Goal: Task Accomplishment & Management: Manage account settings

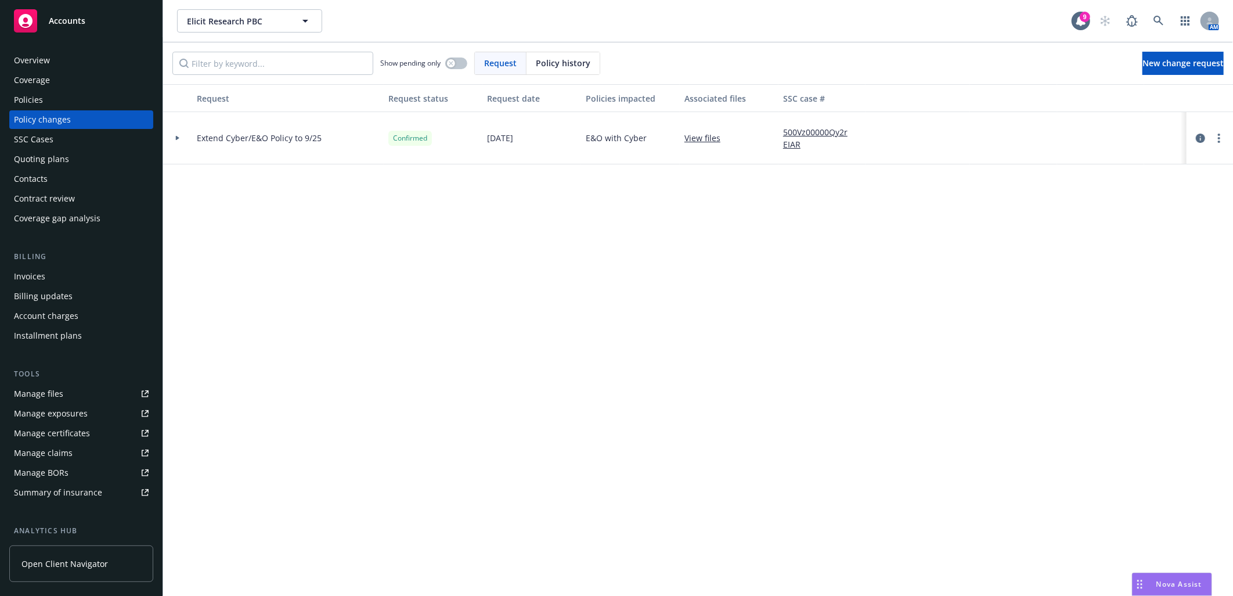
click at [54, 51] on div "Overview" at bounding box center [81, 60] width 135 height 19
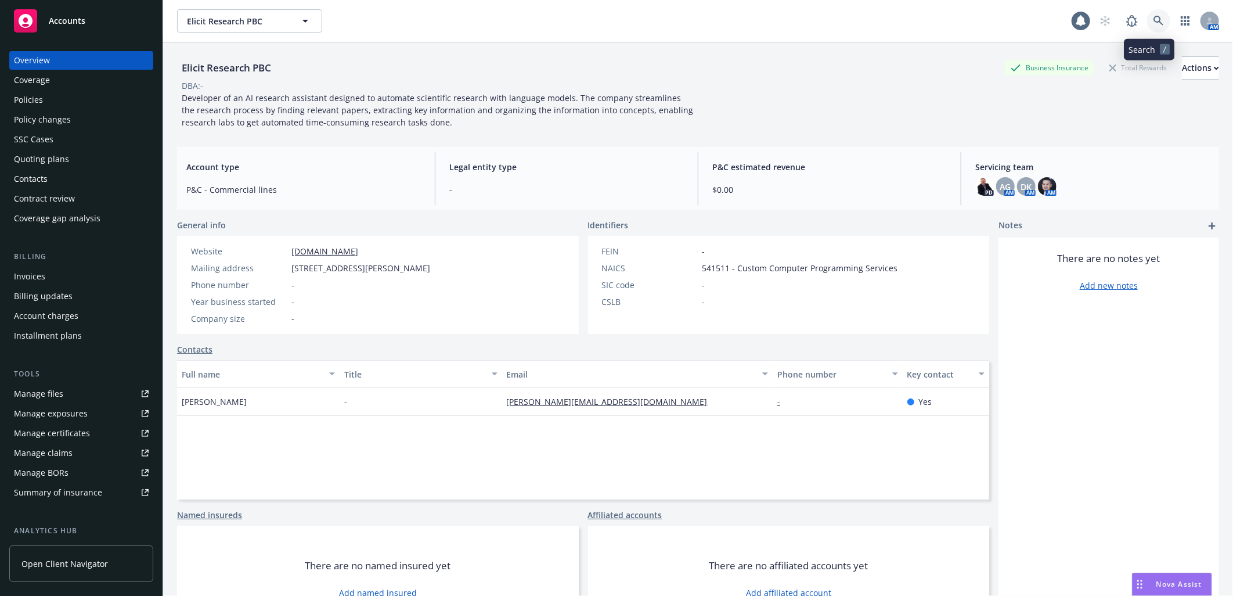
click at [1154, 16] on icon at bounding box center [1159, 21] width 10 height 10
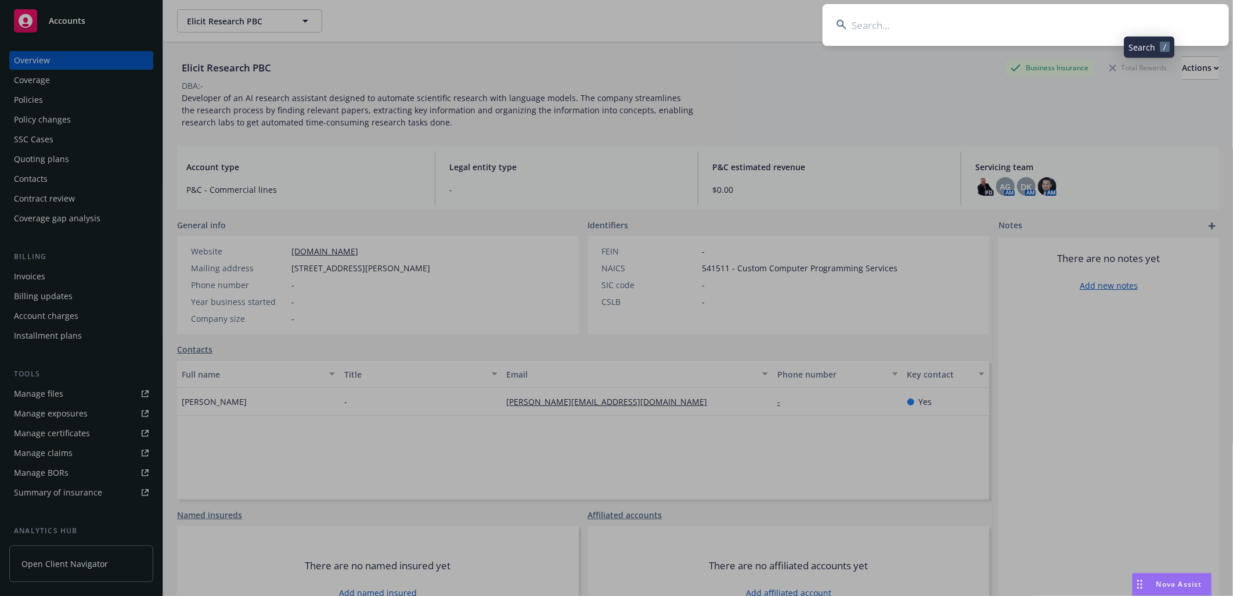
click at [1073, 20] on input at bounding box center [1026, 25] width 406 height 42
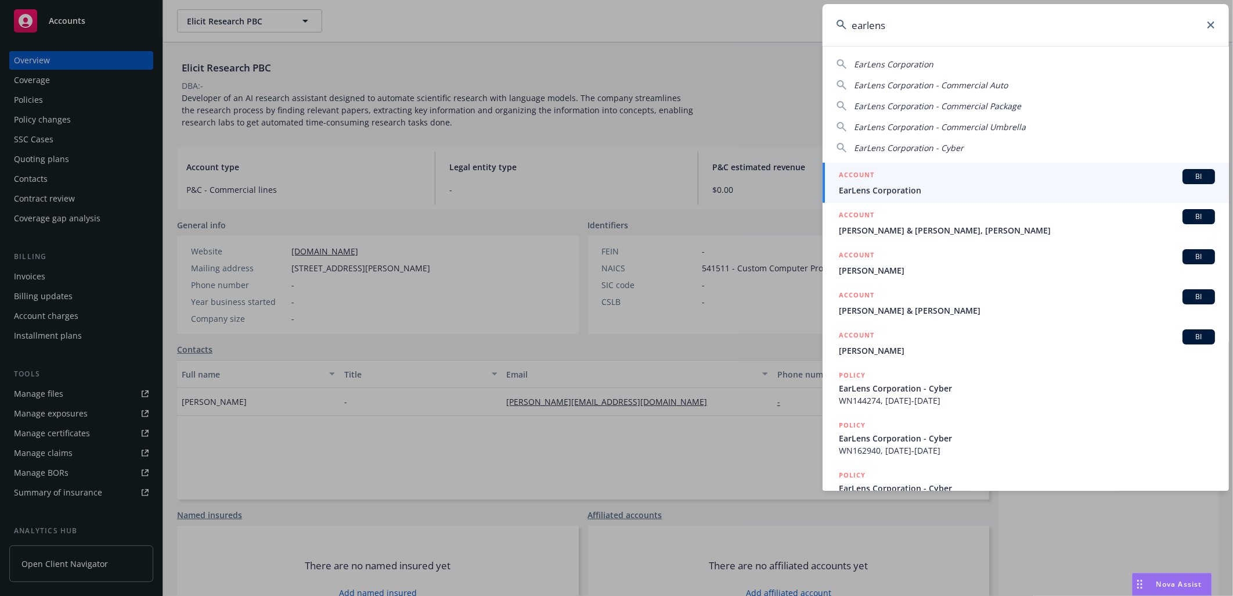
type input "earlens"
click at [960, 190] on span "EarLens Corporation" at bounding box center [1027, 190] width 376 height 12
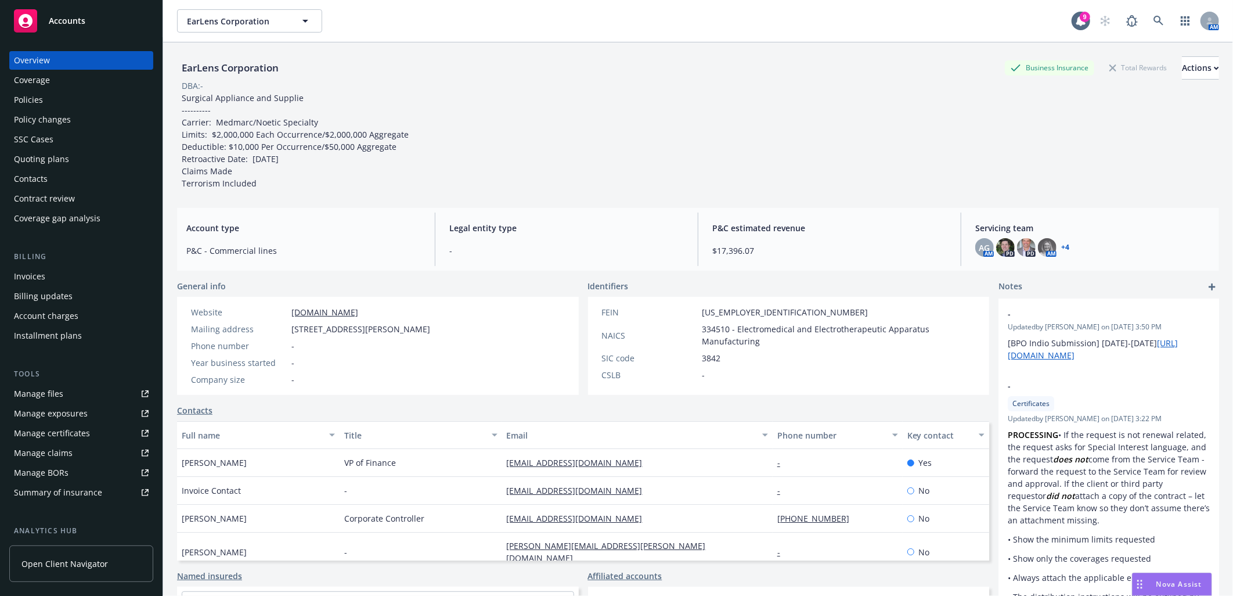
click at [95, 102] on div "Policies" at bounding box center [81, 100] width 135 height 19
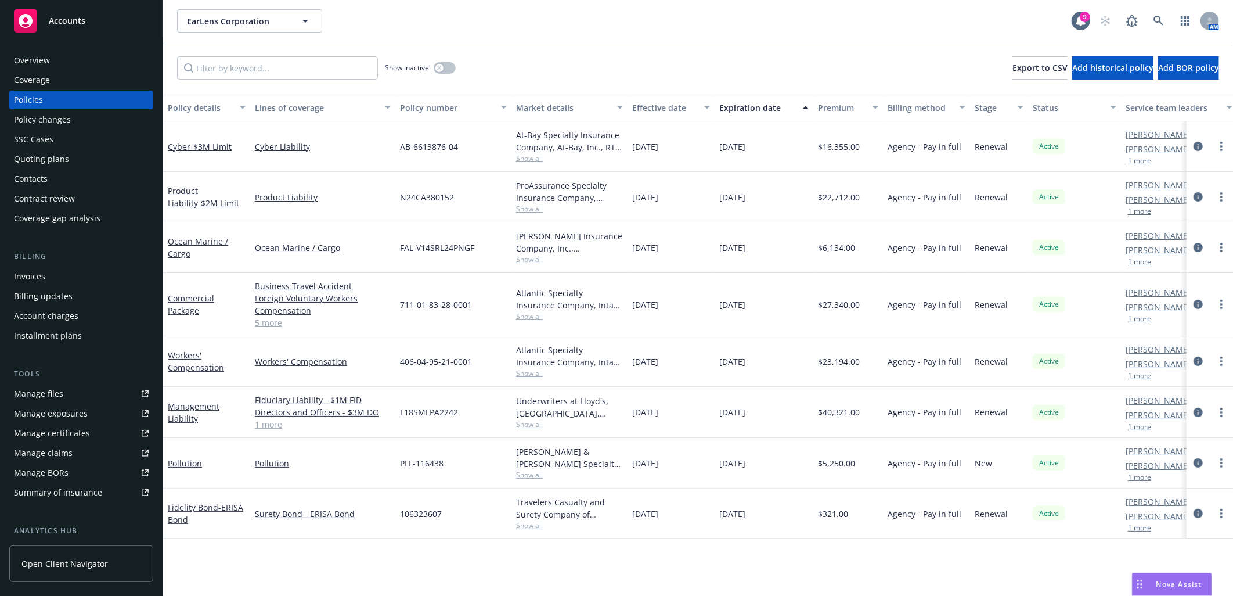
click at [126, 125] on div "Policy changes" at bounding box center [81, 119] width 135 height 19
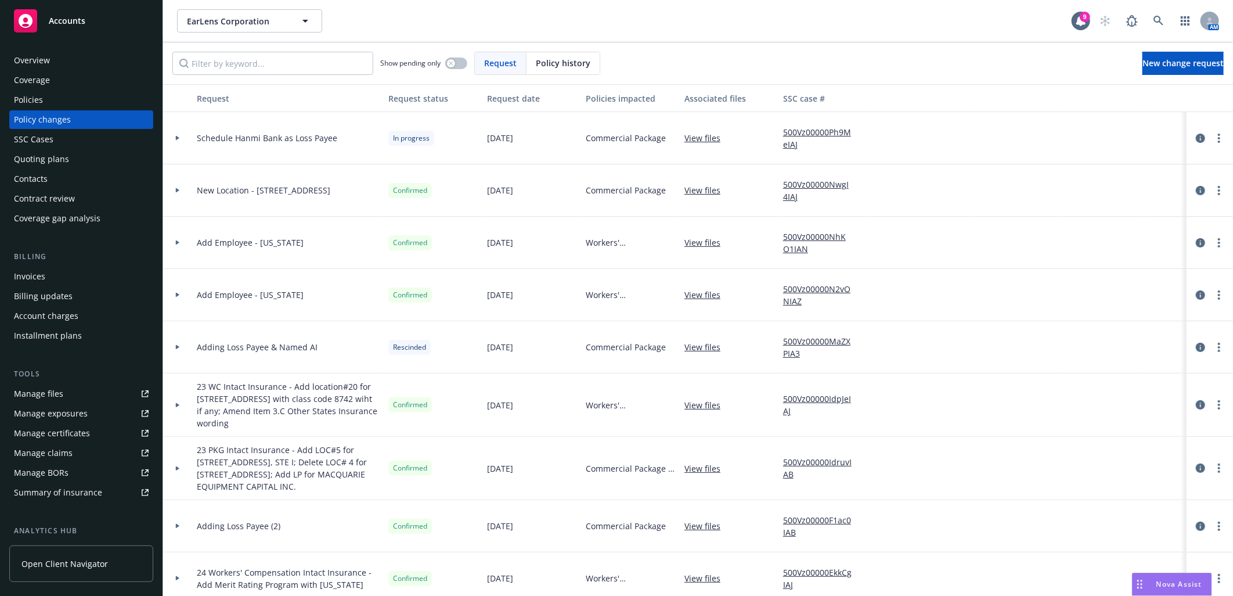
click at [181, 139] on div at bounding box center [178, 138] width 20 height 4
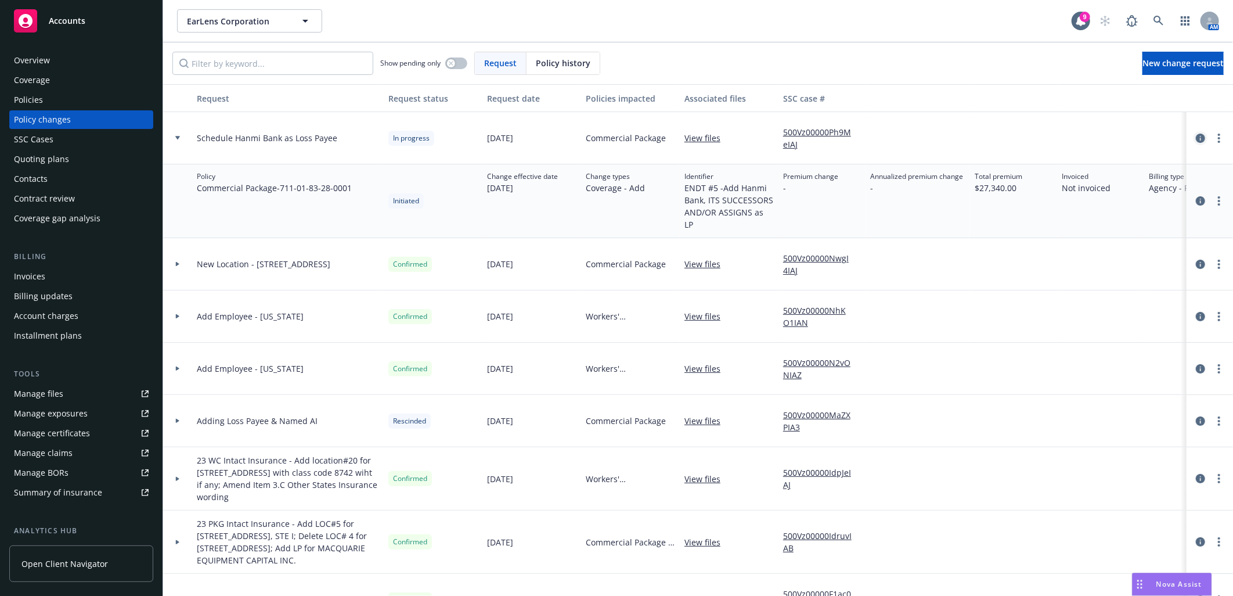
click at [1197, 138] on link "circleInformation" at bounding box center [1201, 138] width 14 height 14
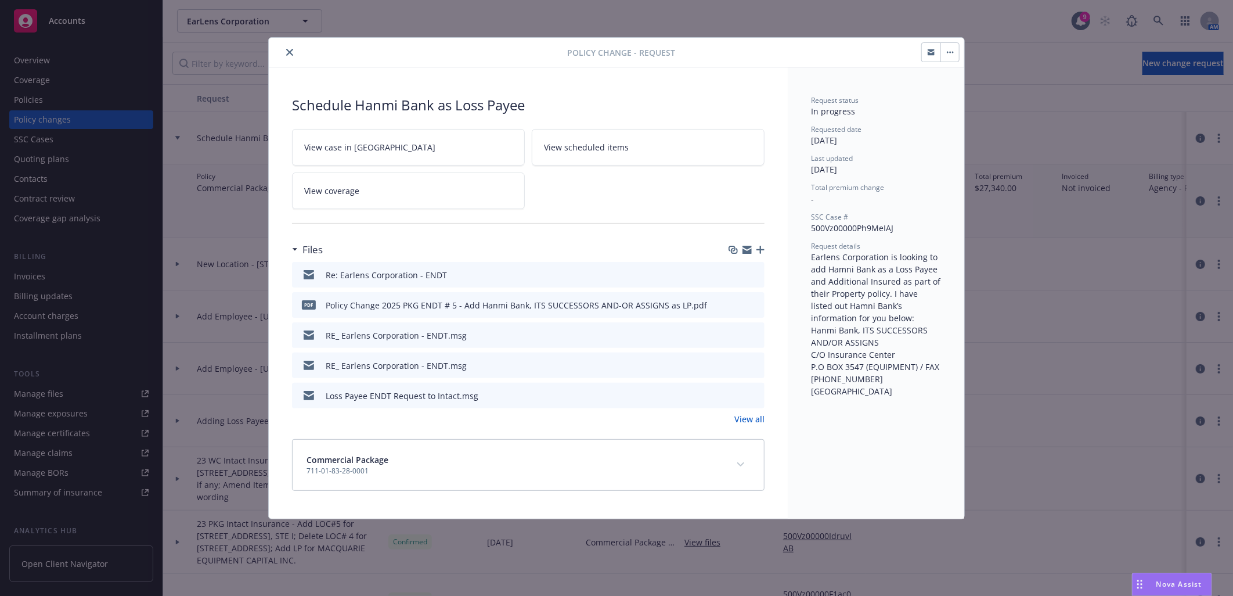
click at [757, 302] on icon "preview file" at bounding box center [753, 304] width 10 height 8
click at [289, 53] on icon "close" at bounding box center [289, 52] width 7 height 7
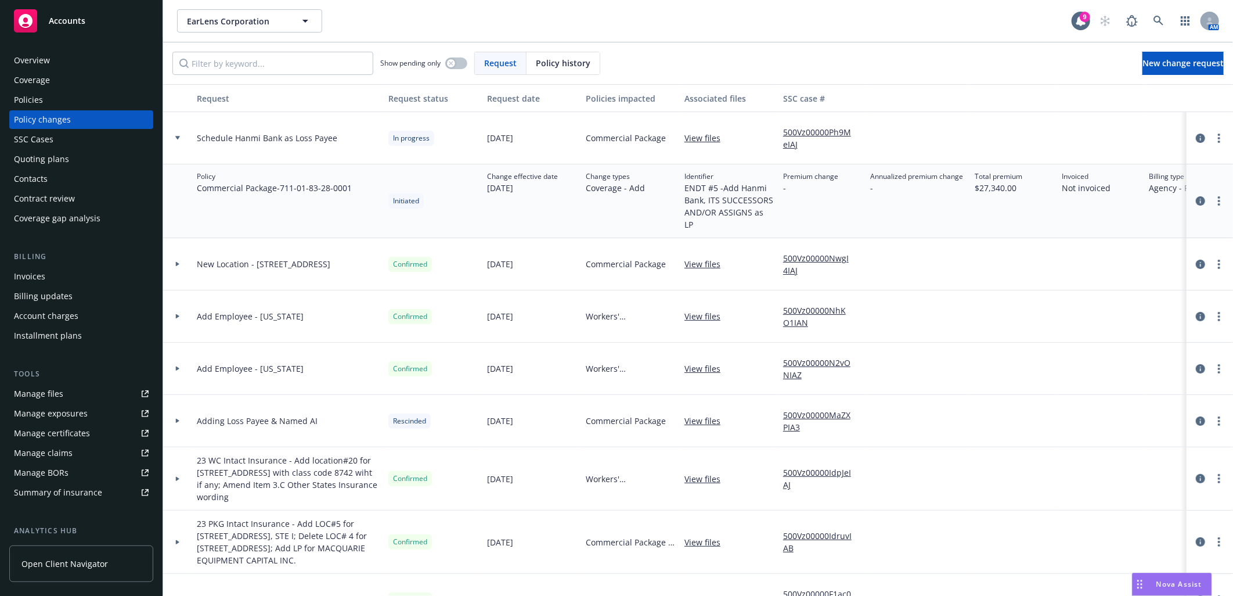
click at [67, 101] on div "Policies" at bounding box center [81, 100] width 135 height 19
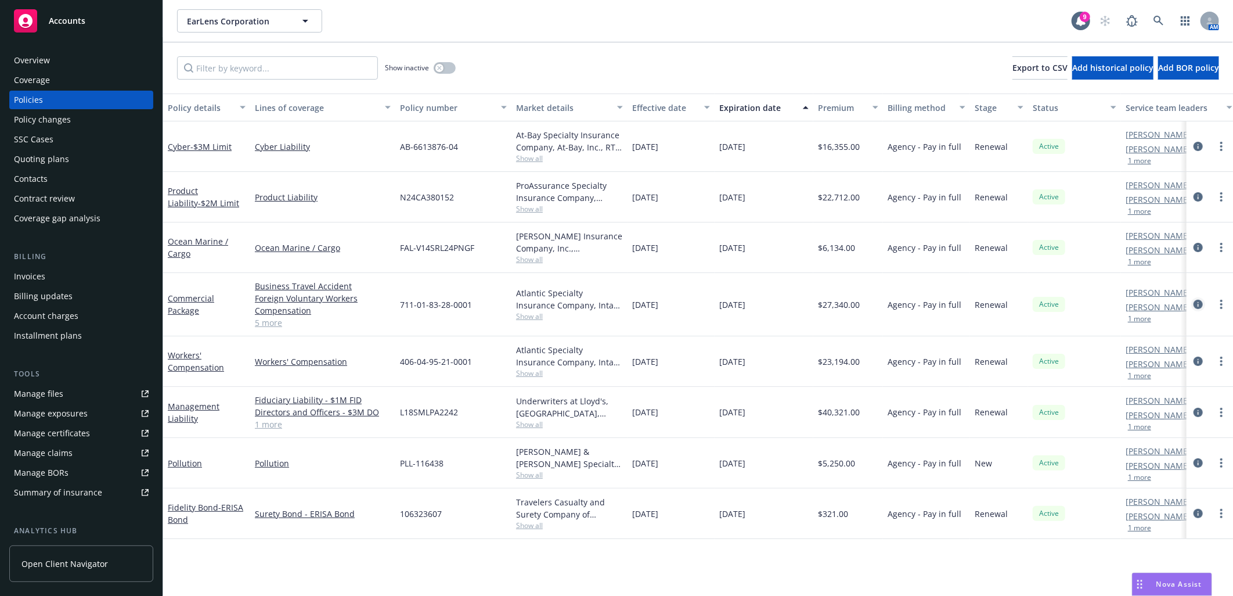
click at [1197, 301] on icon "circleInformation" at bounding box center [1198, 304] width 9 height 9
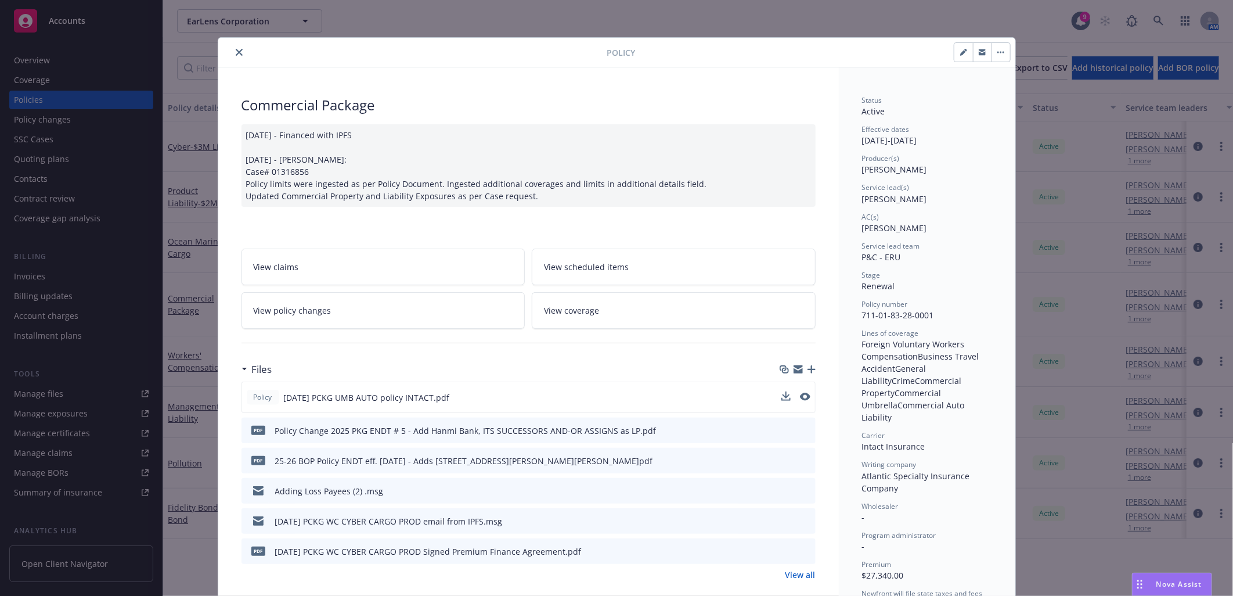
scroll to position [35, 0]
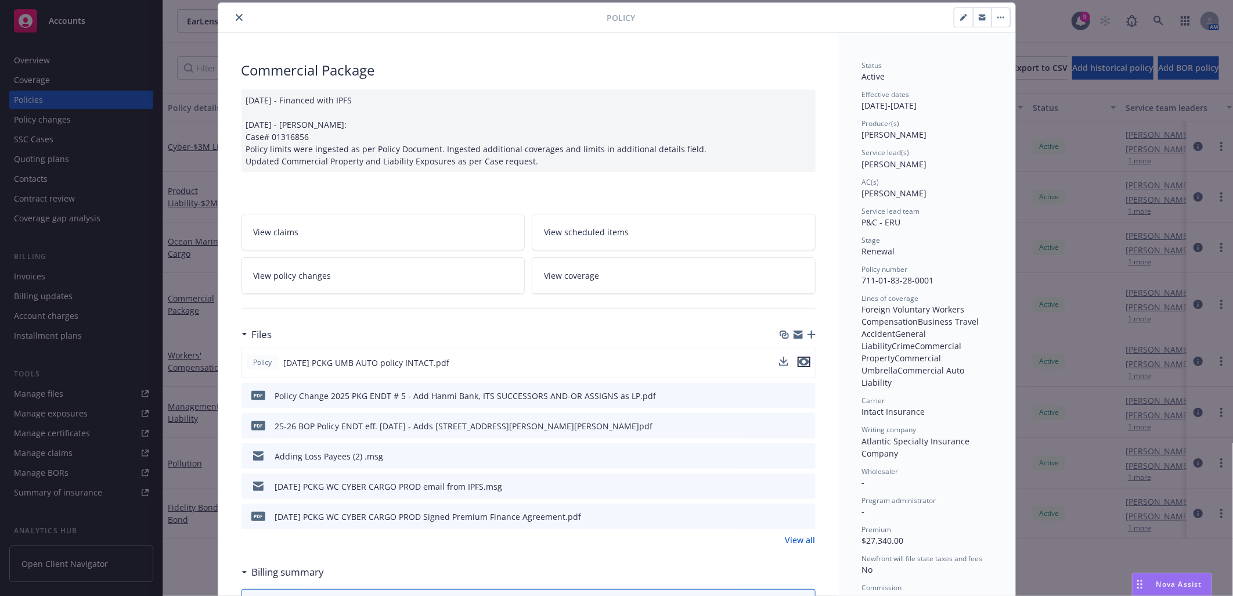
click at [799, 361] on icon "preview file" at bounding box center [804, 362] width 10 height 8
click at [236, 15] on icon "close" at bounding box center [239, 17] width 7 height 7
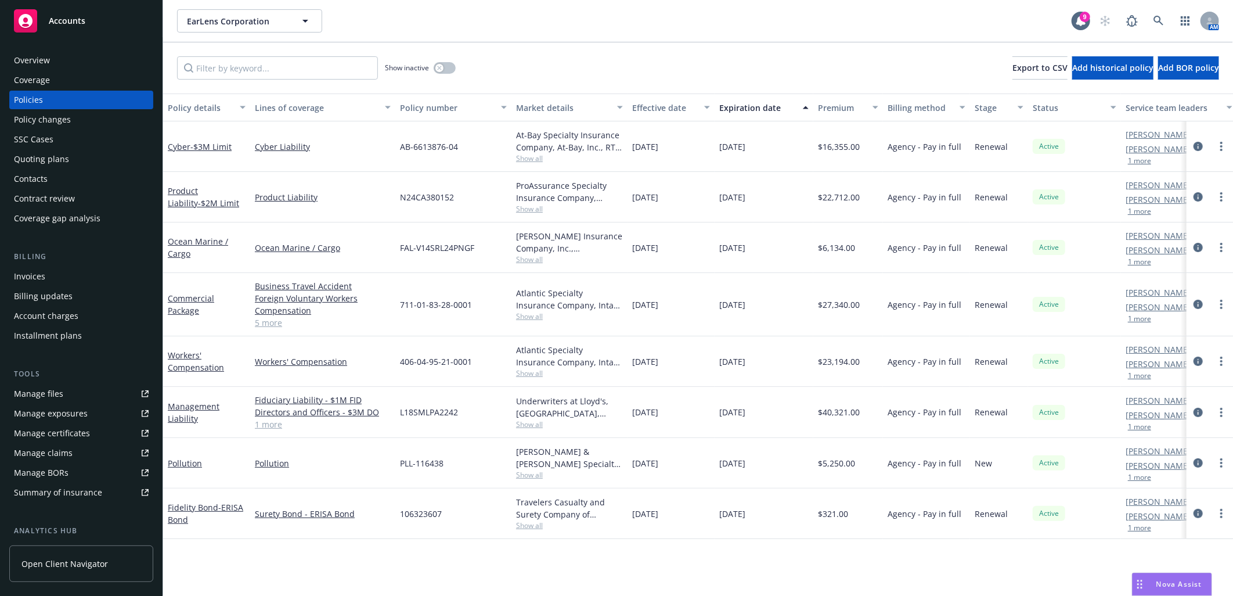
click at [77, 22] on span "Accounts" at bounding box center [67, 20] width 37 height 9
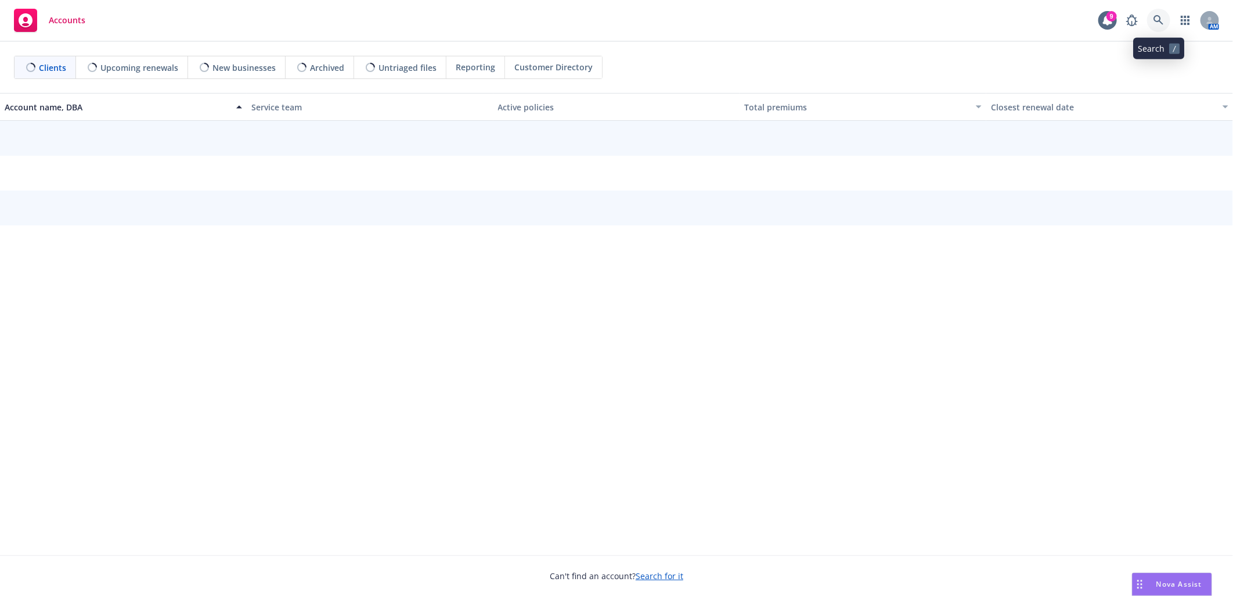
click at [1158, 20] on icon at bounding box center [1159, 20] width 10 height 10
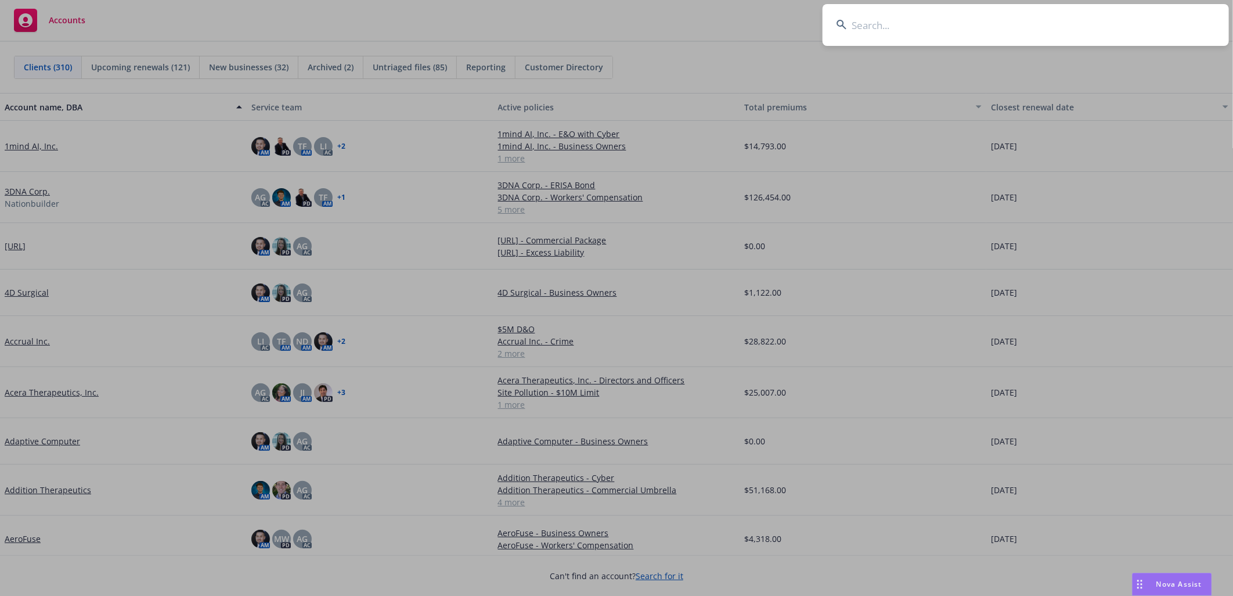
click at [1100, 20] on input at bounding box center [1026, 25] width 406 height 42
click at [935, 30] on input at bounding box center [1026, 25] width 406 height 42
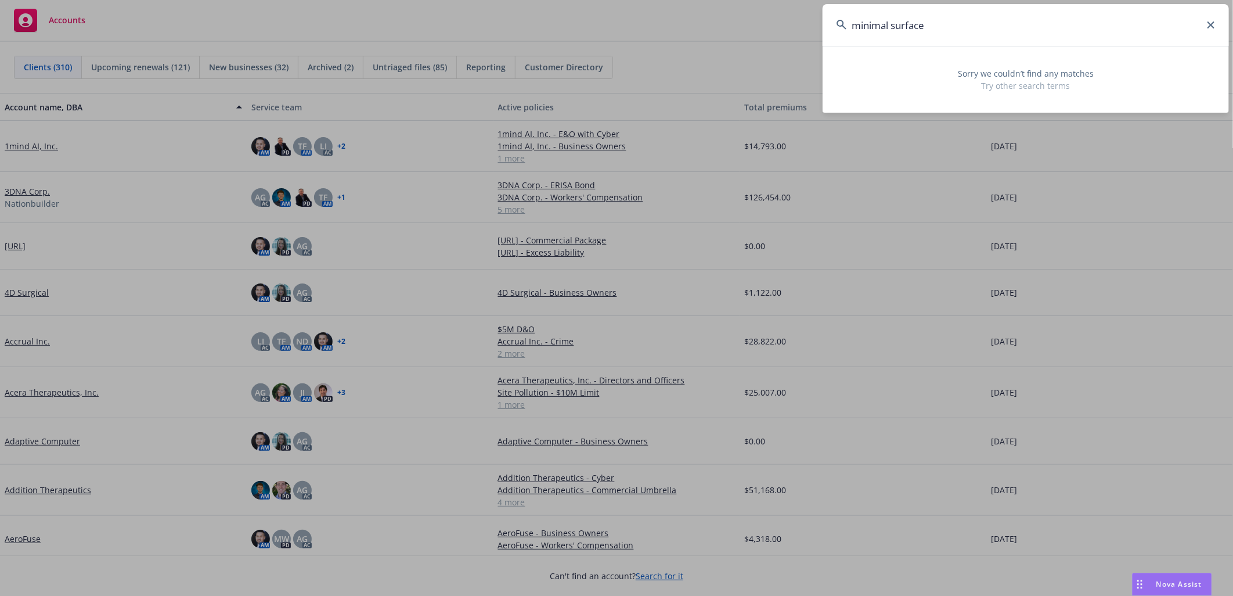
drag, startPoint x: 927, startPoint y: 21, endPoint x: 809, endPoint y: 21, distance: 117.9
click at [809, 21] on div "minimal surface Sorry we couldn’t find any matches Try other search terms" at bounding box center [616, 298] width 1233 height 596
type input "minimal surface"
click at [943, 24] on input "minimal surface" at bounding box center [1026, 25] width 406 height 42
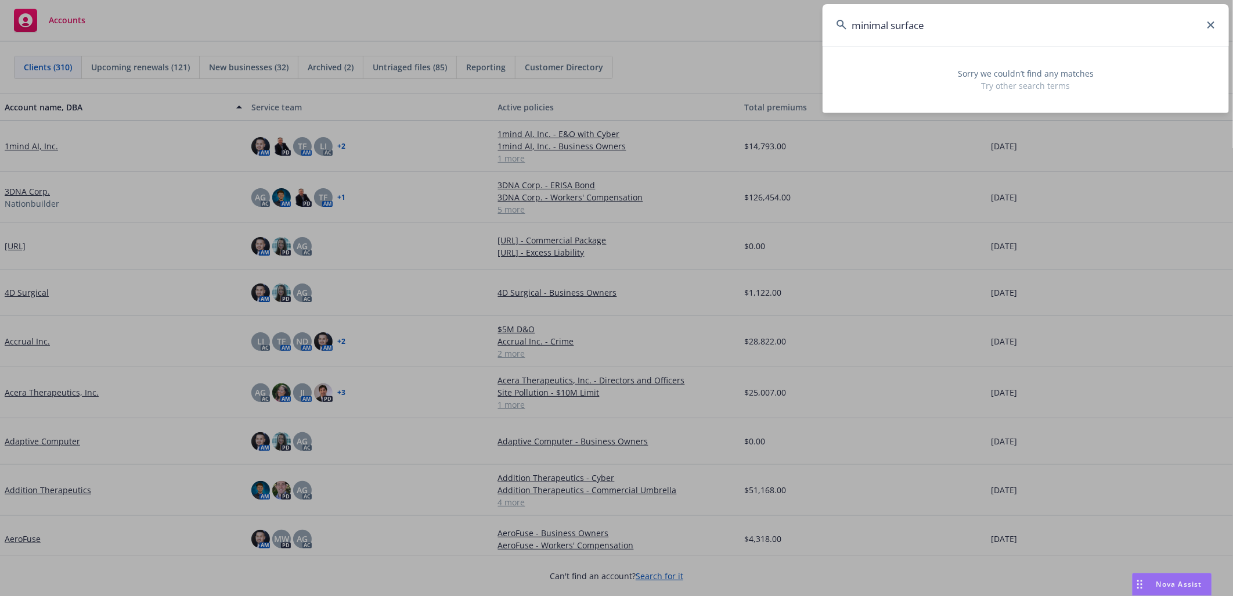
click at [943, 24] on input "minimal surface" at bounding box center [1026, 25] width 406 height 42
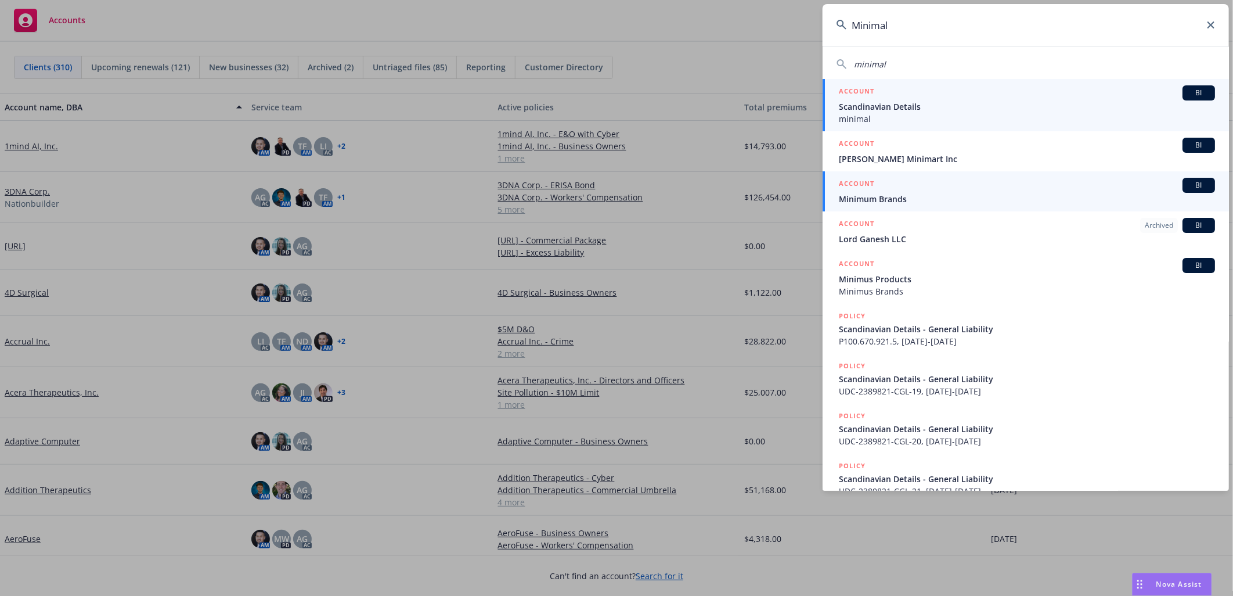
type input "Minimal"
click at [953, 194] on span "Minimum Brands" at bounding box center [1027, 199] width 376 height 12
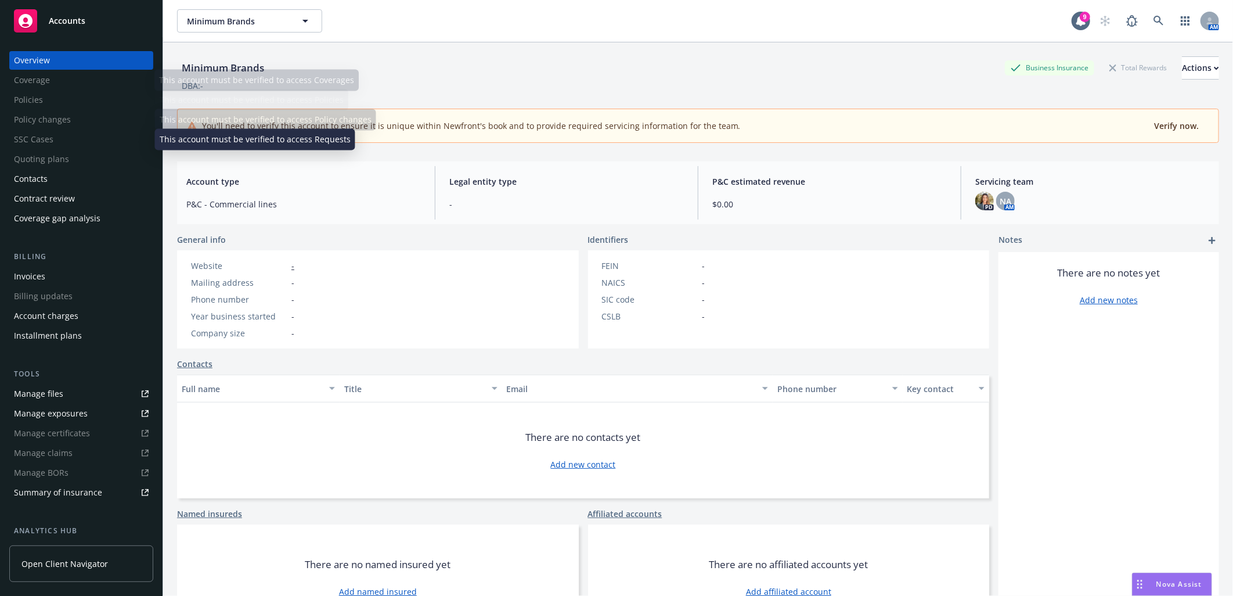
click at [98, 21] on div "Accounts" at bounding box center [81, 20] width 135 height 23
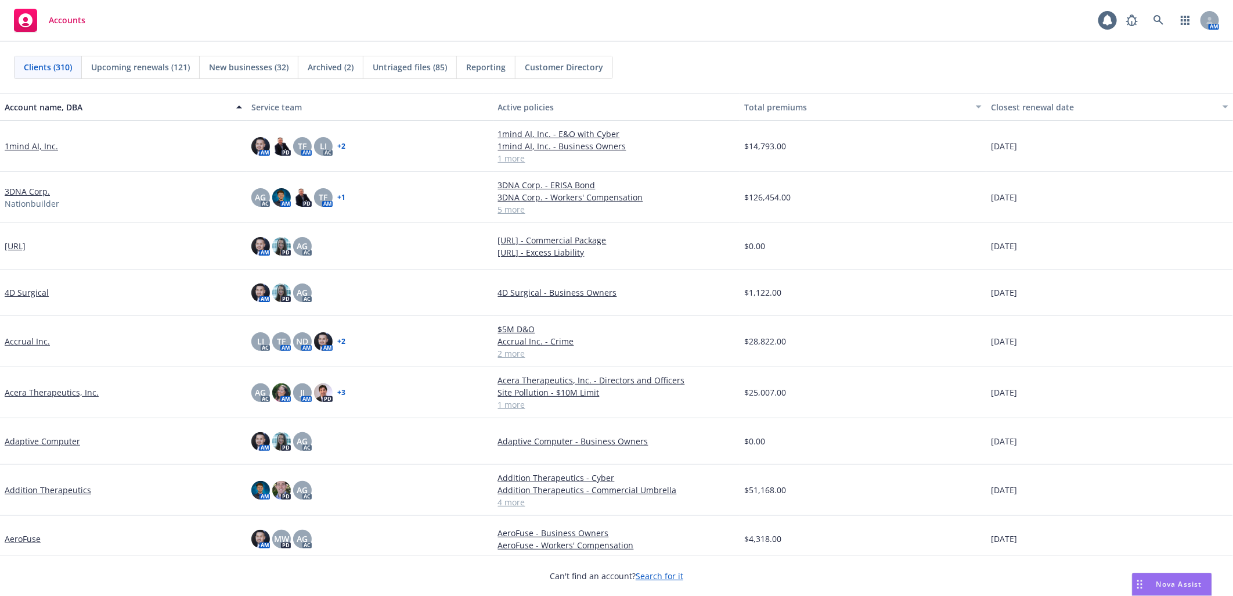
click at [1171, 19] on div "AM" at bounding box center [1170, 20] width 99 height 23
click at [1150, 19] on link at bounding box center [1158, 20] width 23 height 23
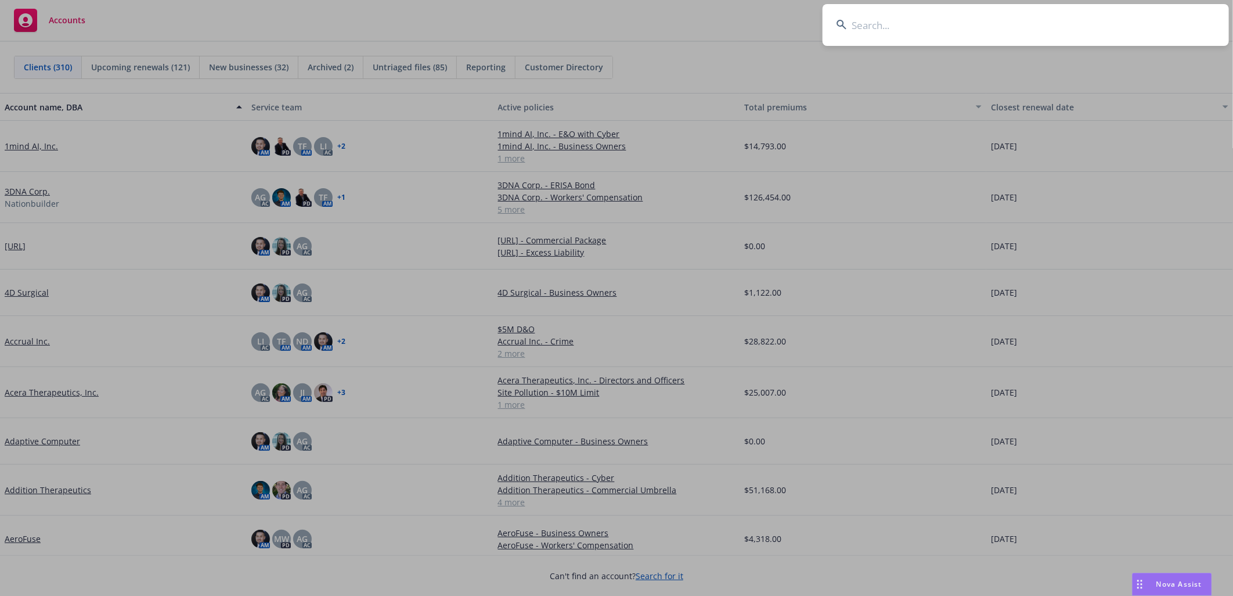
click at [1154, 16] on input at bounding box center [1026, 25] width 406 height 42
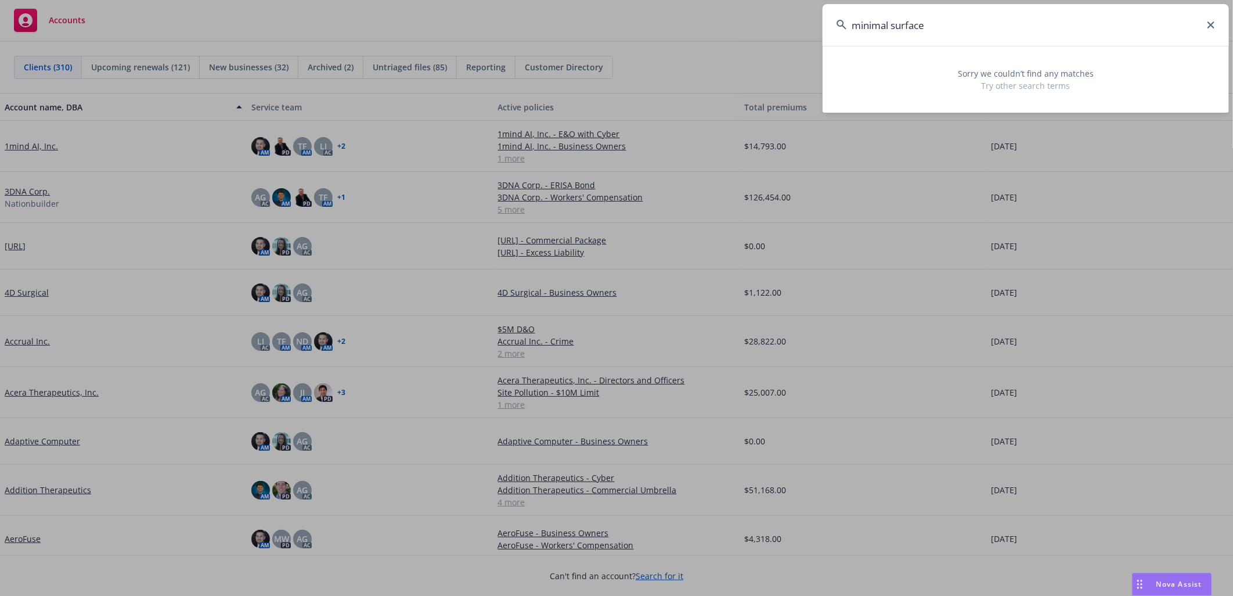
drag, startPoint x: 933, startPoint y: 24, endPoint x: 747, endPoint y: 21, distance: 185.8
click at [747, 21] on div "minimal surface Sorry we couldn’t find any matches Try other search terms" at bounding box center [616, 298] width 1233 height 596
paste input "Minimal S"
drag, startPoint x: 827, startPoint y: 38, endPoint x: 781, endPoint y: 43, distance: 46.1
click at [781, 43] on div "Minimal Surface Sorry we couldn’t find any matches Try other search terms" at bounding box center [616, 298] width 1233 height 596
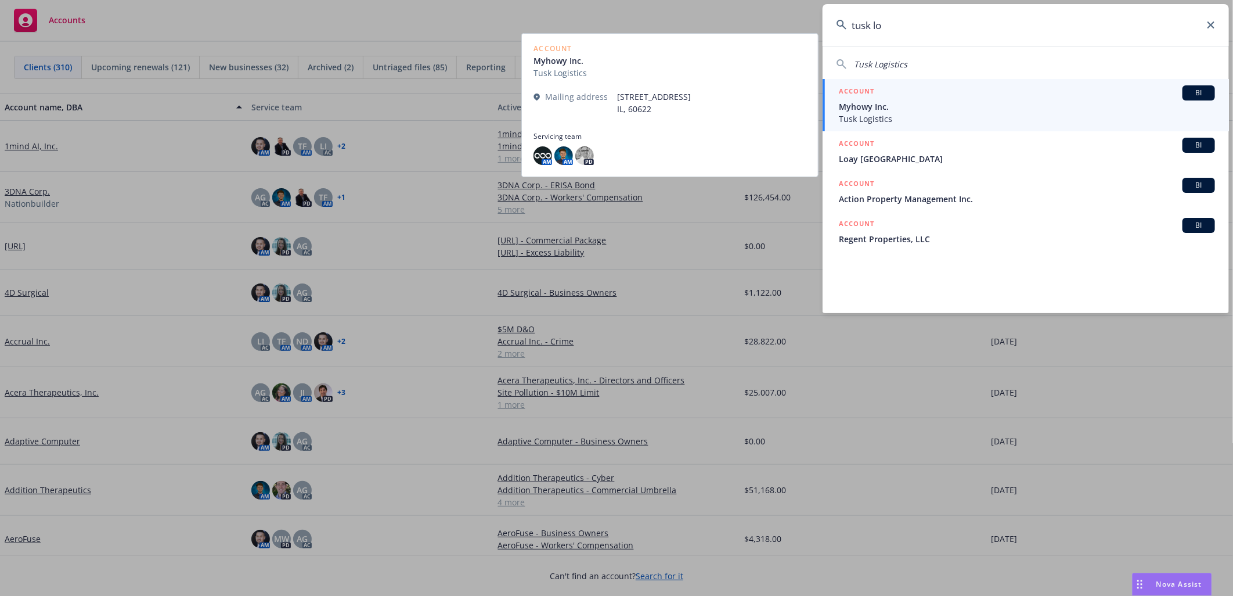
type input "tusk lo"
click at [907, 103] on span "Myhowy Inc." at bounding box center [1027, 106] width 376 height 12
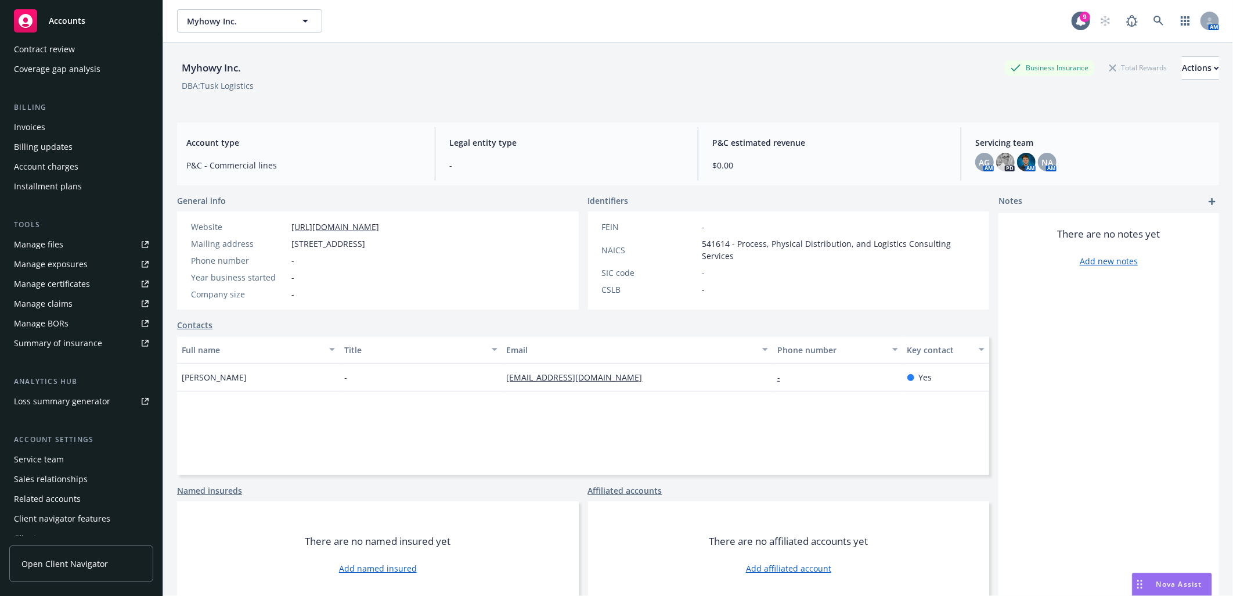
scroll to position [160, 0]
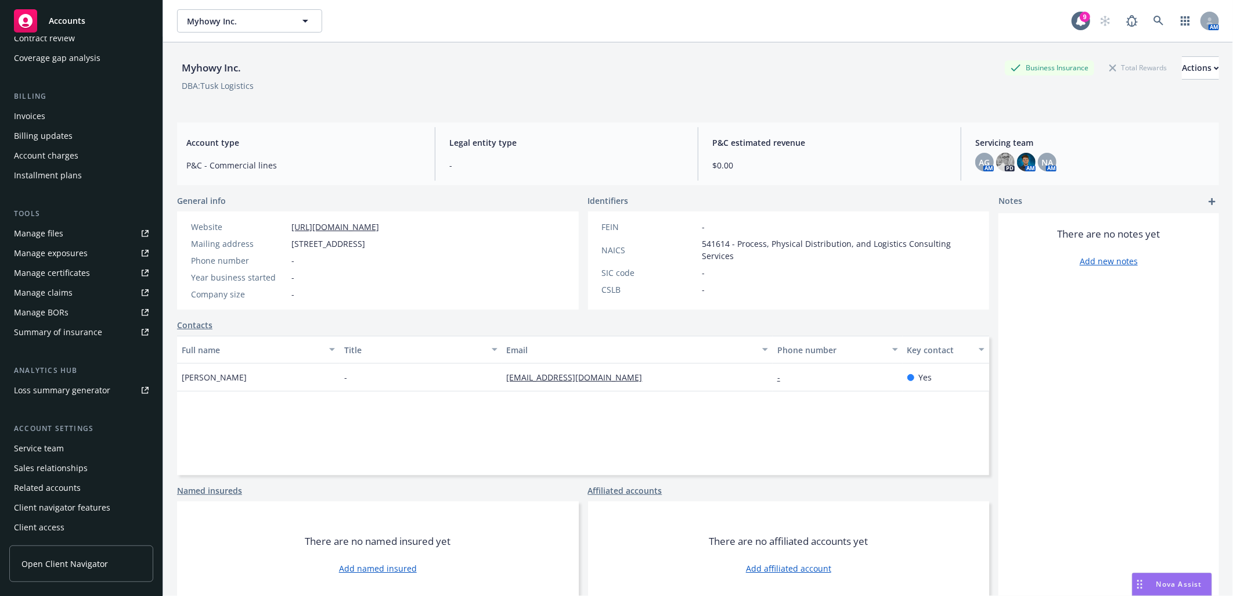
click at [53, 459] on div "Sales relationships" at bounding box center [51, 468] width 74 height 19
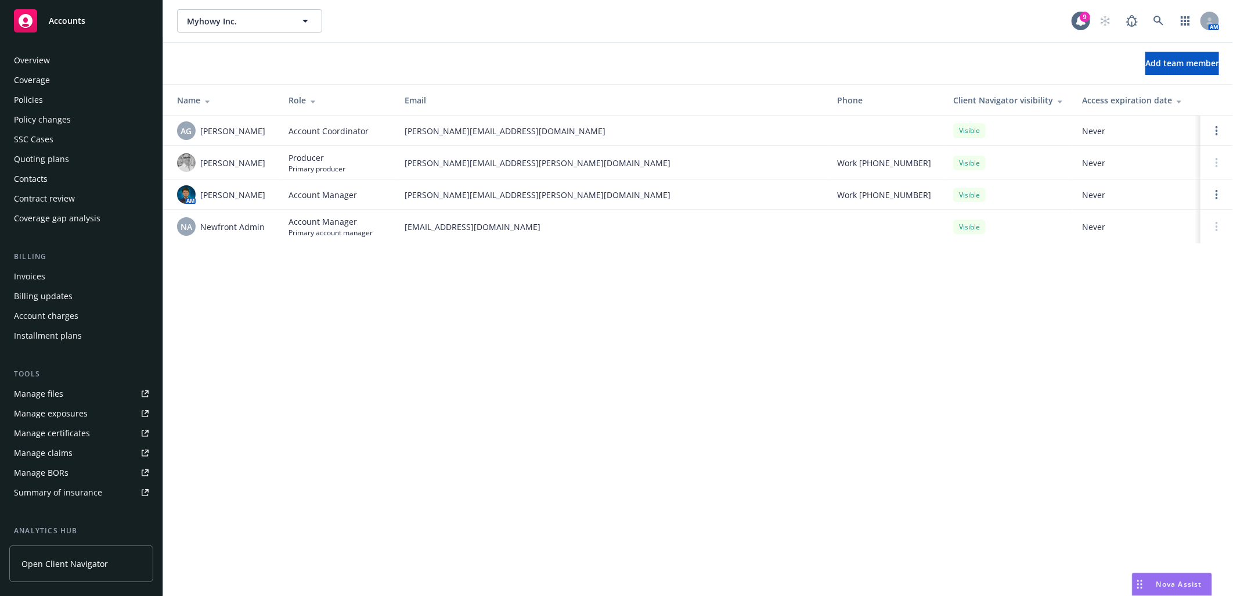
click at [57, 101] on div "Policies" at bounding box center [81, 100] width 135 height 19
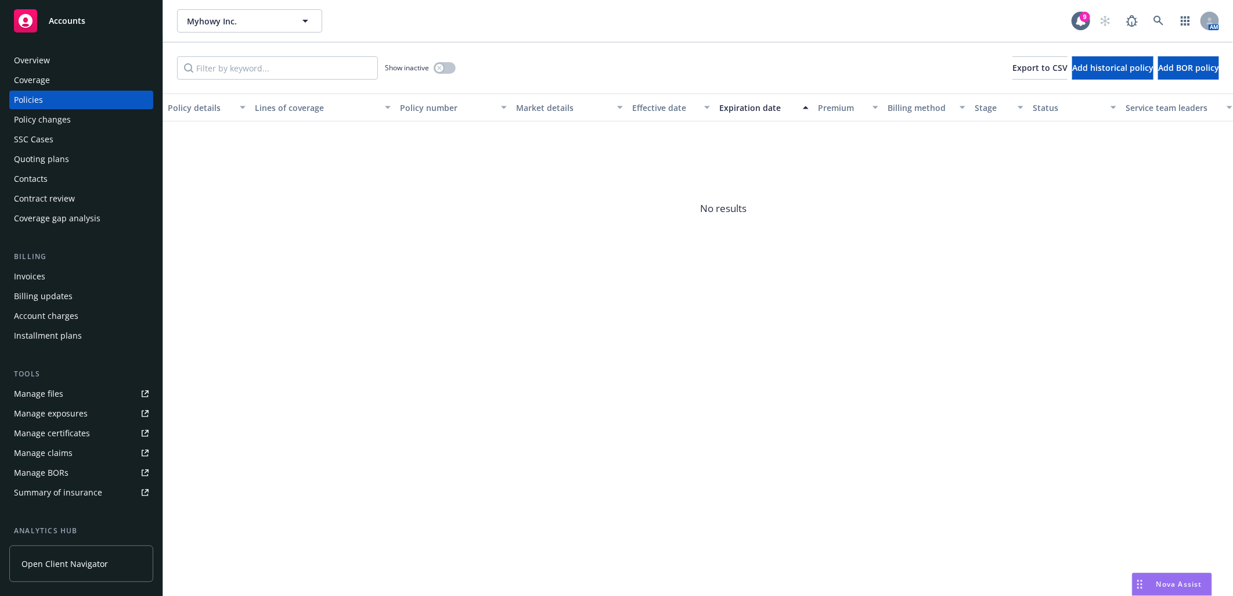
click at [55, 160] on div "Quoting plans" at bounding box center [41, 159] width 55 height 19
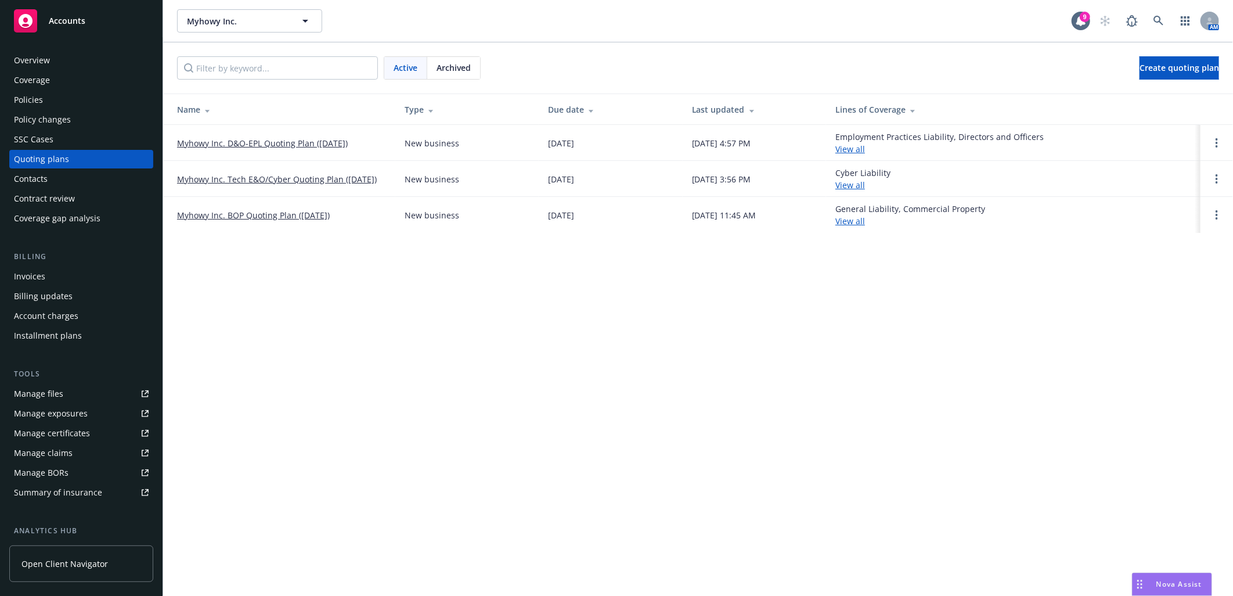
click at [303, 174] on link "Myhowy Inc. Tech E&O/Cyber Quoting Plan (2025-08-14)" at bounding box center [277, 179] width 200 height 12
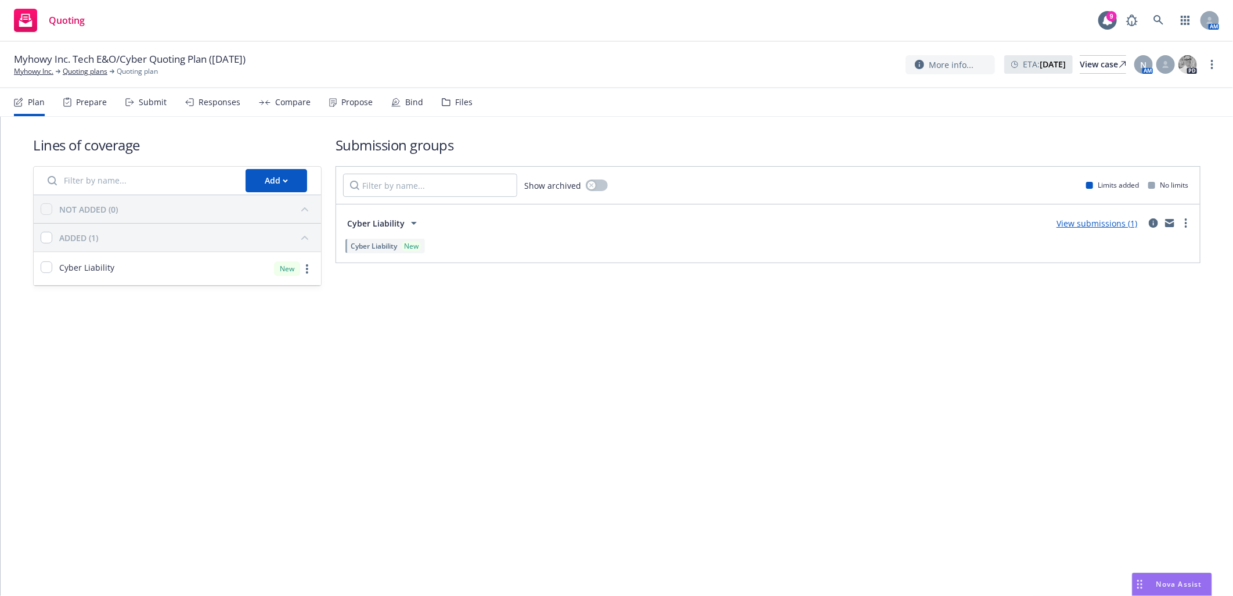
click at [449, 99] on div "Files" at bounding box center [457, 102] width 31 height 28
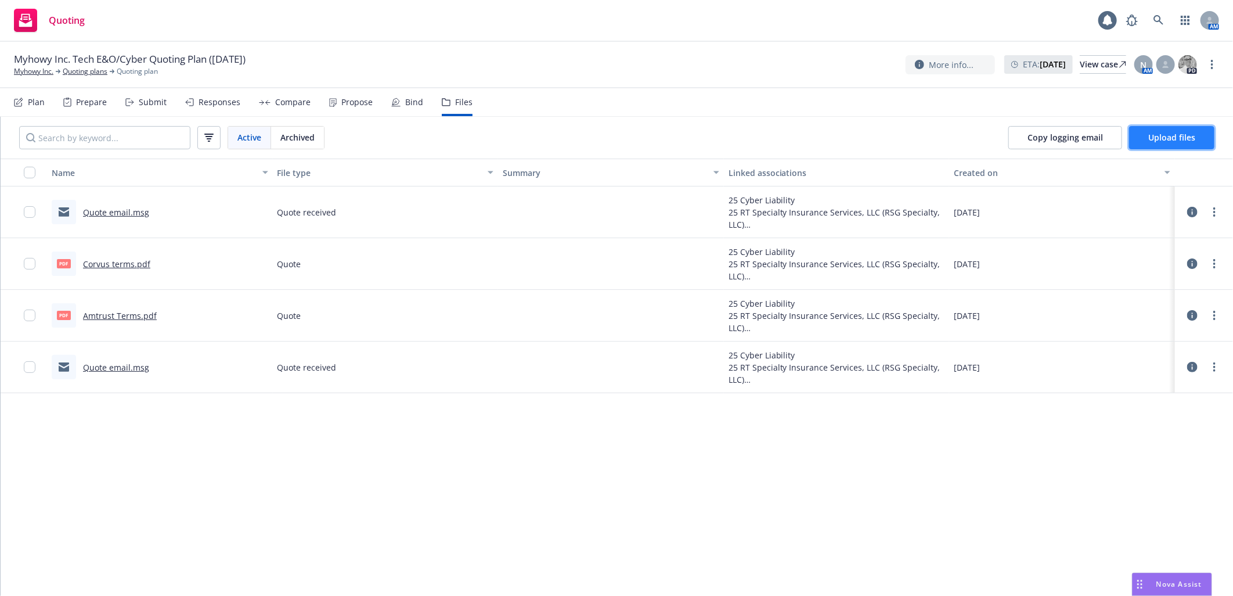
click at [1183, 138] on span "Upload files" at bounding box center [1171, 137] width 47 height 11
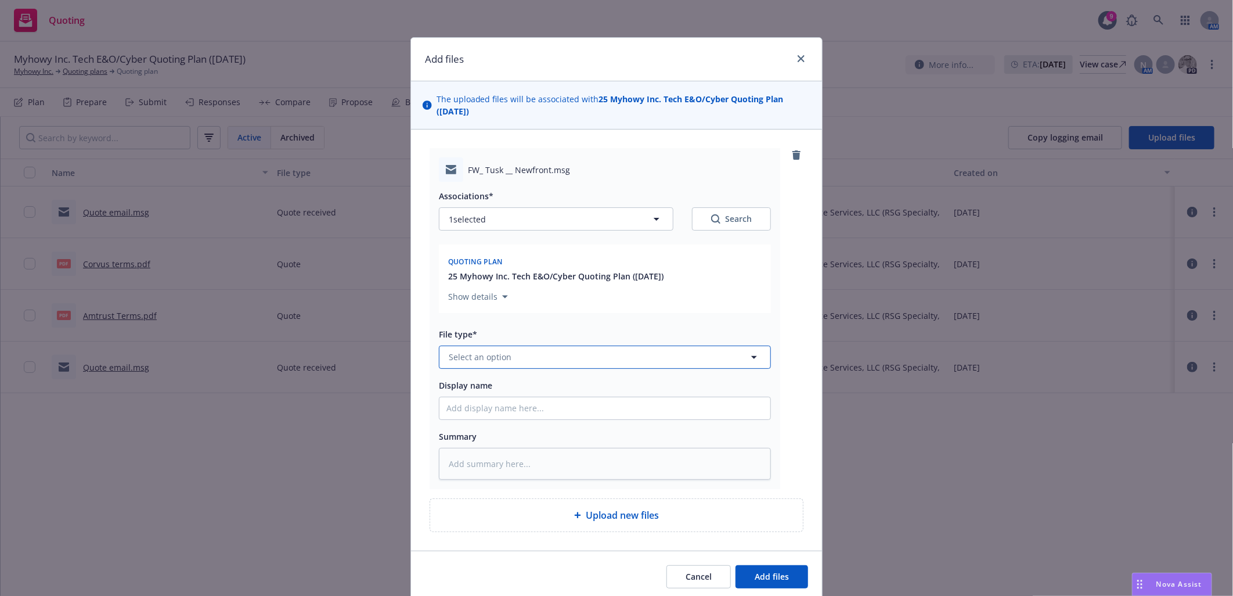
click at [505, 349] on button "Select an option" at bounding box center [605, 356] width 332 height 23
type input "bind r"
type textarea "x"
type input "bind ord"
drag, startPoint x: 488, startPoint y: 326, endPoint x: 488, endPoint y: 332, distance: 6.4
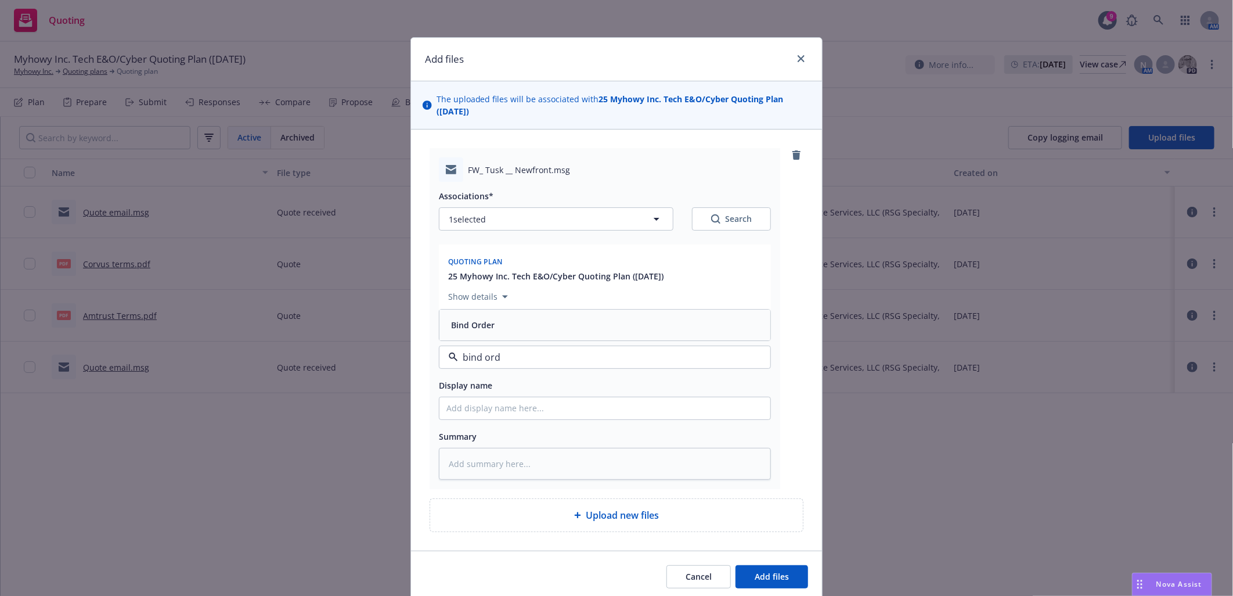
click at [488, 328] on span "Bind Order" at bounding box center [473, 325] width 44 height 12
click at [480, 405] on input "Display name" at bounding box center [605, 408] width 331 height 22
type textarea "x"
type input "C"
type textarea "x"
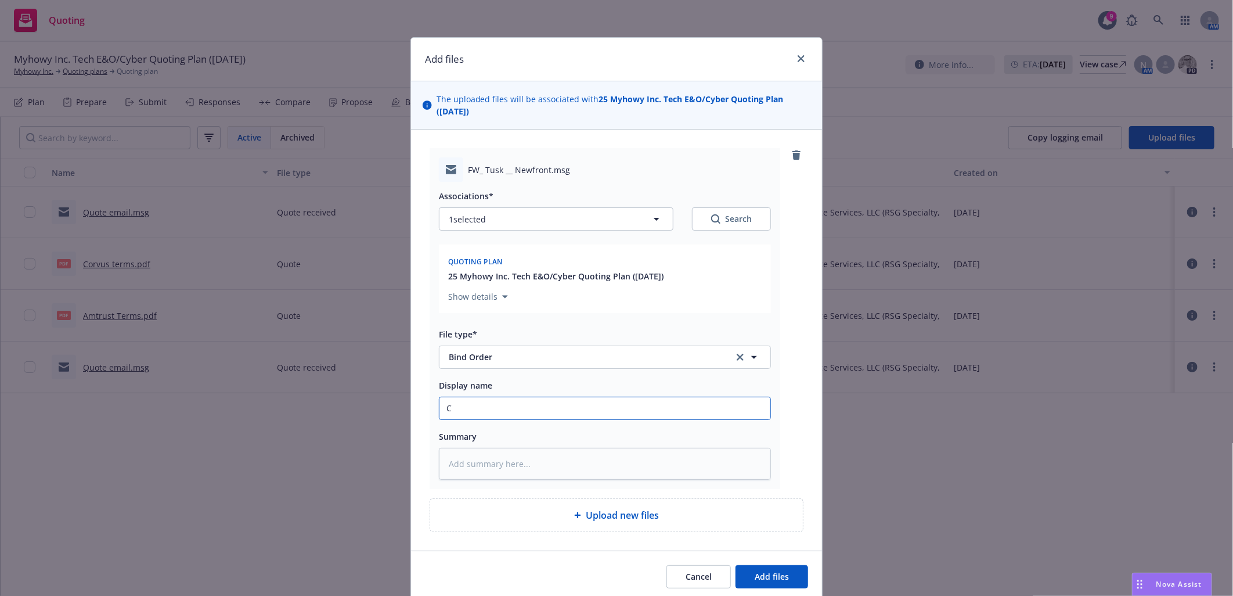
type input "Cl"
type textarea "x"
type input "Cli"
type textarea "x"
type input "Clie"
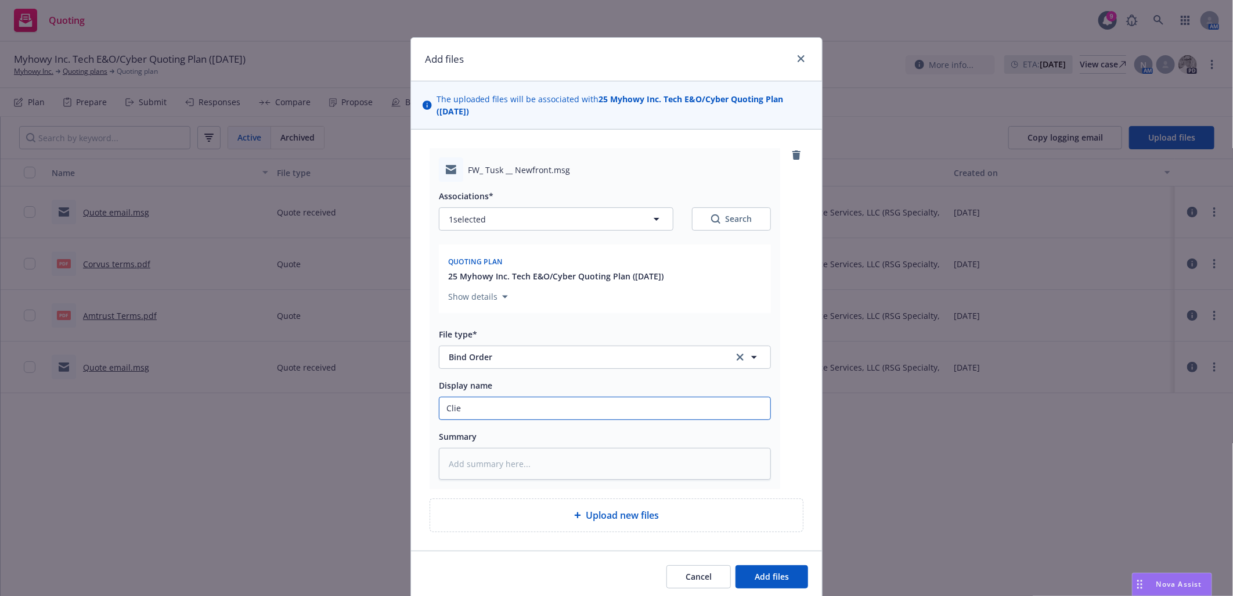
type textarea "x"
type input "Client"
type textarea "x"
type input "Client"
type textarea "x"
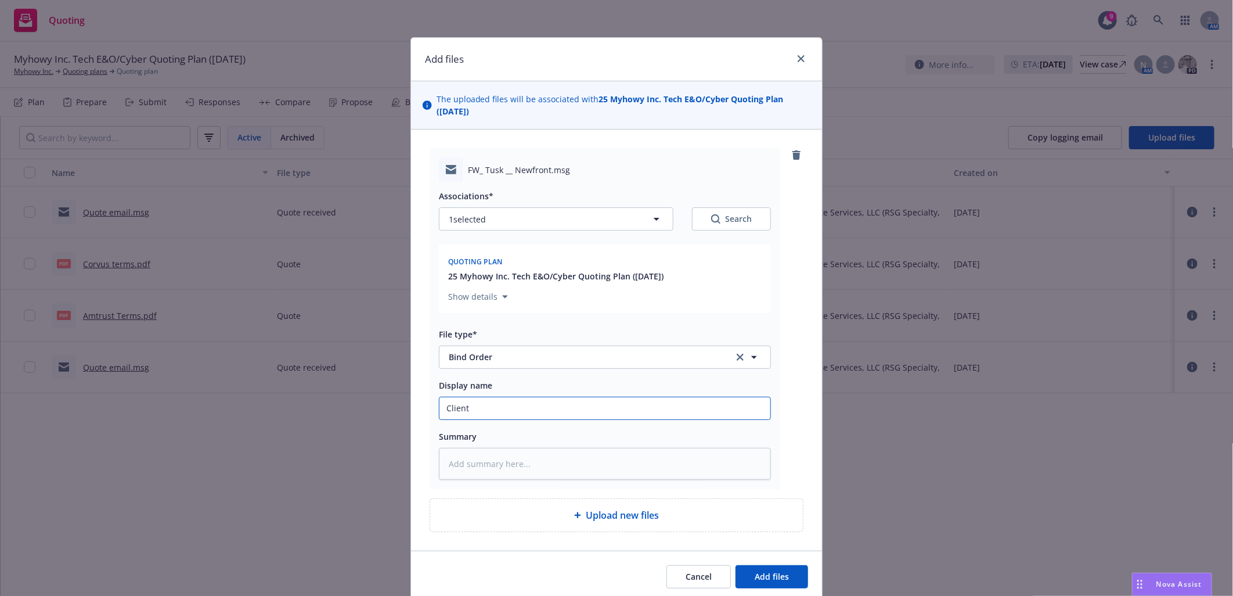
type input "Client B"
type textarea "x"
type input "Client Bi"
type textarea "x"
type input "Client Bin"
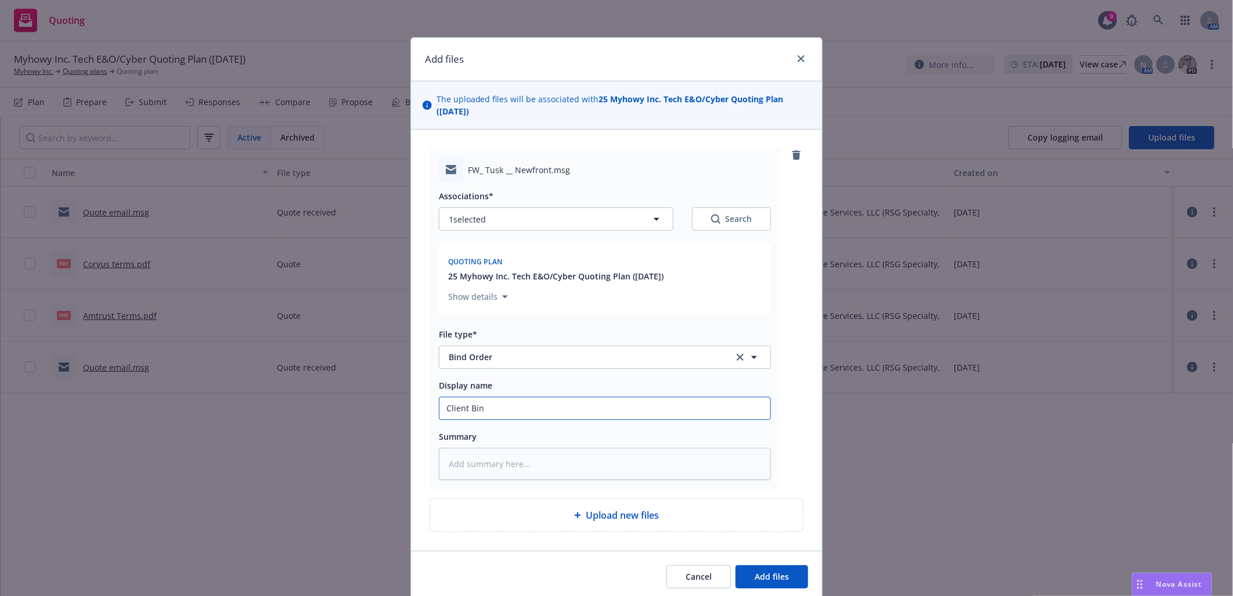
type textarea "x"
type input "Client Bind"
type textarea "x"
type input "Client Bind"
type textarea "x"
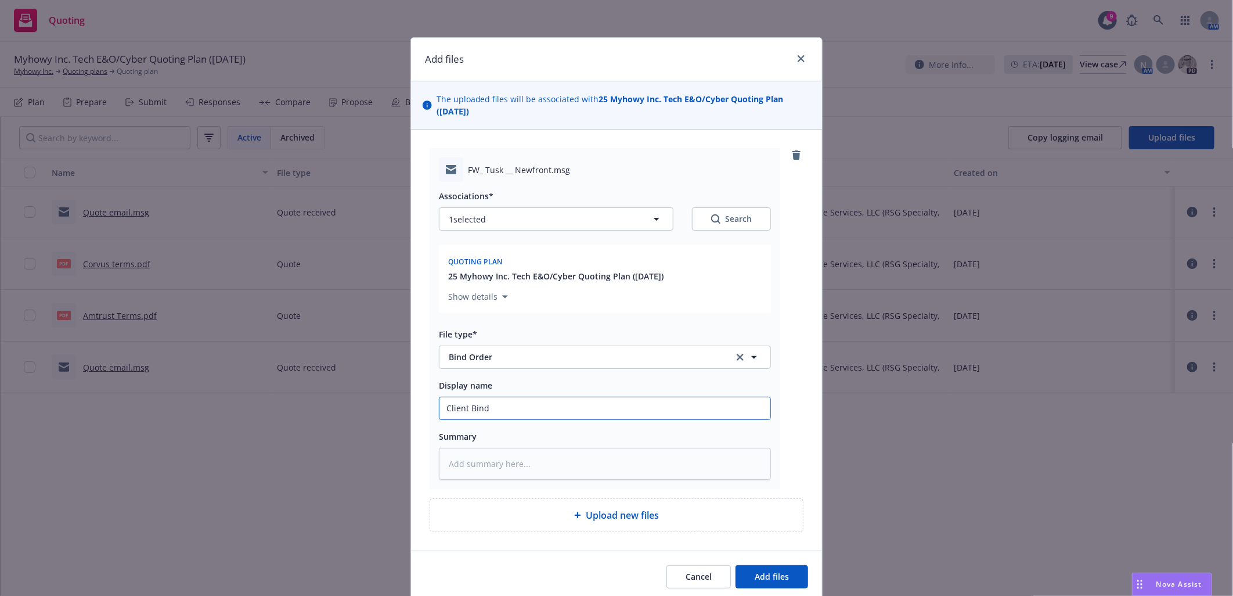
type input "Client Bind O"
type textarea "x"
type input "Client Bind Or"
type textarea "x"
type input "Client Bind Ord"
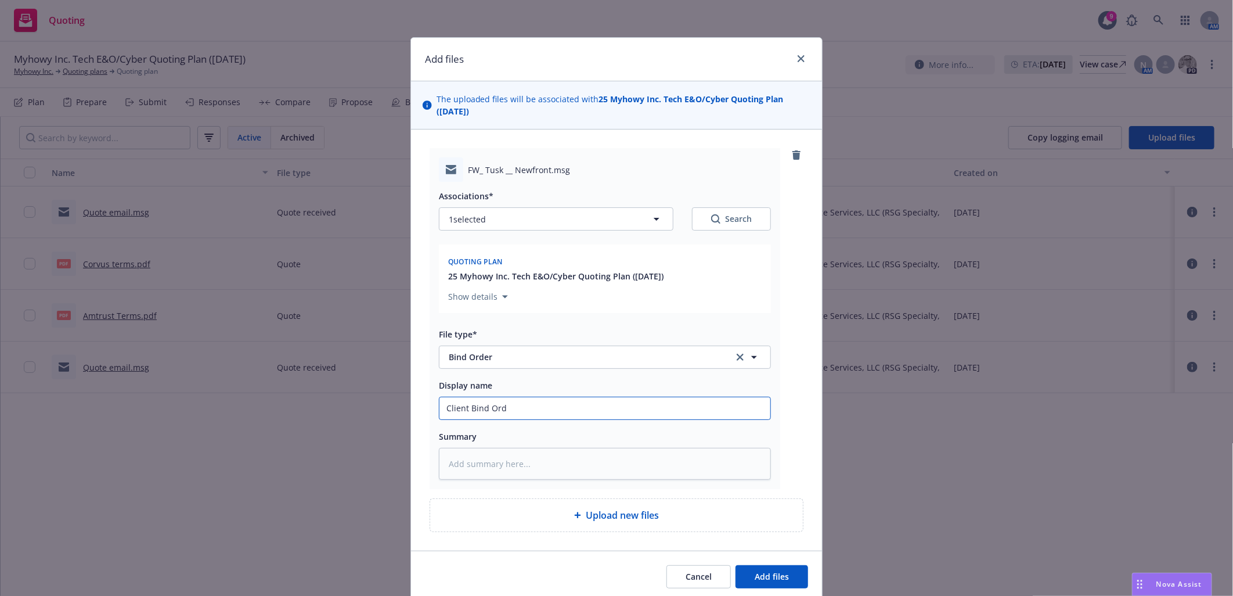
type textarea "x"
type input "Client Bind Orde"
type textarea "x"
type input "Client Bind Order"
click at [778, 573] on span "Add files" at bounding box center [772, 576] width 34 height 11
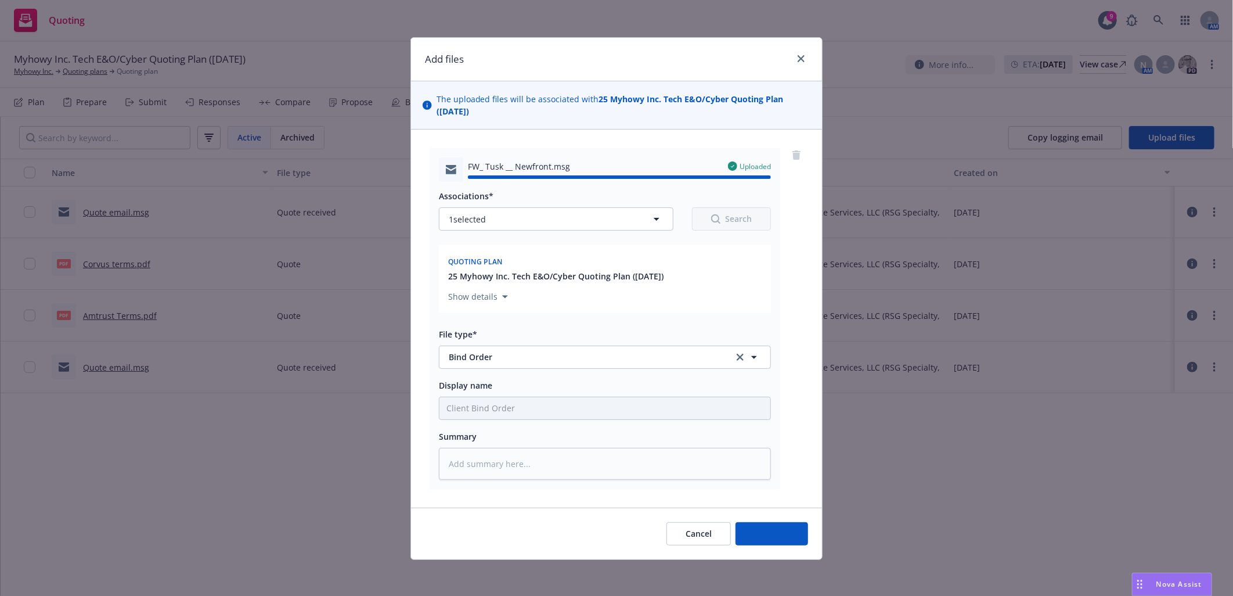
type textarea "x"
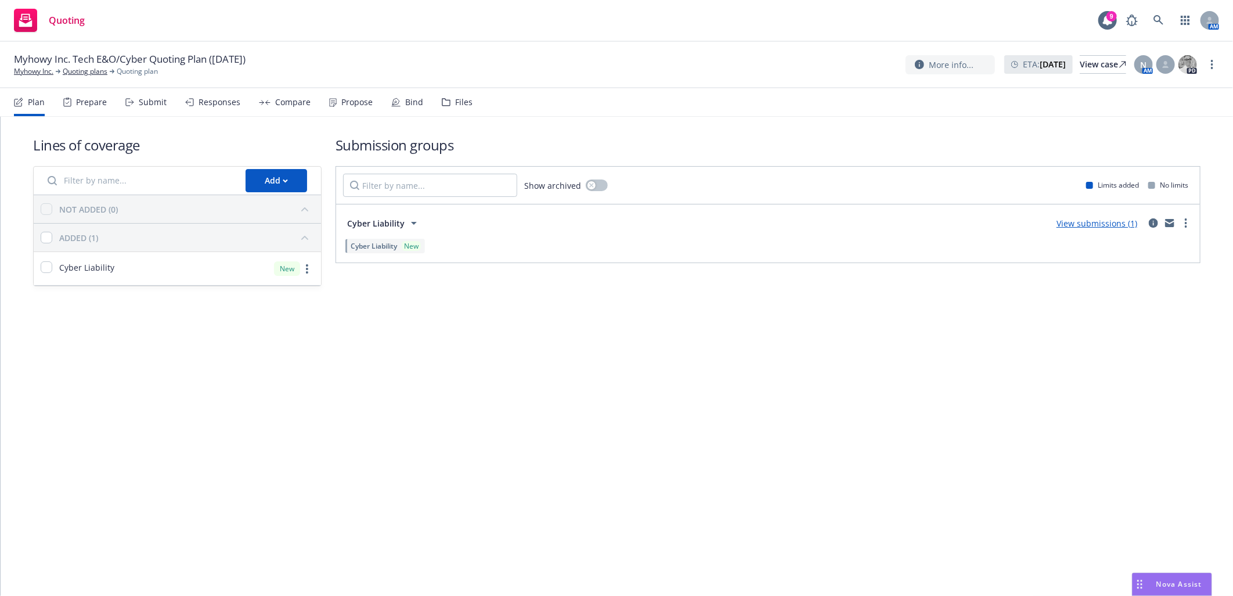
click at [26, 65] on span "Myhowy Inc. Tech E&O/Cyber Quoting Plan (2025-08-14)" at bounding box center [130, 59] width 232 height 14
click at [26, 71] on link "Myhowy Inc." at bounding box center [33, 71] width 39 height 10
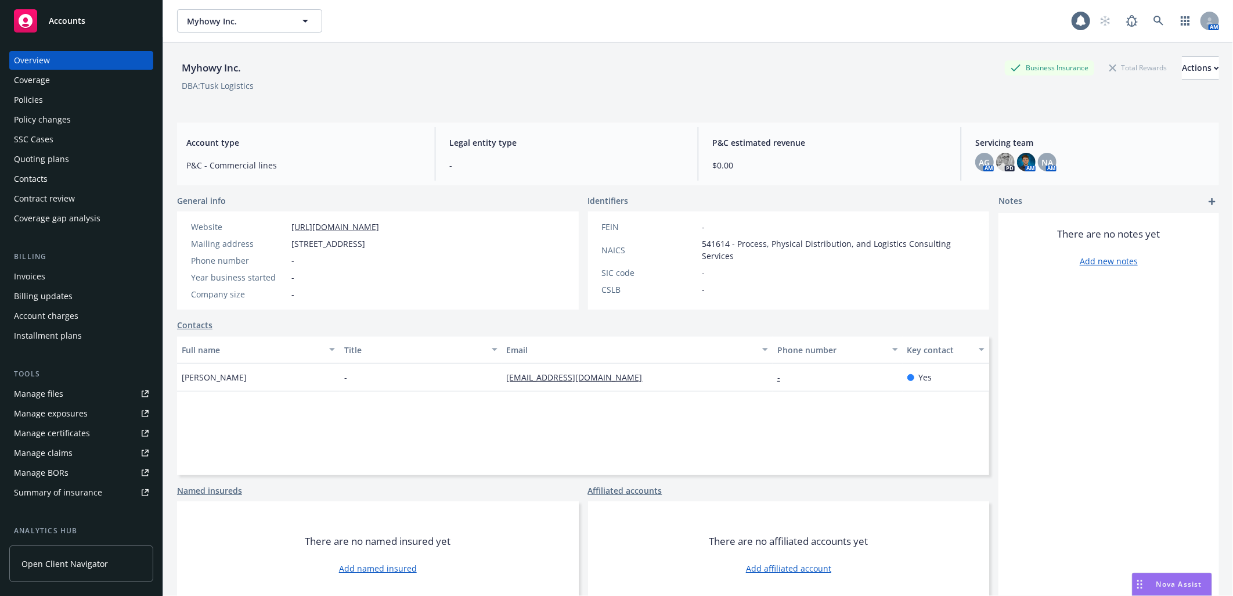
click at [88, 15] on div "Accounts" at bounding box center [81, 20] width 135 height 23
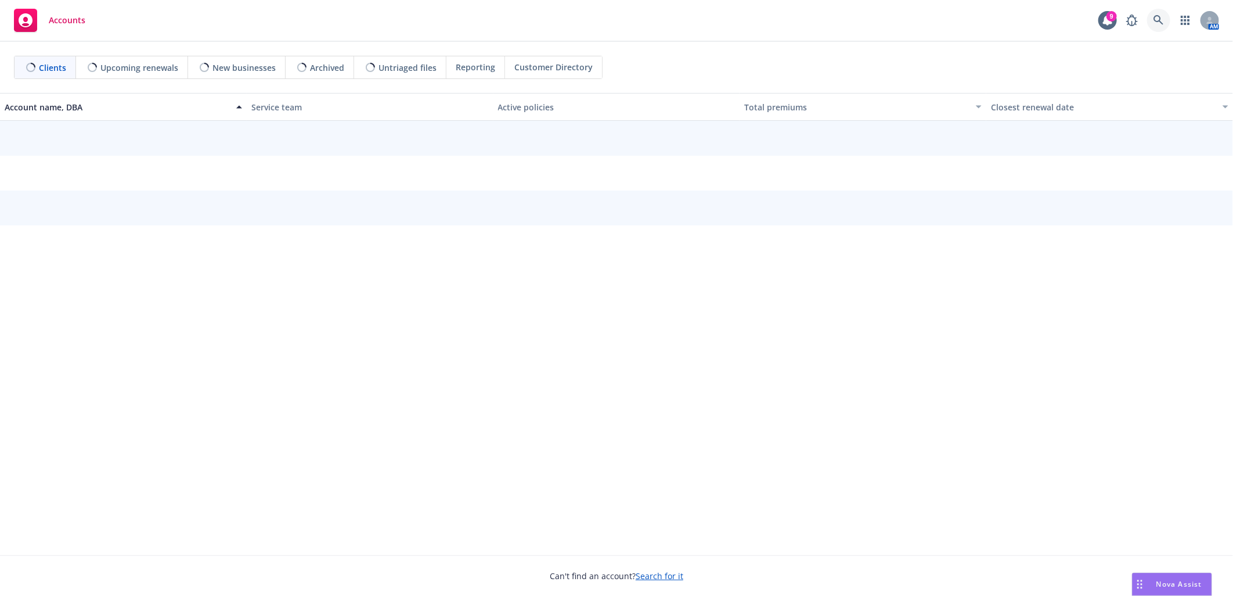
click at [1156, 24] on icon at bounding box center [1159, 20] width 10 height 10
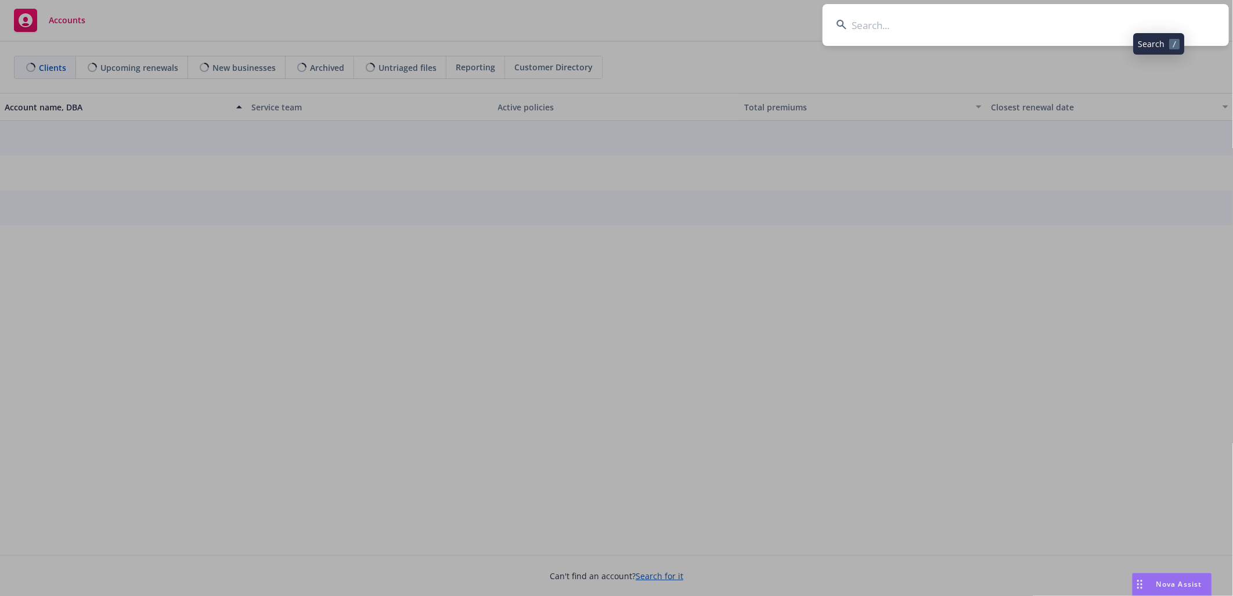
drag, startPoint x: 1156, startPoint y: 24, endPoint x: 1099, endPoint y: 22, distance: 56.9
click at [1099, 22] on input at bounding box center [1026, 25] width 406 height 42
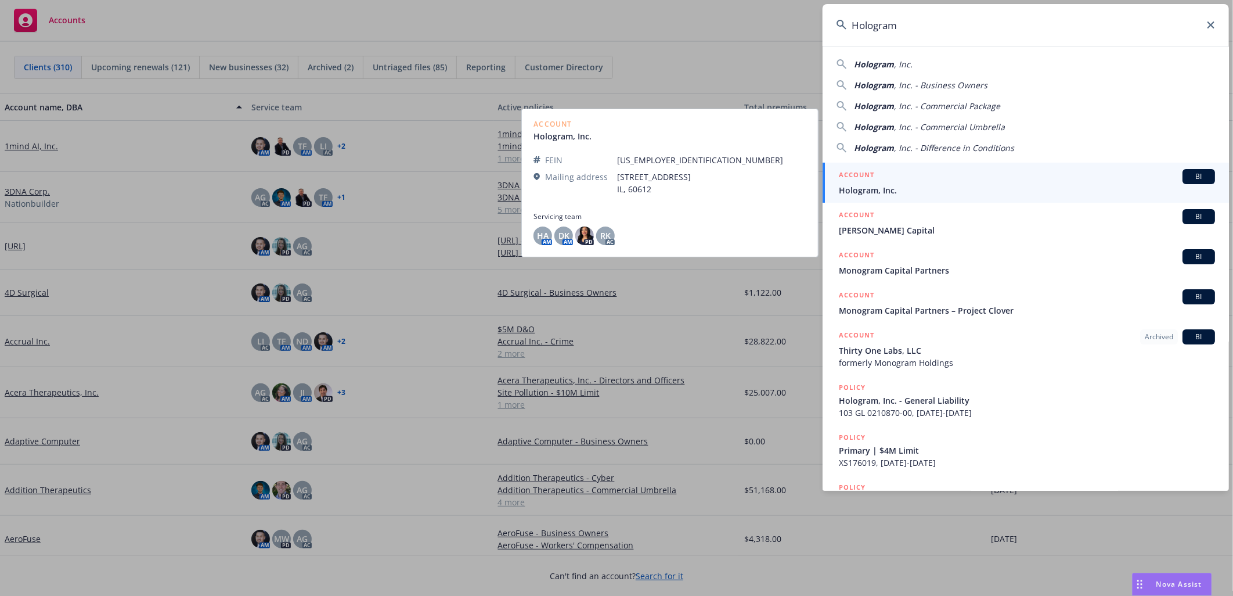
type input "Hologram"
click at [919, 182] on div "ACCOUNT BI" at bounding box center [1027, 176] width 376 height 15
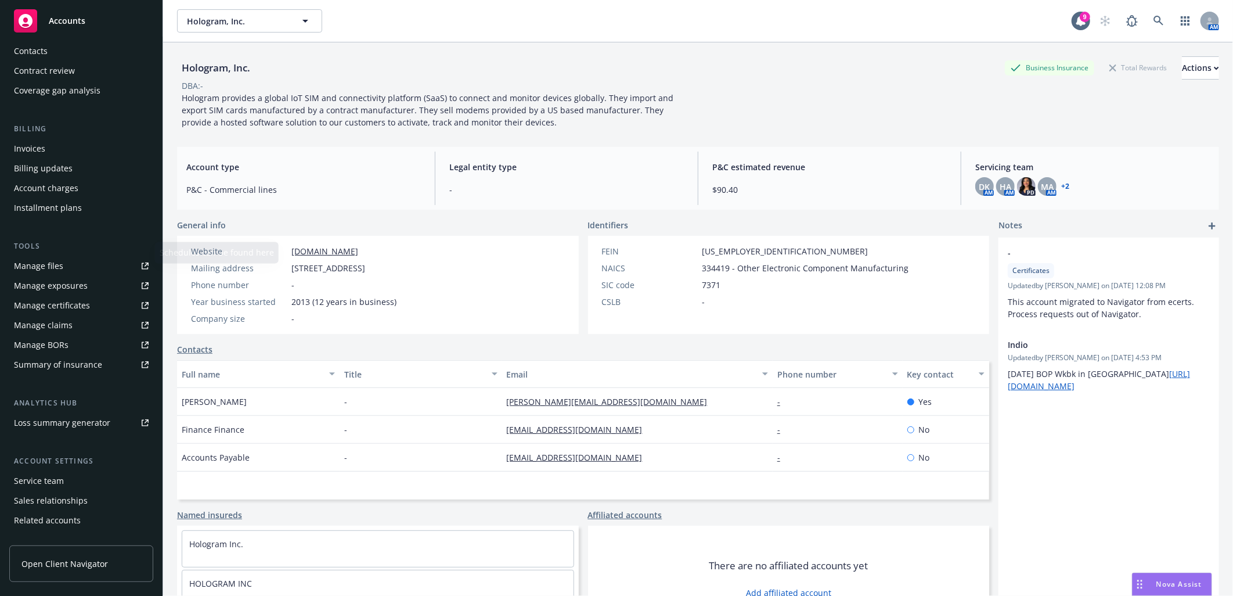
scroll to position [160, 0]
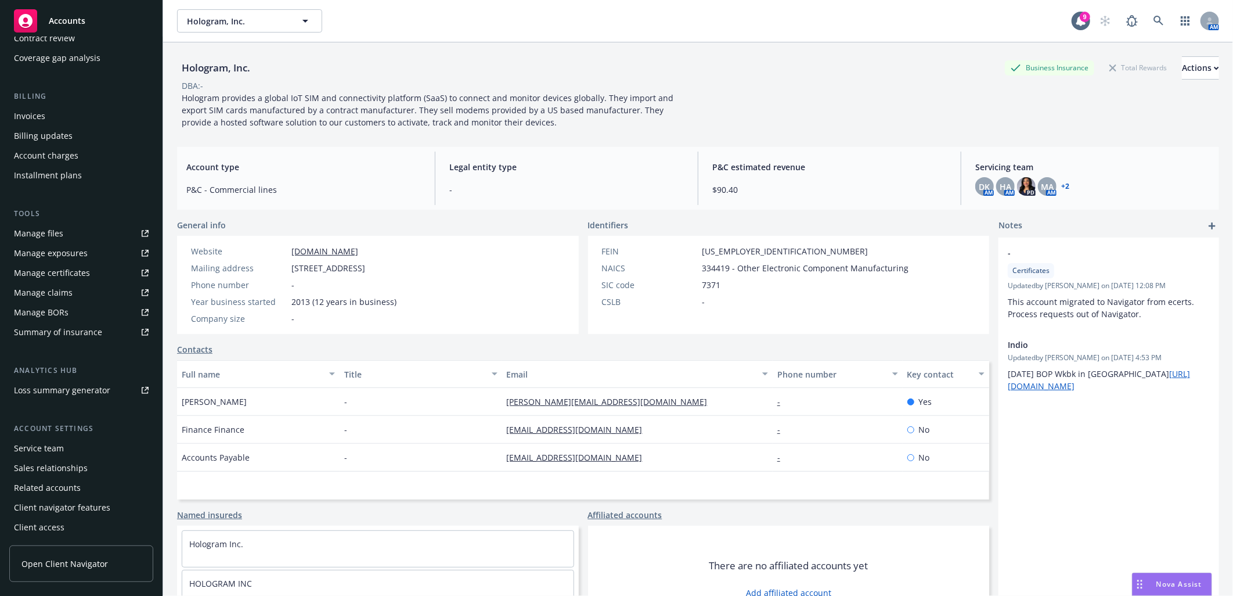
click at [66, 442] on div "Service team" at bounding box center [81, 448] width 135 height 19
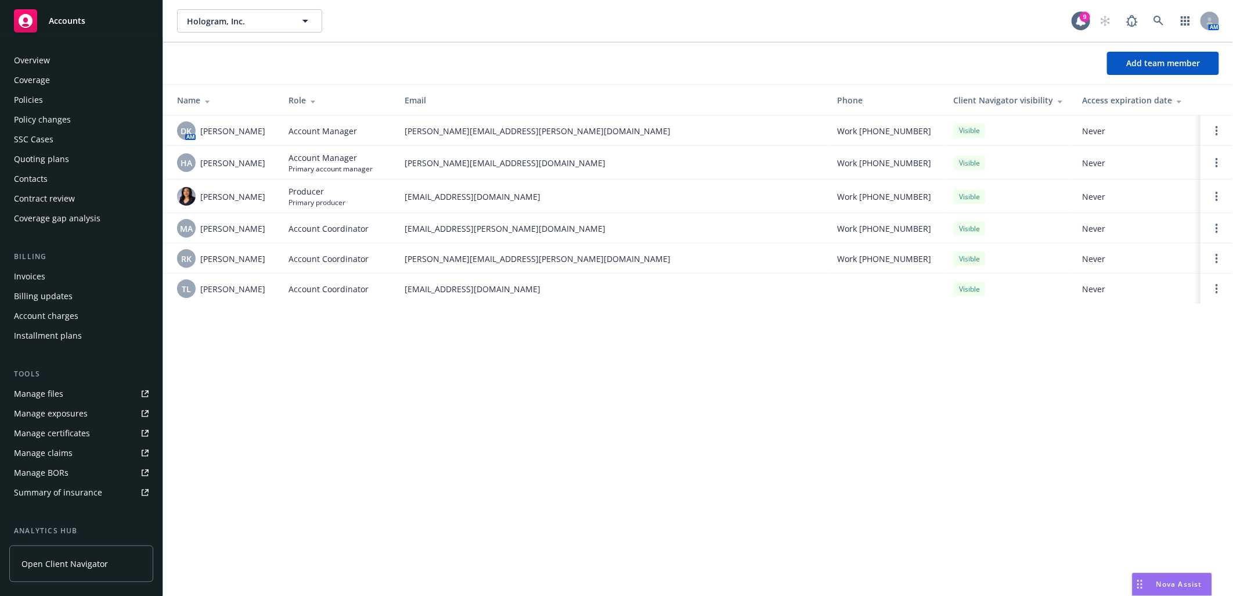
click at [49, 278] on div "Invoices" at bounding box center [81, 276] width 135 height 19
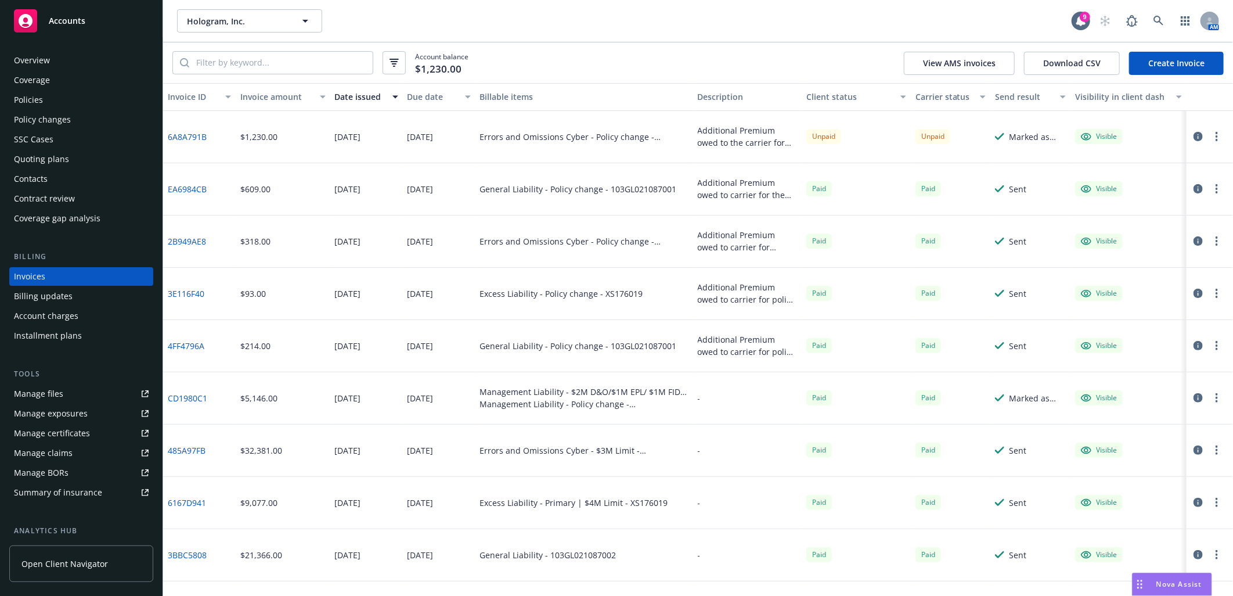
click at [70, 93] on div "Policies" at bounding box center [81, 100] width 135 height 19
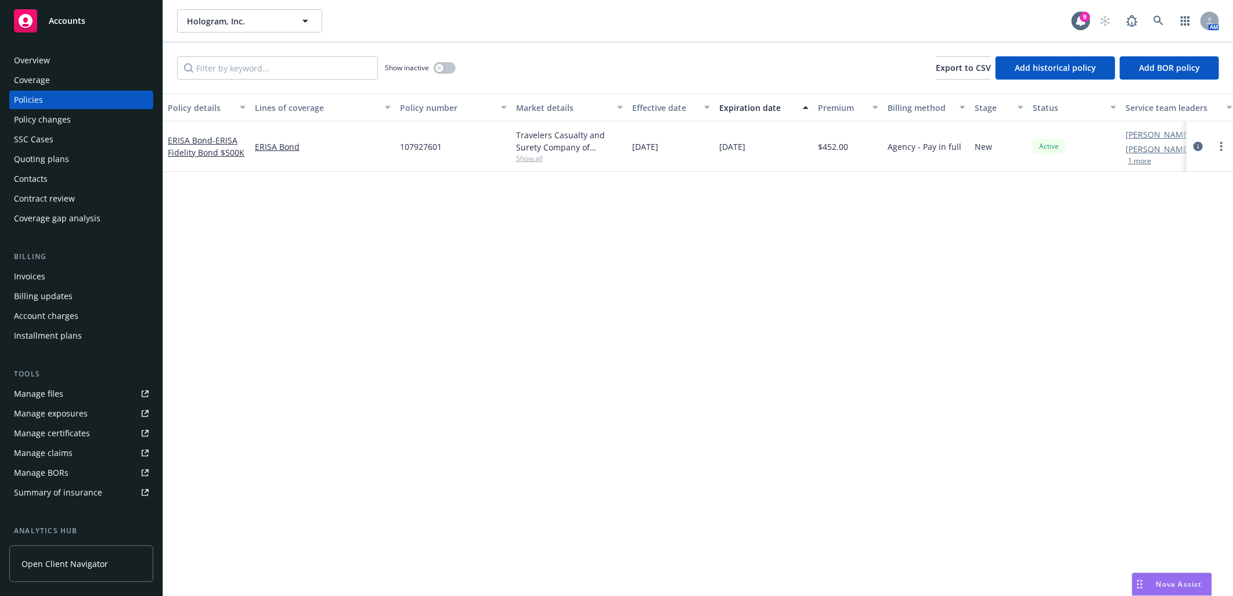
click at [46, 19] on div "Accounts" at bounding box center [81, 20] width 135 height 23
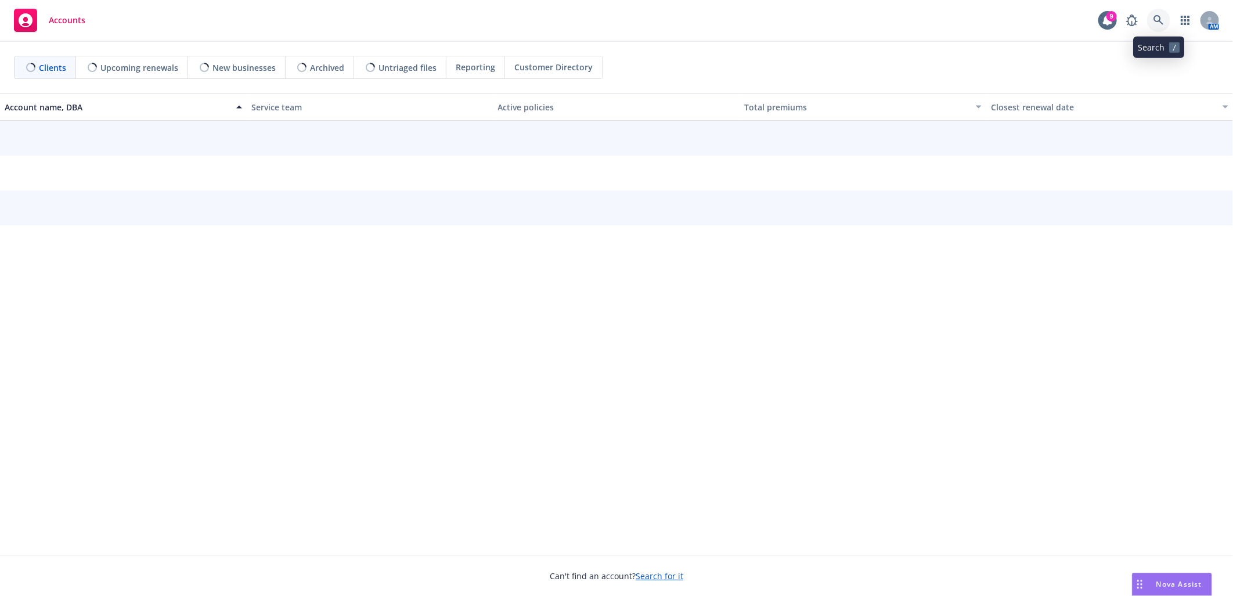
click at [1163, 15] on icon at bounding box center [1159, 20] width 10 height 10
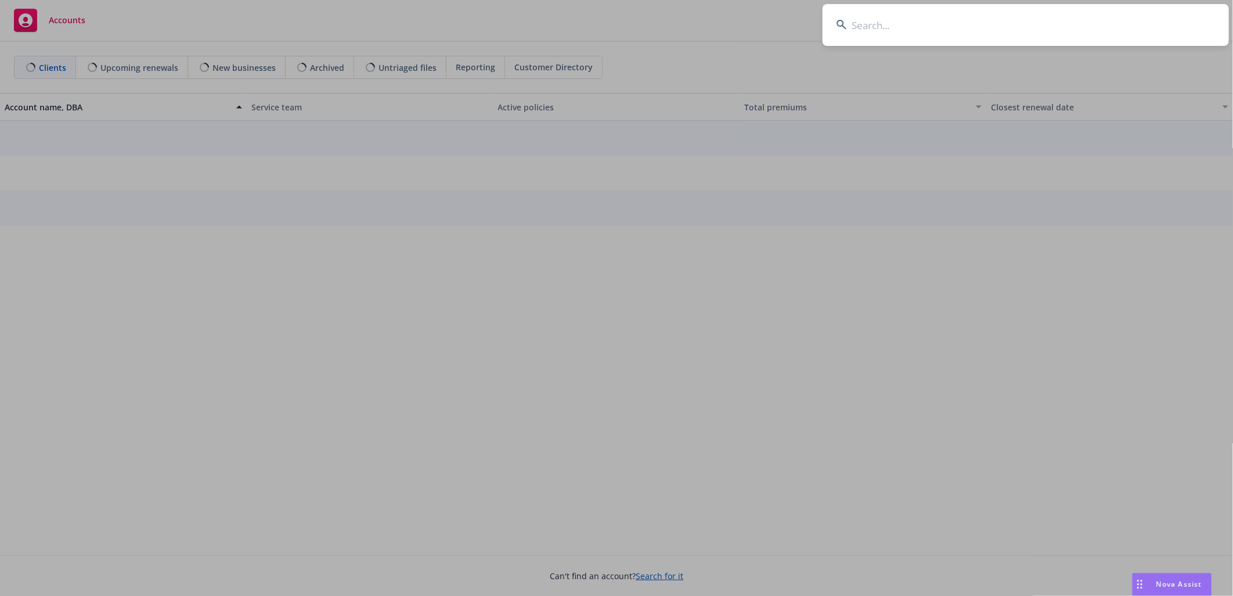
click at [1123, 21] on input at bounding box center [1026, 25] width 406 height 42
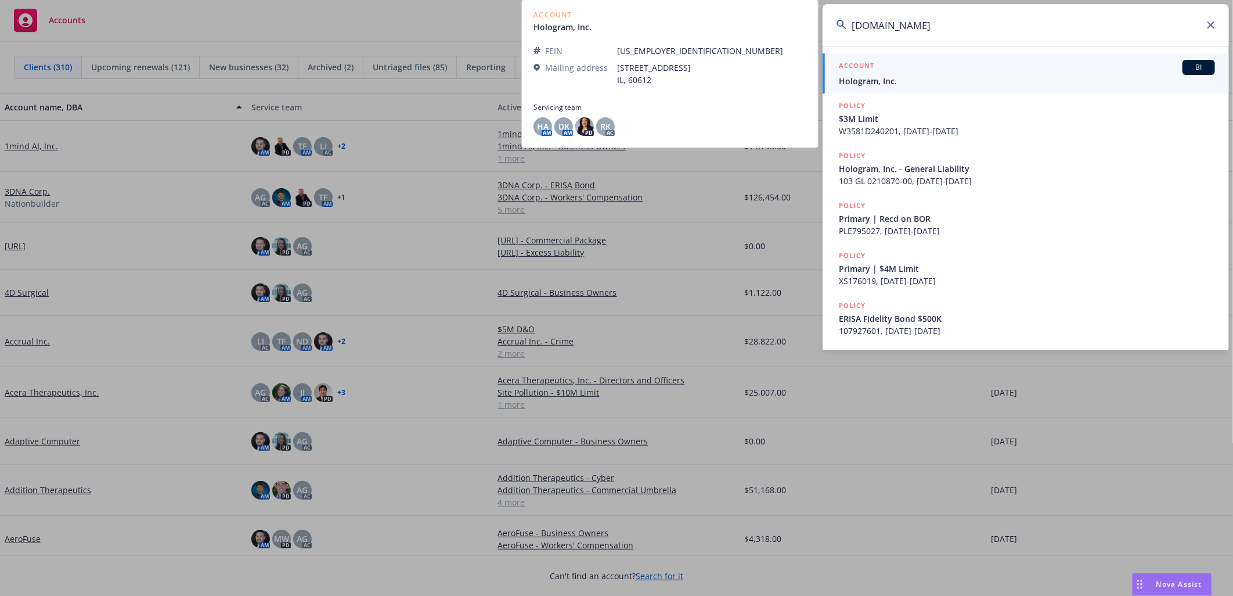
type input "[DOMAIN_NAME]"
click at [905, 73] on div "ACCOUNT BI" at bounding box center [1027, 67] width 376 height 15
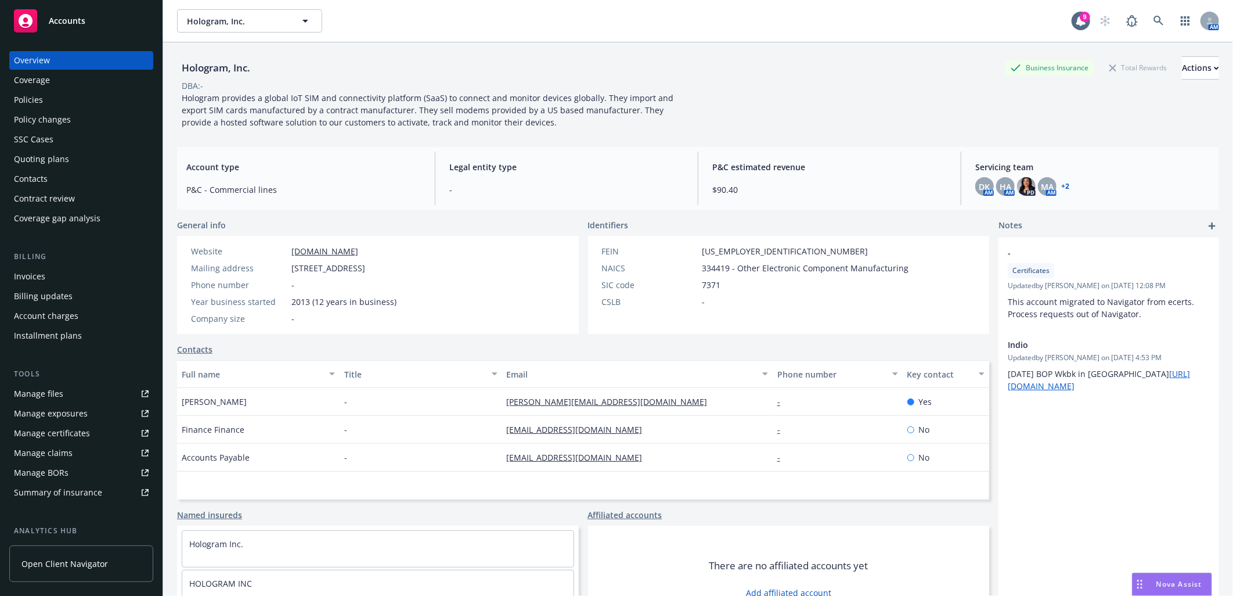
click at [58, 91] on div "Policies" at bounding box center [81, 100] width 135 height 19
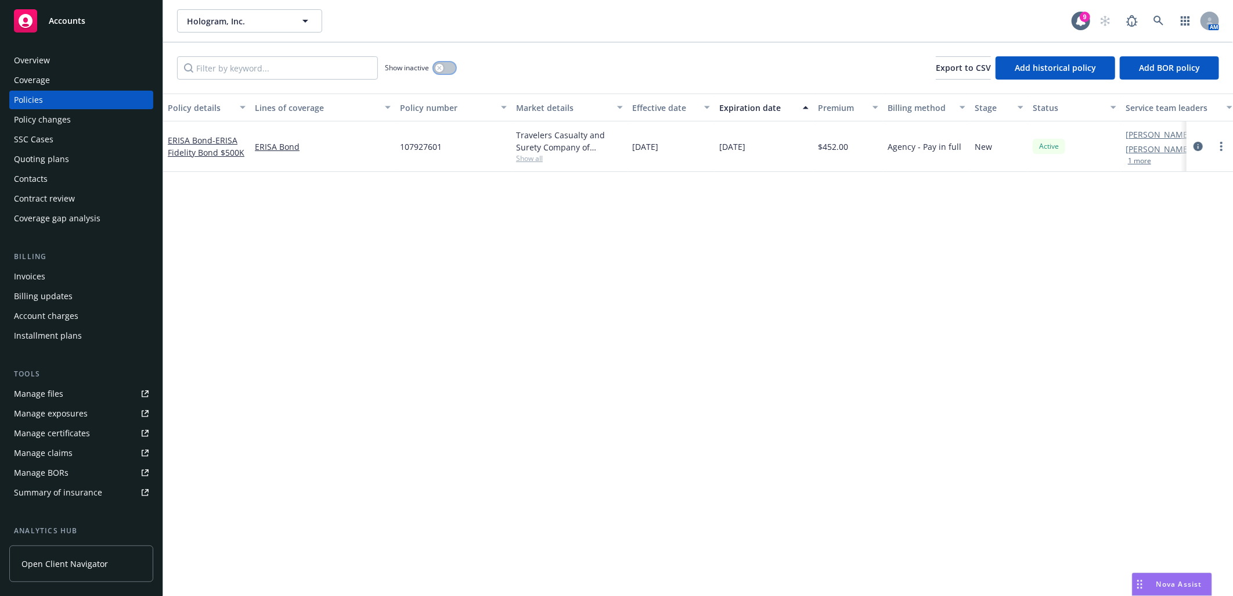
click at [451, 62] on button "button" at bounding box center [445, 68] width 22 height 12
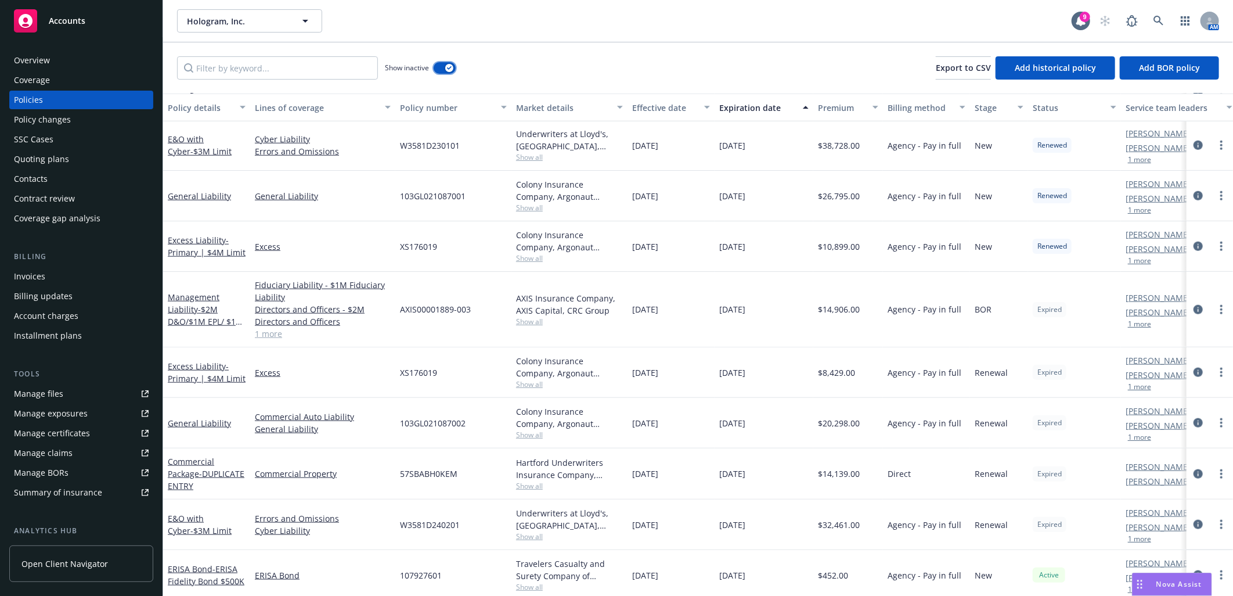
scroll to position [670, 0]
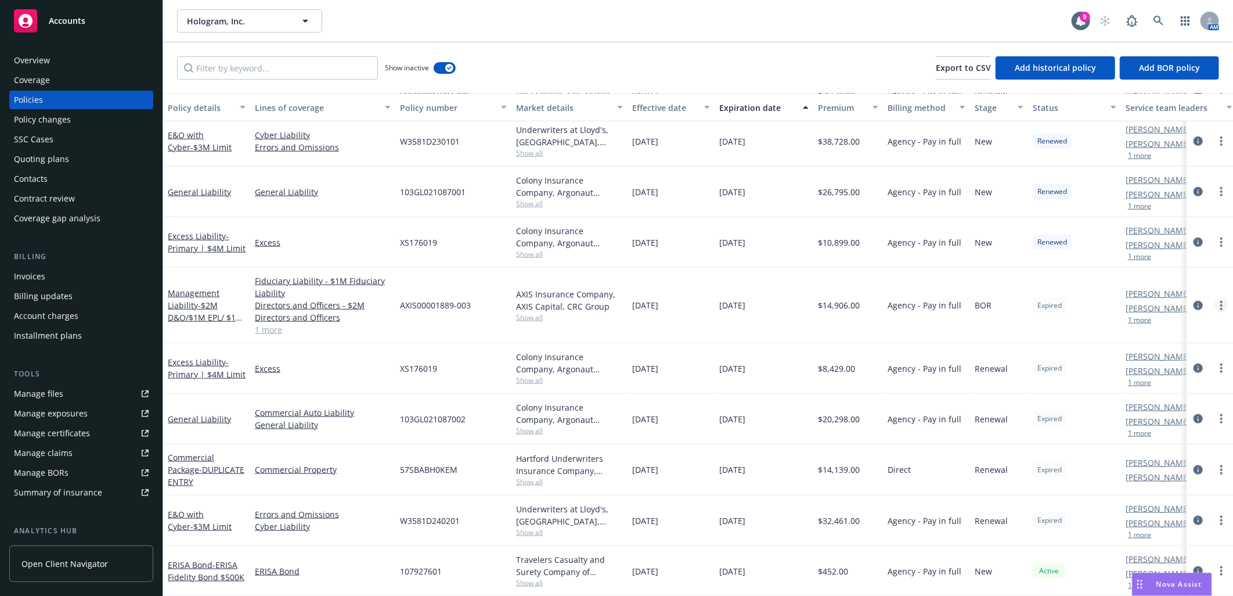
click at [1215, 298] on link "more" at bounding box center [1222, 305] width 14 height 14
click at [1186, 341] on link "Renew with incumbent" at bounding box center [1150, 341] width 136 height 23
select select "12"
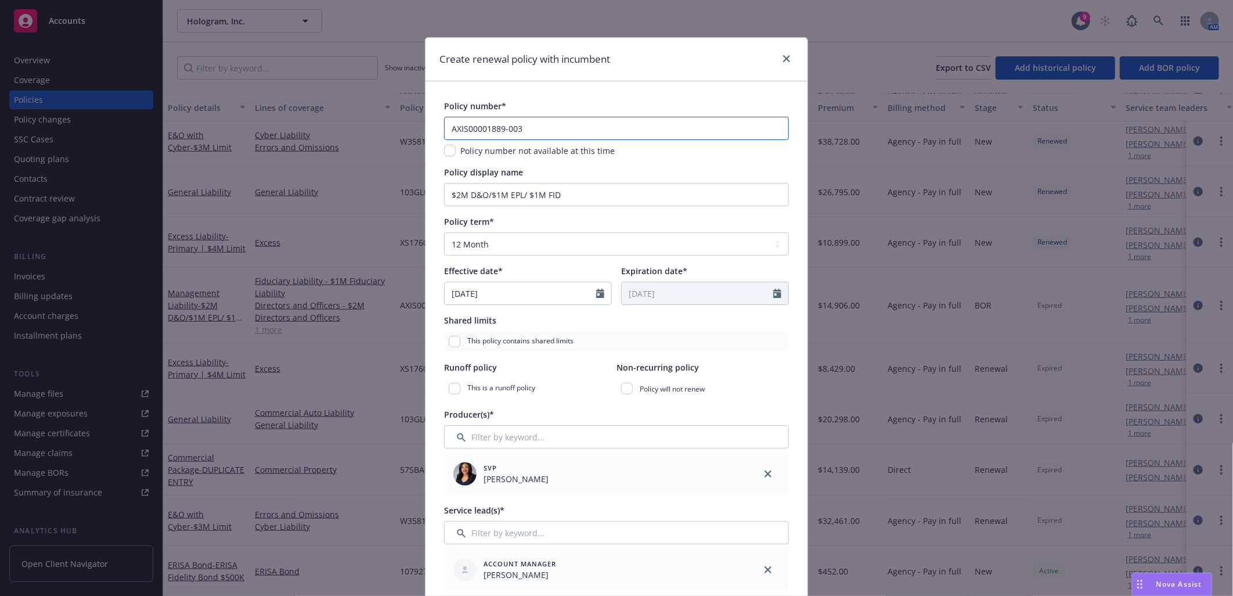
drag, startPoint x: 556, startPoint y: 134, endPoint x: 328, endPoint y: 138, distance: 227.6
click at [317, 135] on div "Create renewal policy with incumbent Policy number* AXIS00001889-003 Policy num…" at bounding box center [616, 298] width 1233 height 596
paste input "004"
type input "AXIS00001889004"
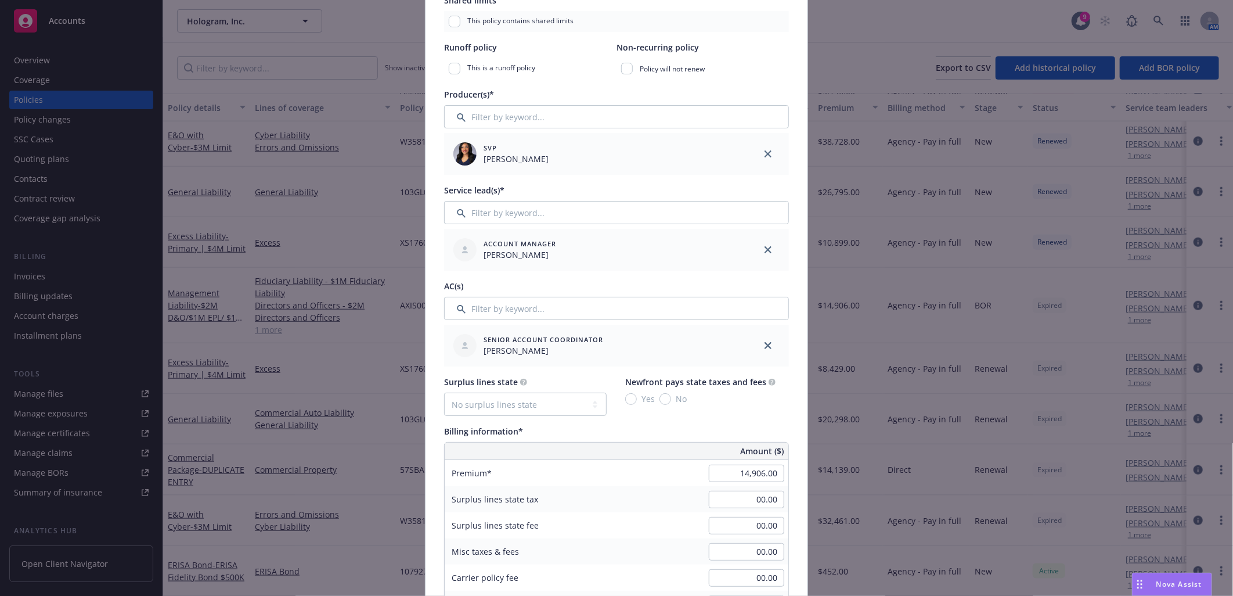
scroll to position [322, 0]
drag, startPoint x: 762, startPoint y: 343, endPoint x: 741, endPoint y: 332, distance: 23.4
click at [765, 343] on icon "close" at bounding box center [768, 343] width 7 height 7
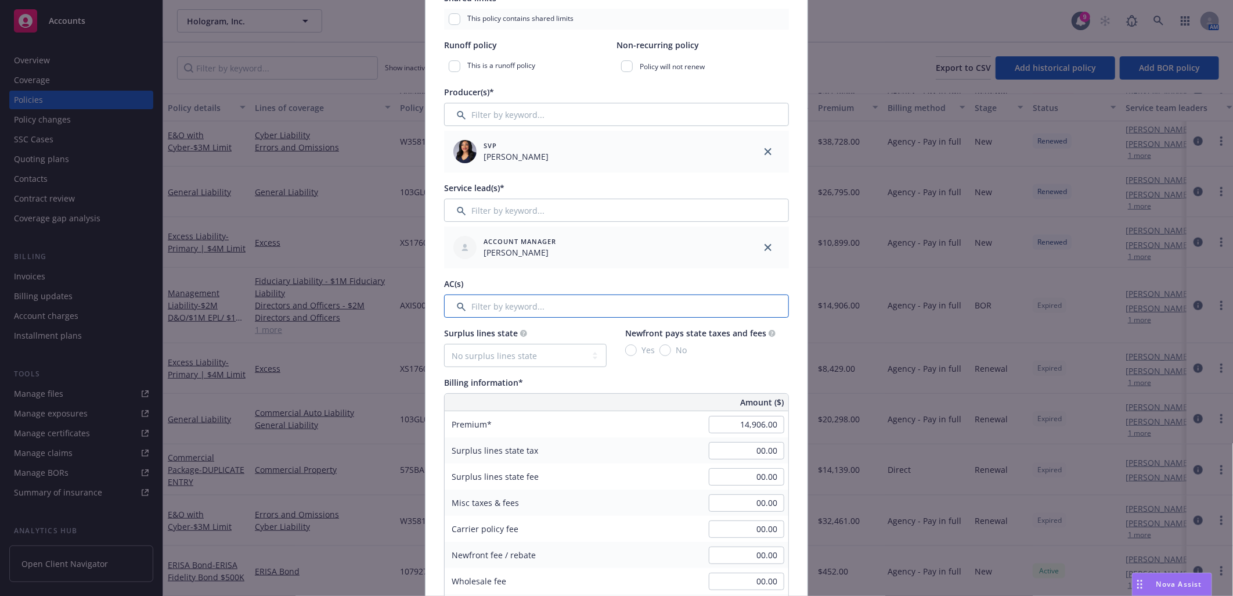
click at [689, 308] on input "Filter by keyword..." at bounding box center [616, 305] width 345 height 23
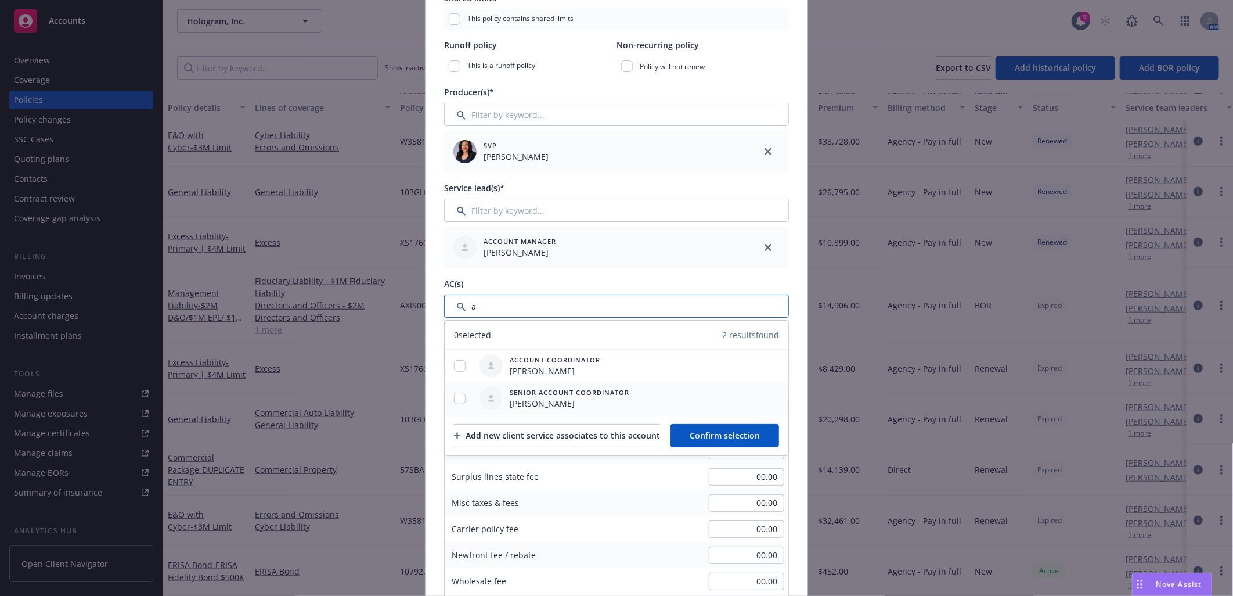
type input "a"
click at [456, 393] on input "checkbox" at bounding box center [460, 398] width 12 height 12
checkbox input "true"
click at [726, 432] on span "Confirm selection" at bounding box center [725, 435] width 70 height 11
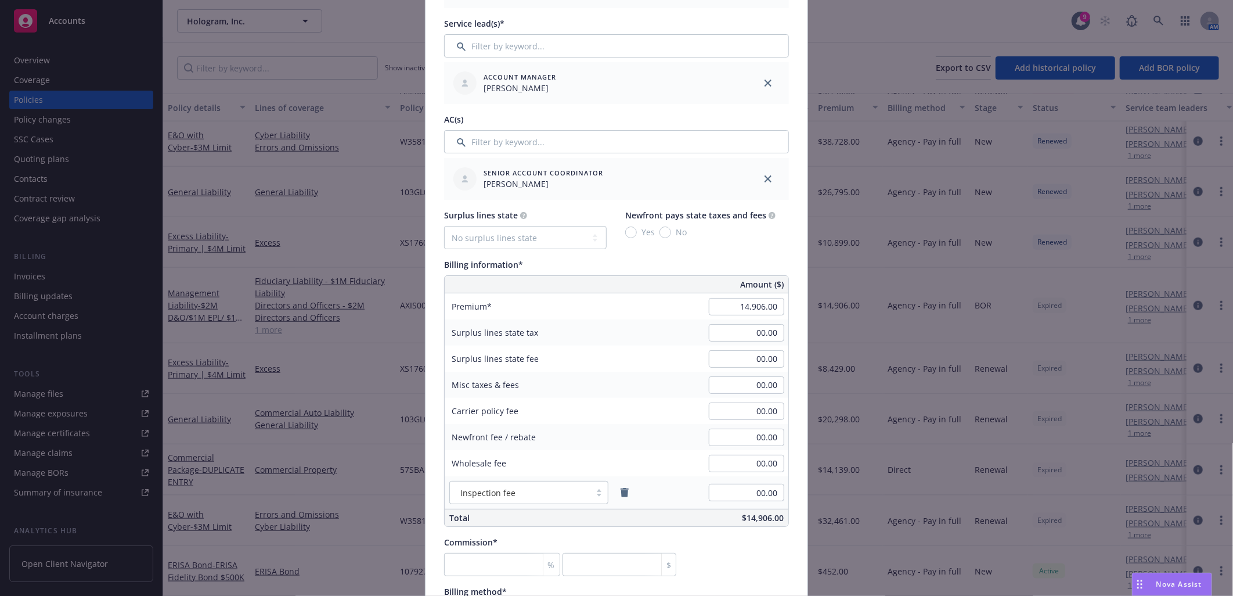
scroll to position [516, 0]
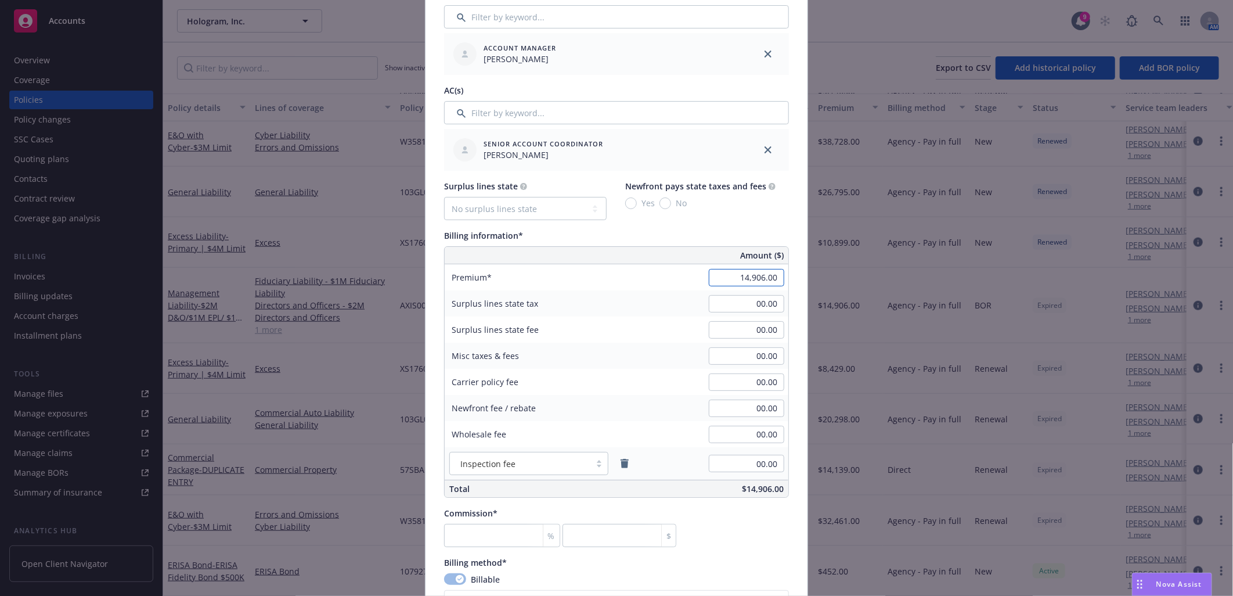
click at [722, 280] on input "14,906.00" at bounding box center [746, 277] width 75 height 17
type input "14,581.00"
click at [752, 376] on input "00.00" at bounding box center [746, 381] width 75 height 17
type input "275.00"
click at [710, 431] on input "00.00" at bounding box center [746, 434] width 75 height 17
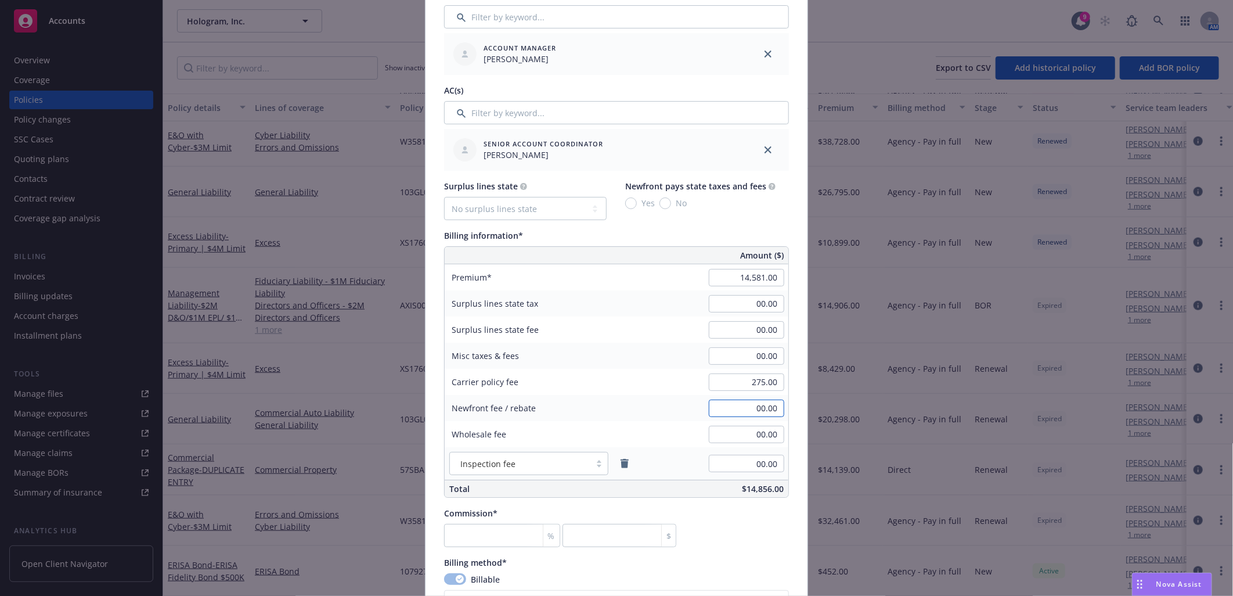
click at [722, 409] on input "00.00" at bounding box center [746, 407] width 75 height 17
type input "500.00"
click at [660, 369] on div "Carrier policy fee 275.00" at bounding box center [617, 382] width 344 height 26
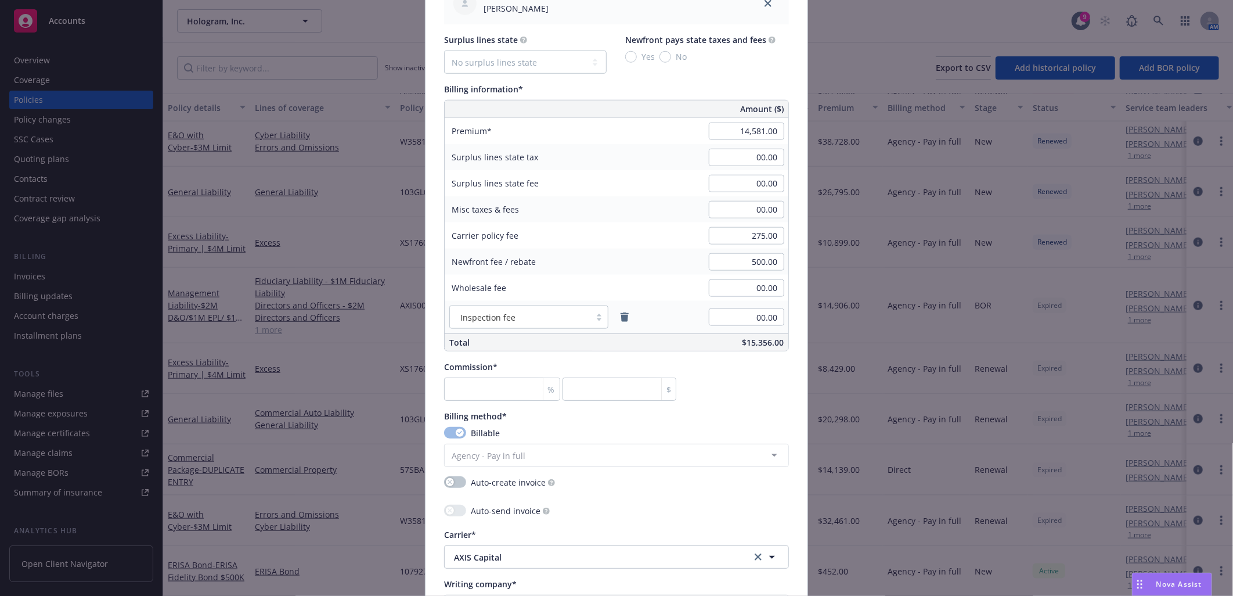
scroll to position [709, 0]
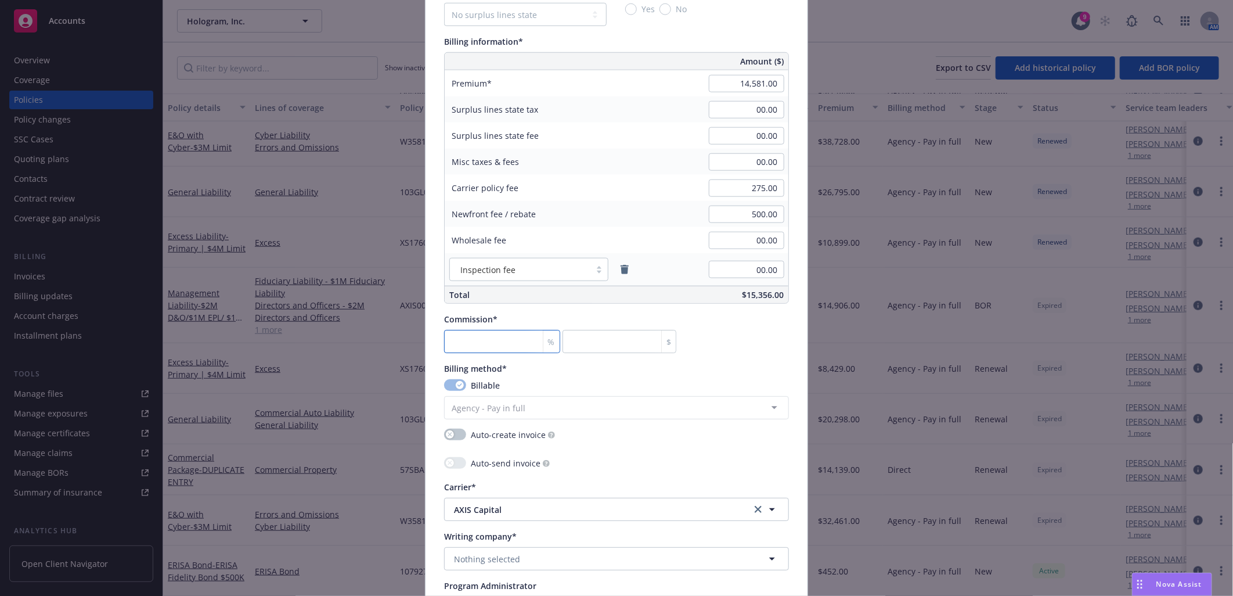
click at [502, 337] on input "number" at bounding box center [502, 341] width 116 height 23
type input "1"
type input "145.81"
type input "12"
type input "1749.72"
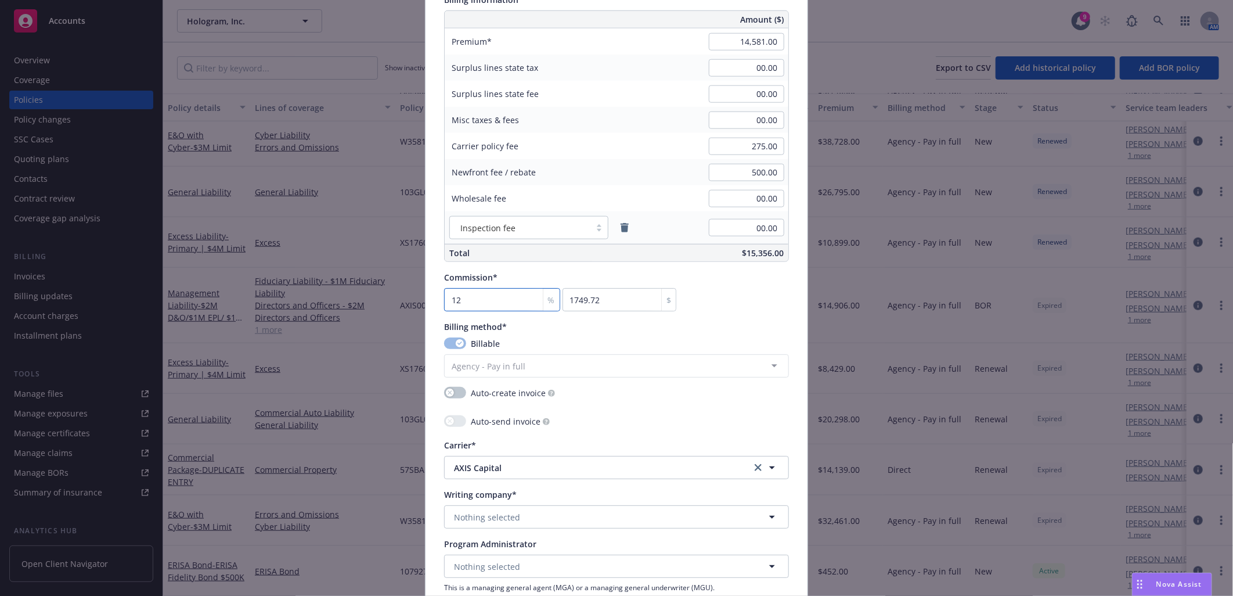
scroll to position [774, 0]
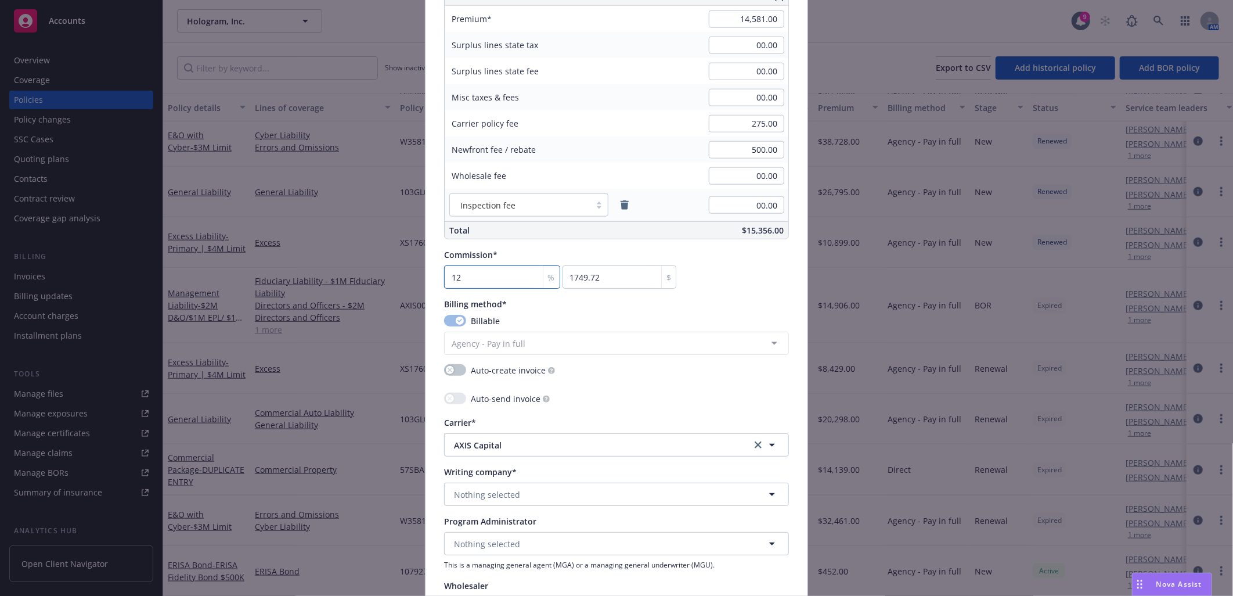
type input "12"
click at [538, 496] on button "Nothing selected" at bounding box center [616, 493] width 345 height 23
type input "axis"
click at [543, 415] on span "Domestic - 37273" at bounding box center [506, 418] width 99 height 12
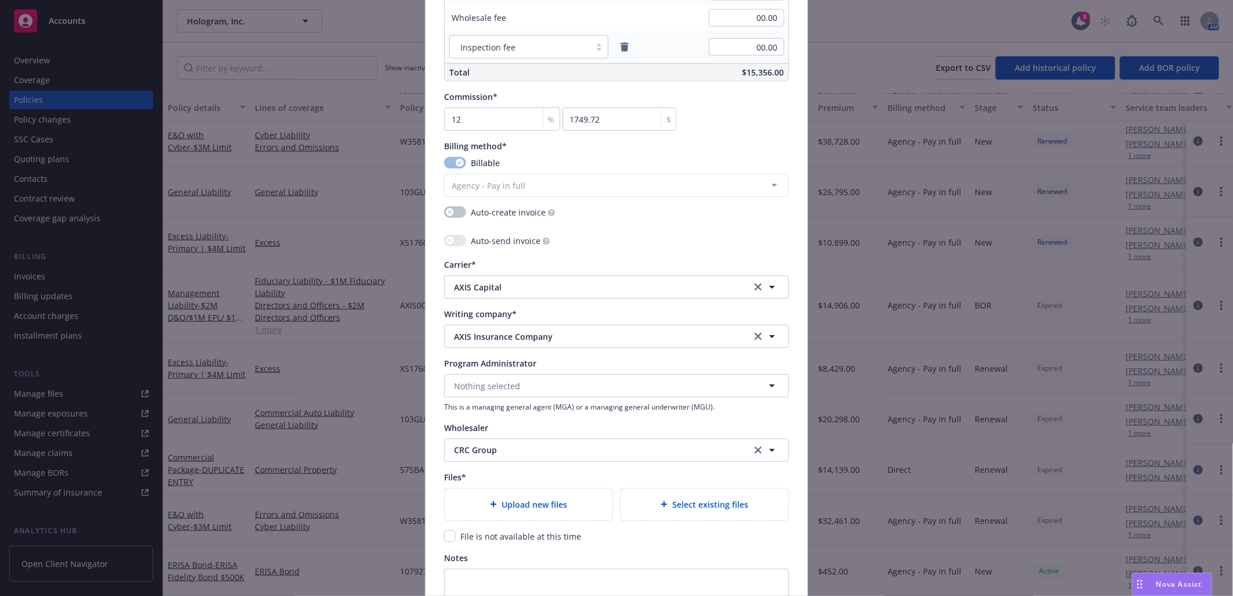
scroll to position [967, 0]
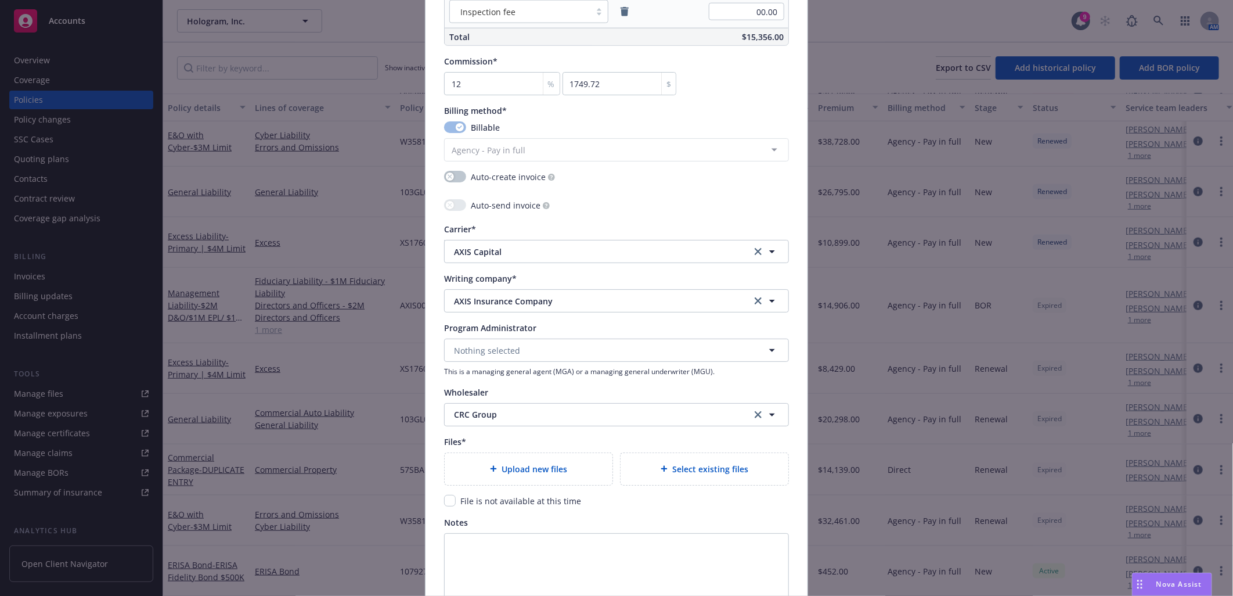
click at [536, 467] on span "Upload new files" at bounding box center [535, 469] width 66 height 12
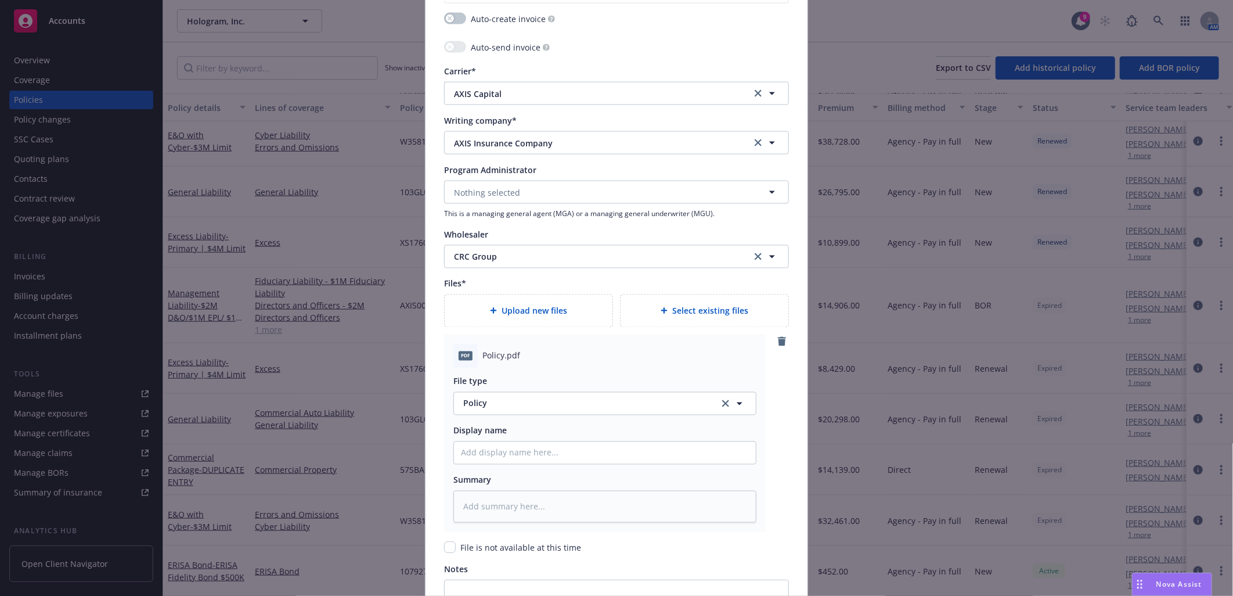
scroll to position [1161, 0]
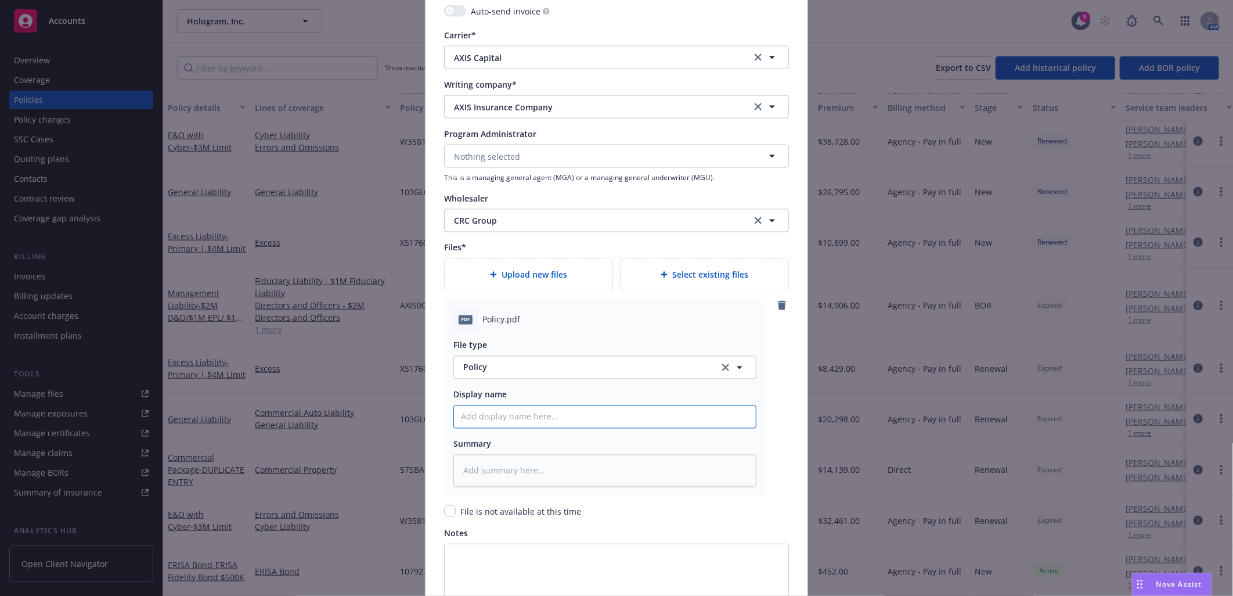
click at [484, 419] on input "Policy display name" at bounding box center [605, 417] width 302 height 22
type textarea "x"
type input "2"
type textarea "x"
type input "25"
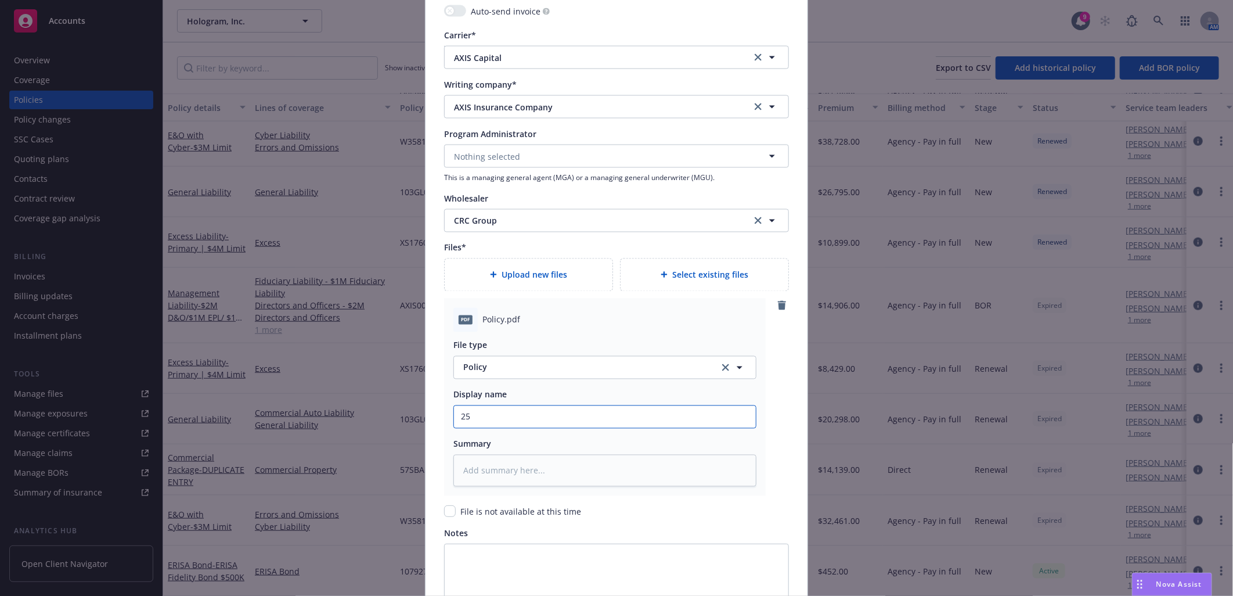
type textarea "x"
type input "25-"
type textarea "x"
type input "25-2"
type textarea "x"
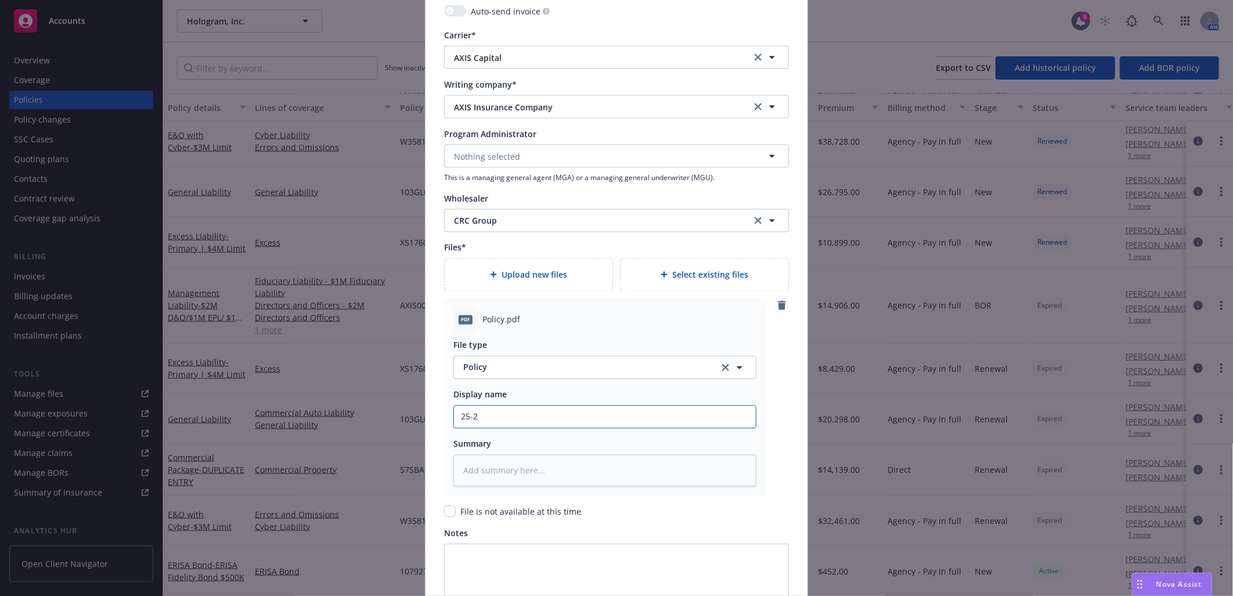
type input "25-26"
type textarea "x"
type input "25-26"
type textarea "x"
type input "25-26 D"
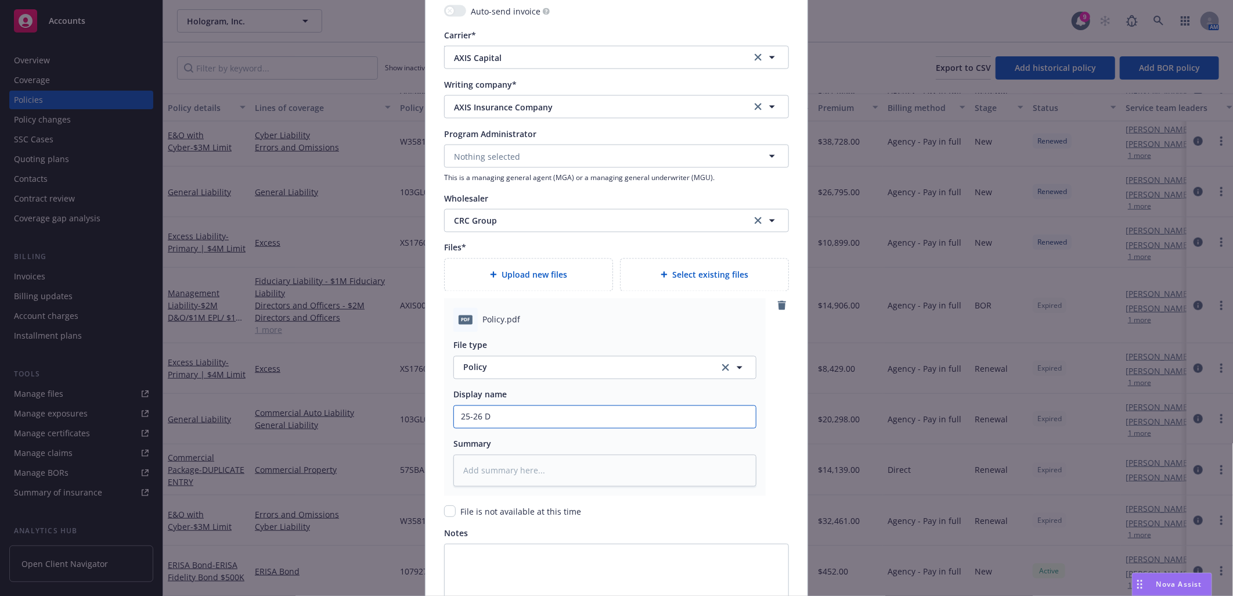
type textarea "x"
type input "25-26 D&"
type textarea "x"
type input "25-26 D&O"
type textarea "x"
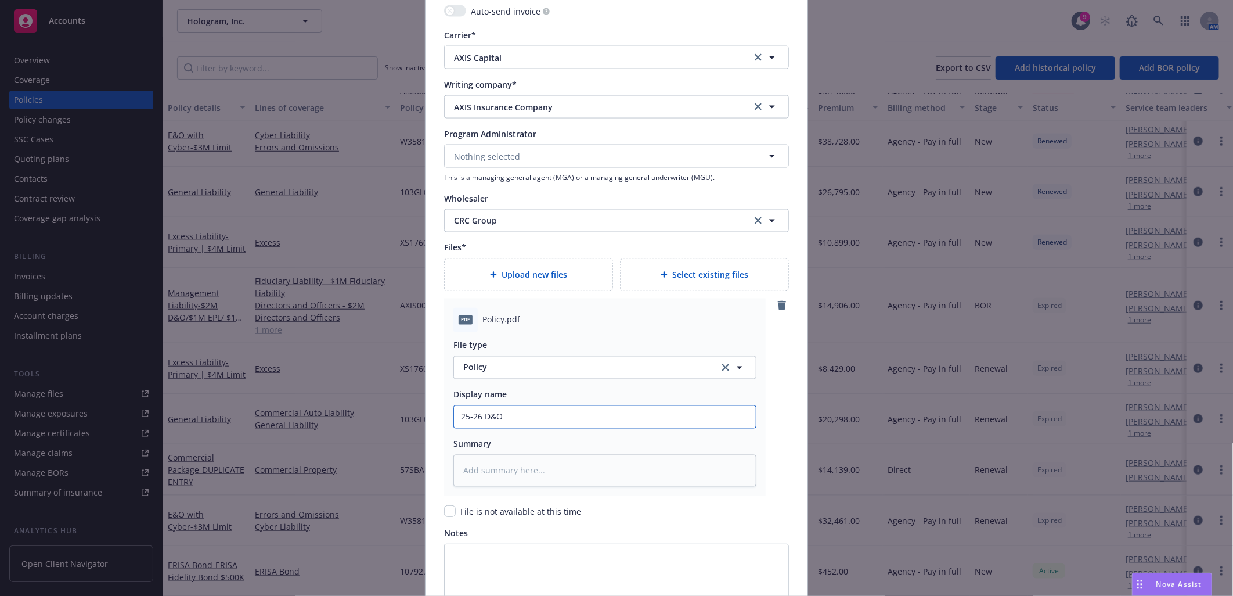
type input "25-26 D&O/"
type textarea "x"
type input "25-26 D&O/E"
type textarea "x"
type input "25-26 D&O/EP"
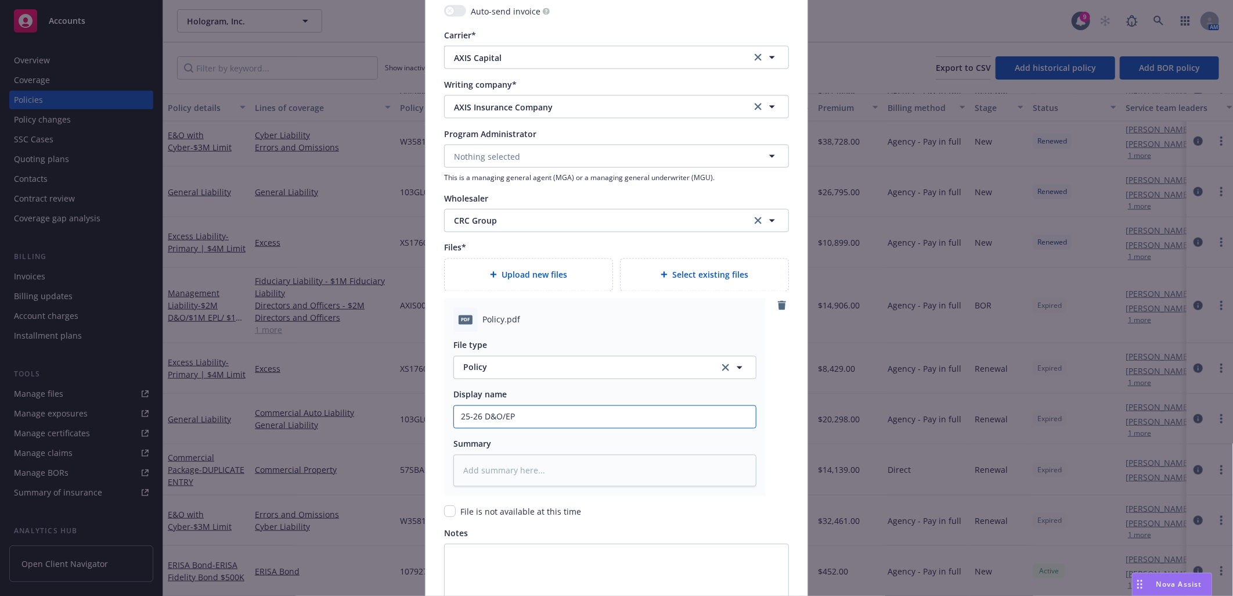
type textarea "x"
type input "25-26 D&O/EPL"
type textarea "x"
type input "25-26 D&O/EPL/"
type textarea "x"
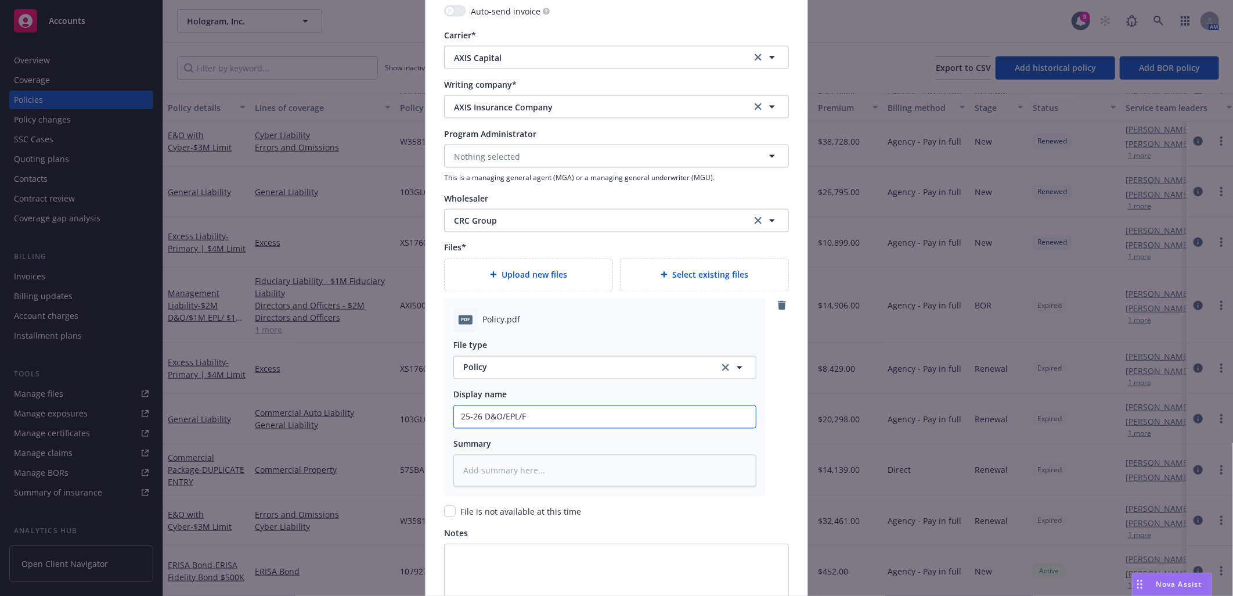
type input "25-26 D&O/EPL/Fi"
type textarea "x"
type input "25-26 D&O/EPL/Fid"
type textarea "x"
type input "25-26 D&O/EPL/Fid"
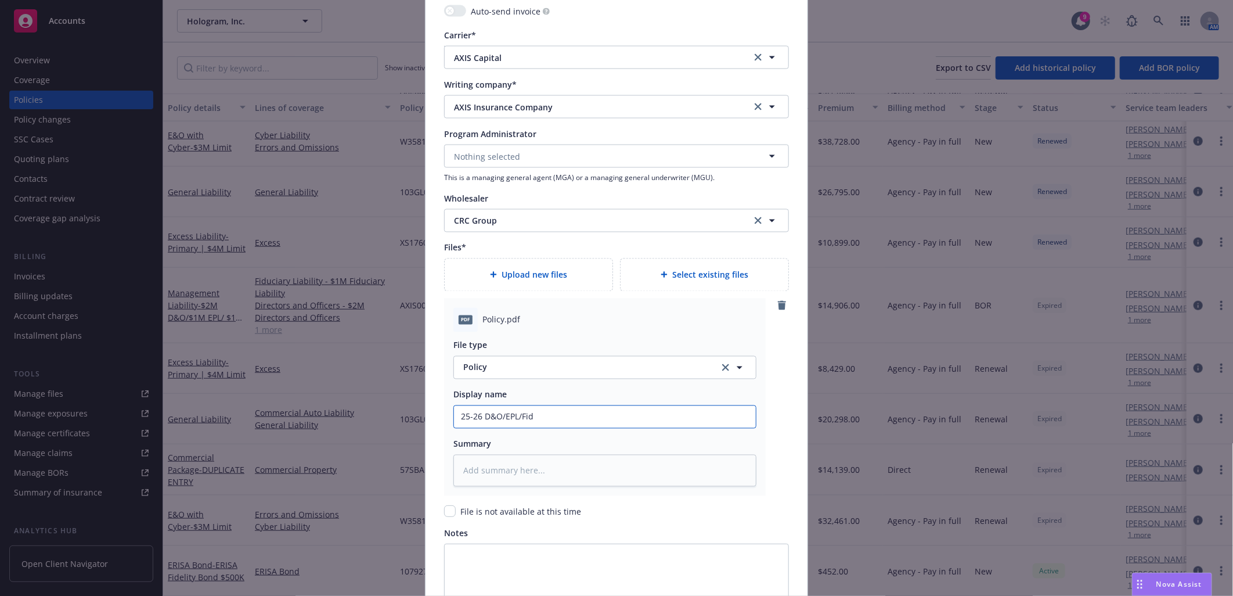
type textarea "x"
type input "25-26 D&O/EPL/Fid P"
type textarea "x"
type input "25-26 D&O/EPL/Fid Po"
type textarea "x"
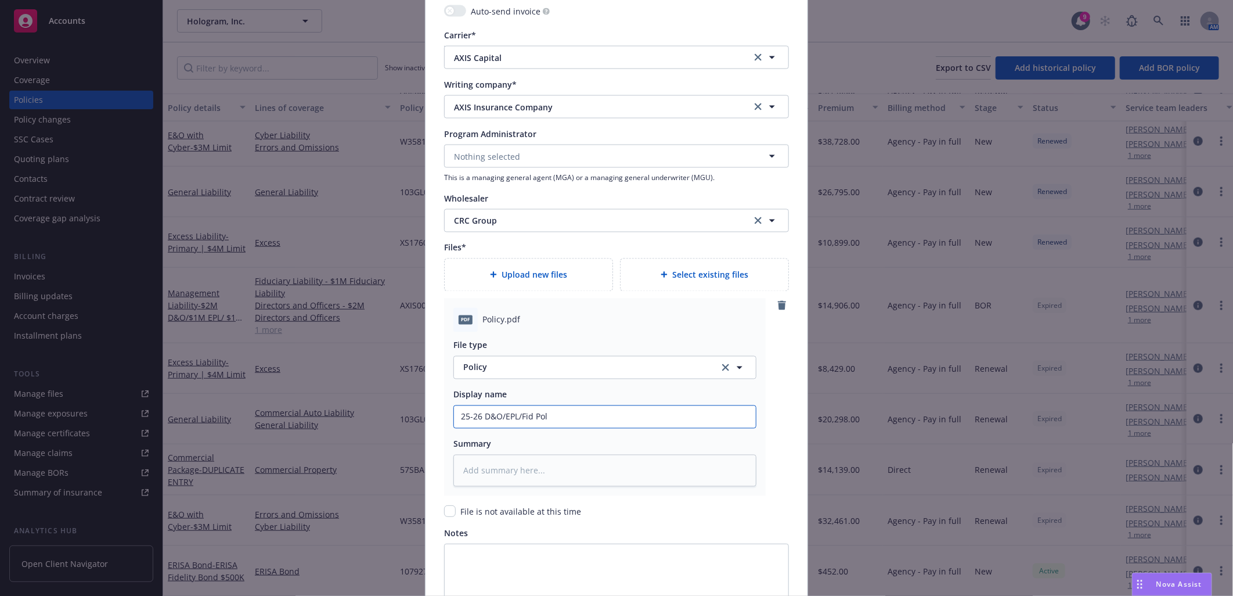
type input "25-26 D&O/EPL/Fid Poli"
type textarea "x"
type input "25-26 D&O/EPL/Fid Polic"
type textarea "x"
type input "25-26 D&O/EPL/Fid Policy"
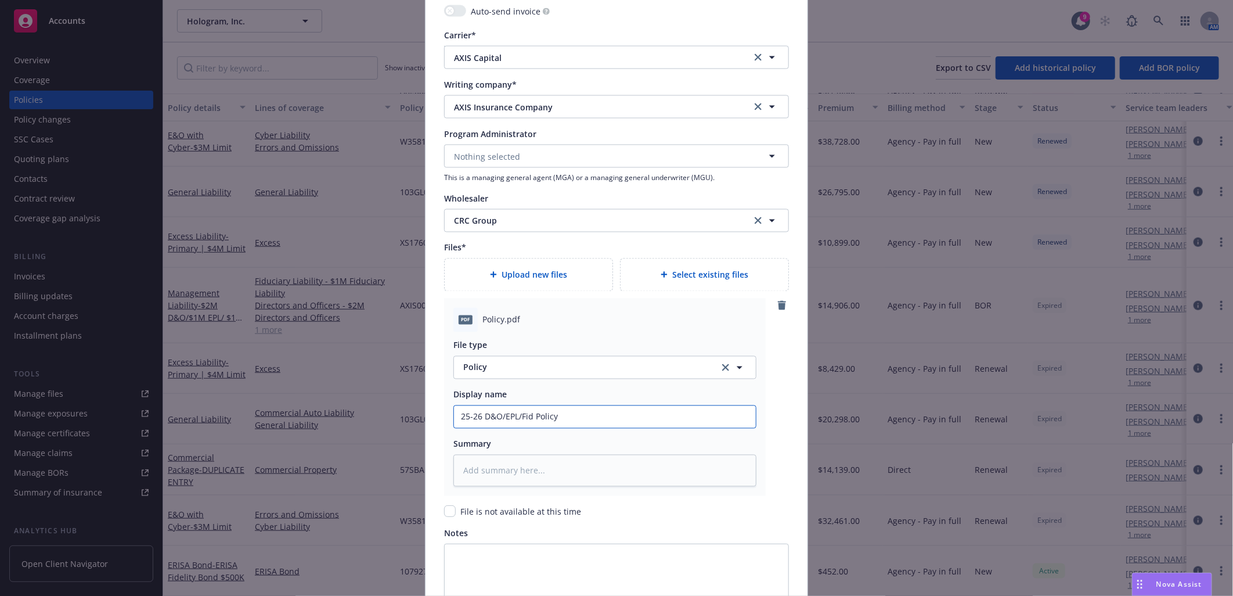
type textarea "x"
type input "25-26 D&O/EPL/Fid Policy"
type textarea "x"
type input "25-26 D&O/EPL/Fid Policy -"
type textarea "x"
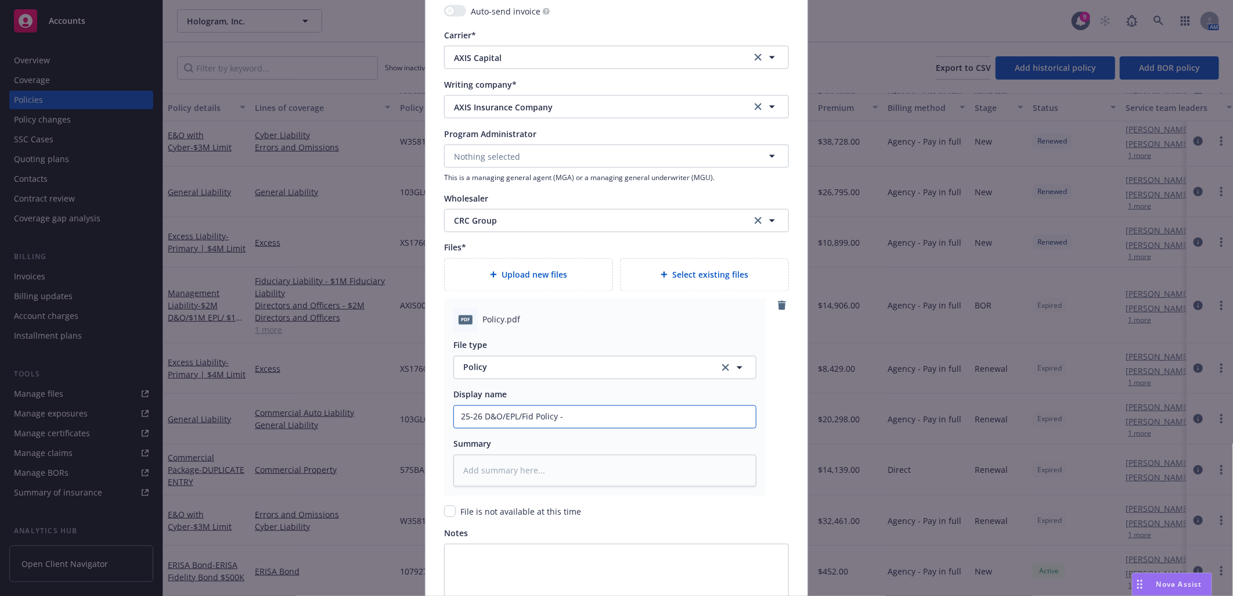
type input "25-26 D&O/EPL/Fid Policy - A"
type textarea "x"
type input "25-26 D&O/EPL/Fid Policy - AX"
type textarea "x"
type input "25-26 D&O/EPL/Fid Policy - AXI"
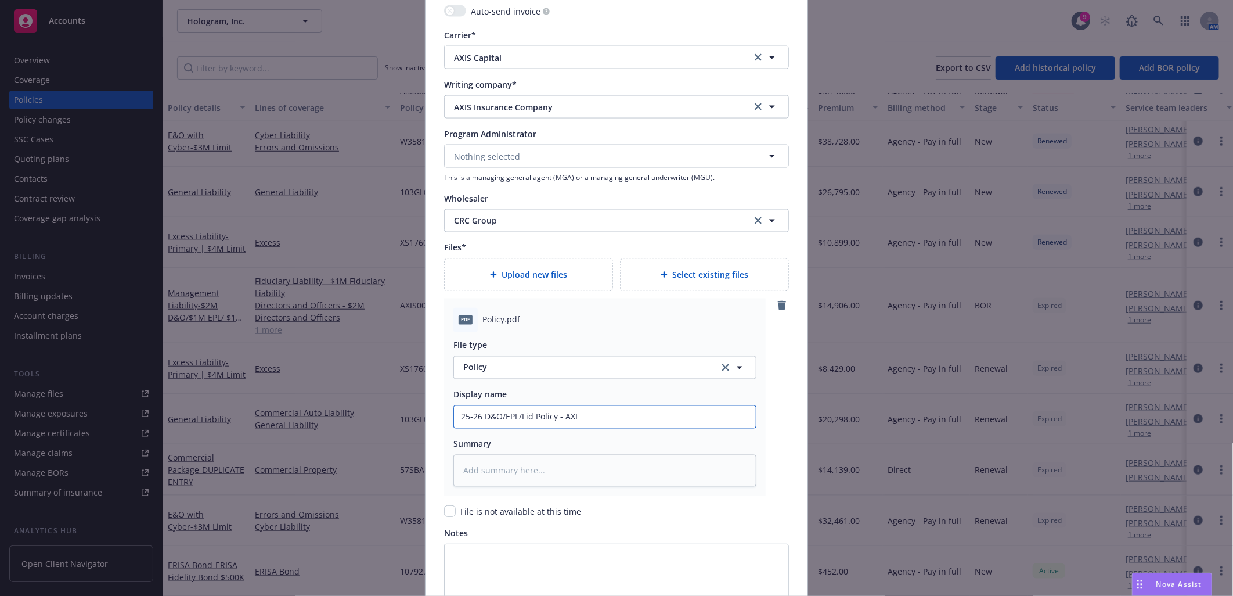
type textarea "x"
type input "25-26 D&O/EPL/Fid Policy - AXIS"
type textarea "x"
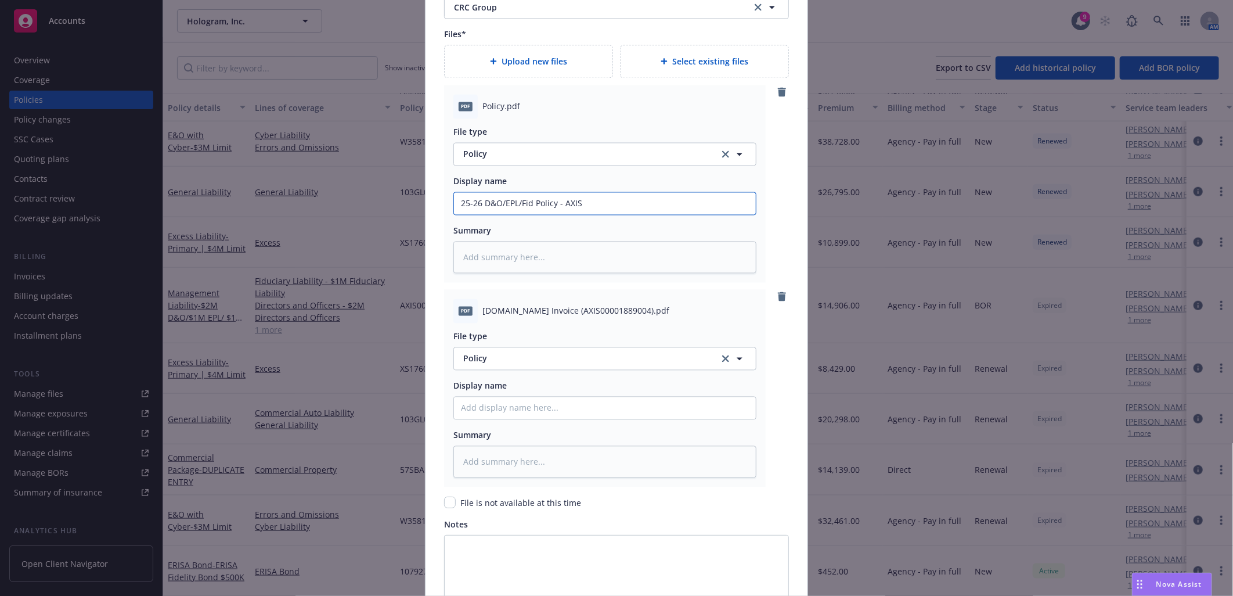
scroll to position [1419, 0]
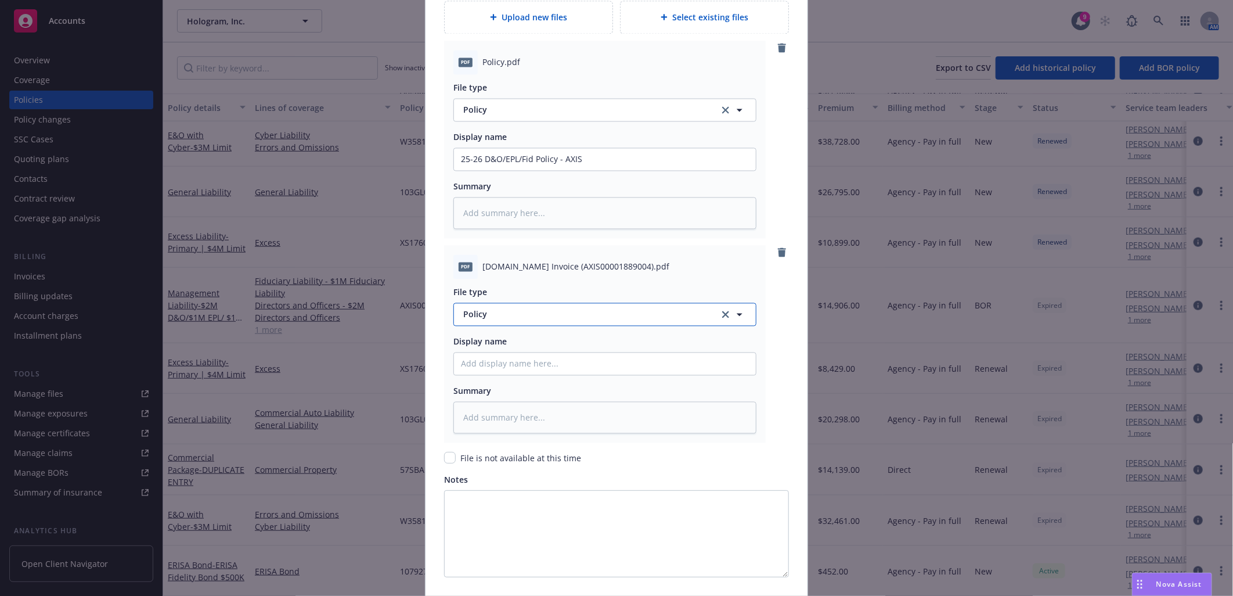
click at [505, 318] on span "Policy" at bounding box center [584, 314] width 243 height 12
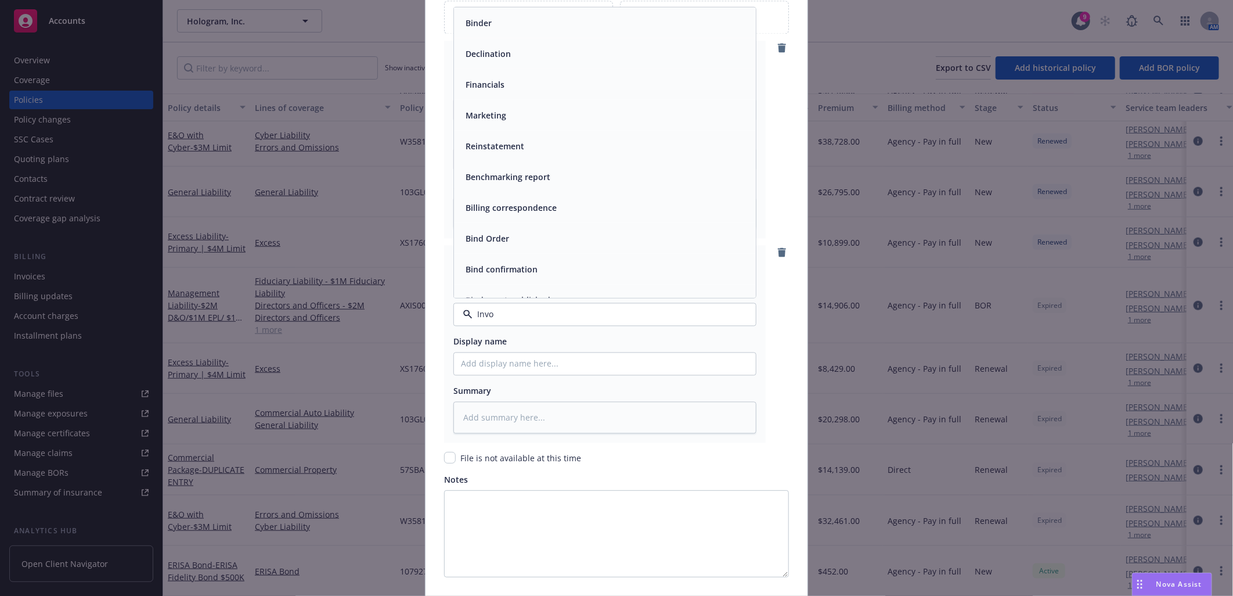
type input "Invoi"
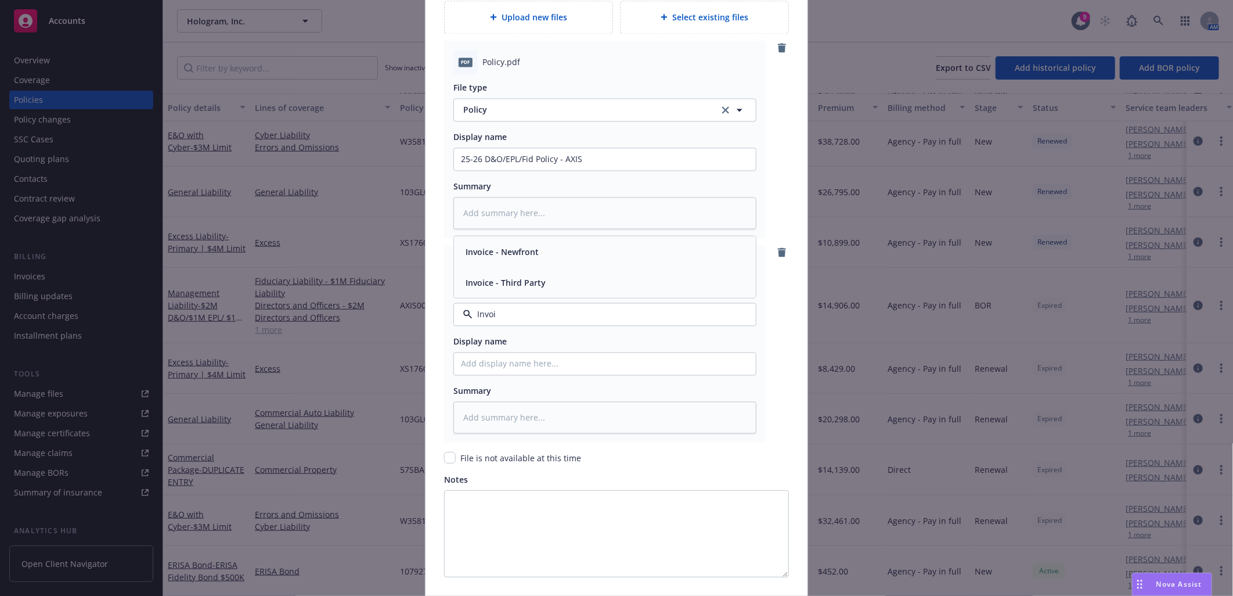
click at [473, 278] on span "Invoice - Third Party" at bounding box center [506, 282] width 80 height 12
click at [511, 343] on div "Display name" at bounding box center [604, 341] width 303 height 12
click at [513, 170] on input "Policy display name" at bounding box center [605, 159] width 302 height 22
type textarea "x"
type input "C"
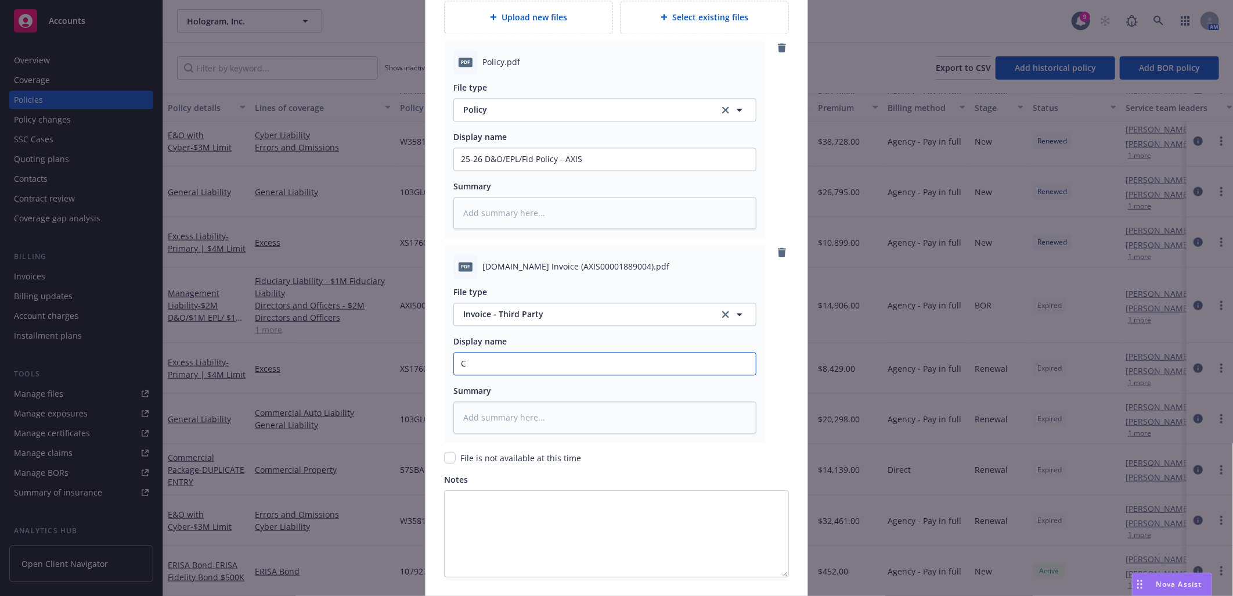
type textarea "x"
type input "CR"
type textarea "x"
type input "CRC"
type textarea "x"
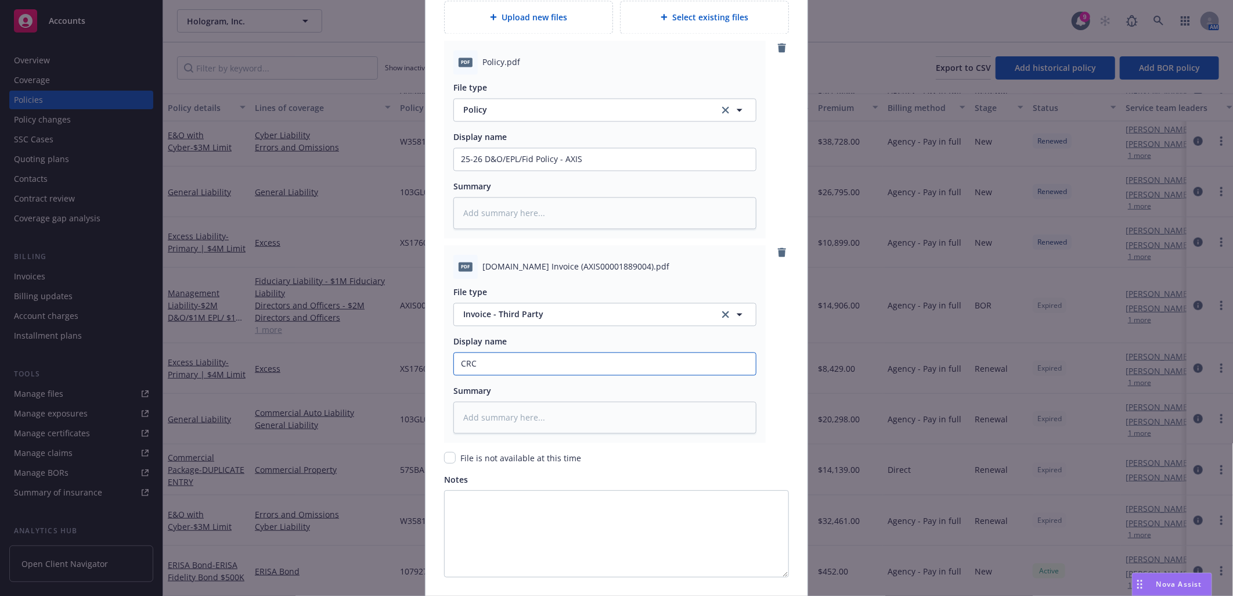
type input "CR"
type textarea "x"
type input "C"
type textarea "x"
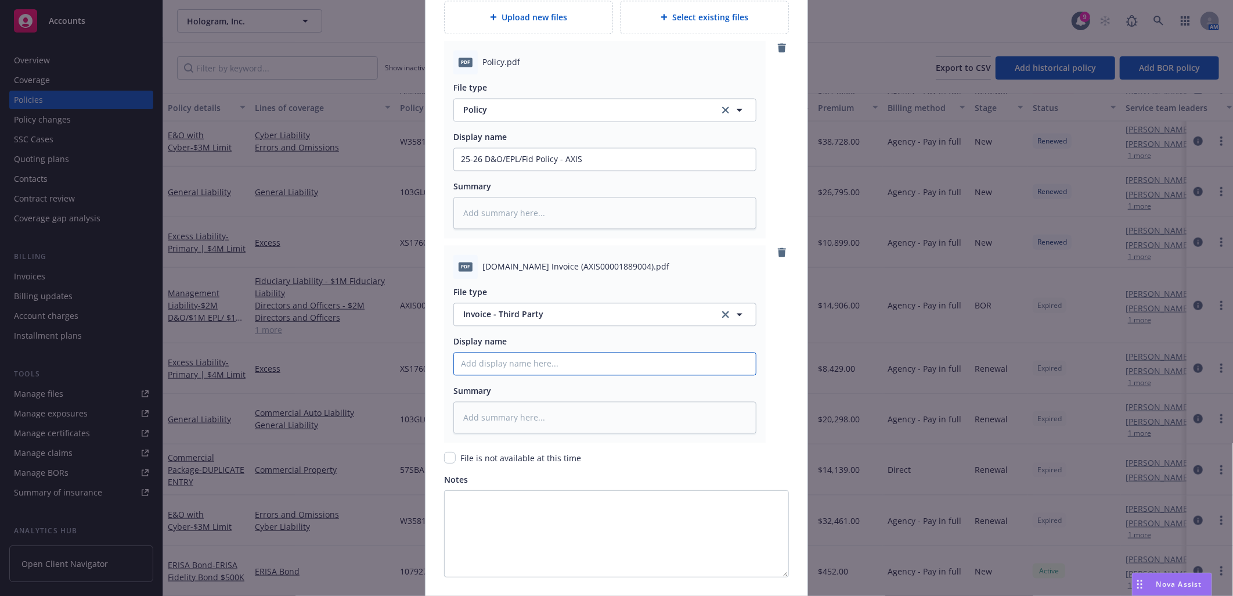
type input "D"
type textarea "x"
type input "D&"
type textarea "x"
type input "D&)"
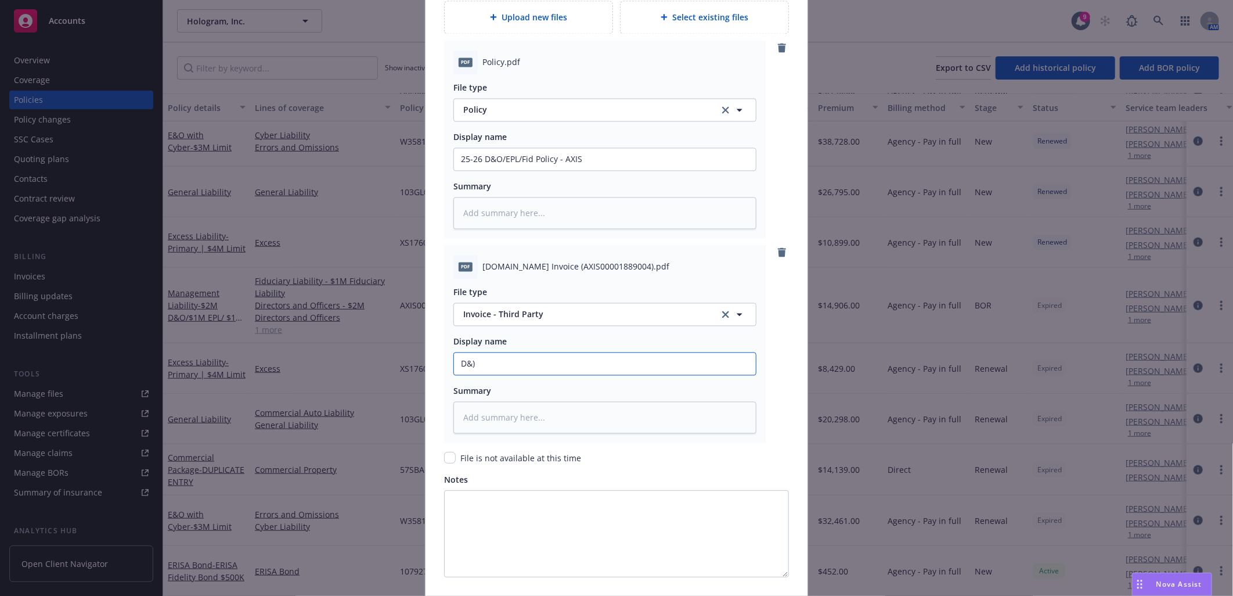
type textarea "x"
type input "D&"
type textarea "x"
type input "D&O"
type textarea "x"
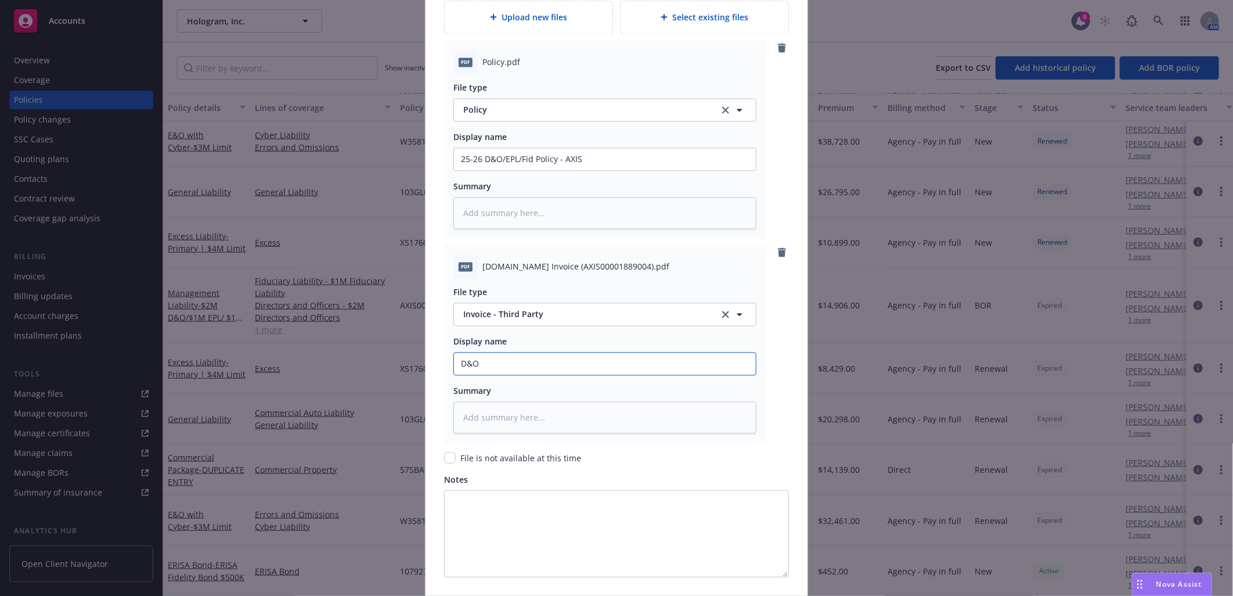
type input "D&O/"
type textarea "x"
type input "D&O/EP"
type textarea "x"
type input "D&O/EPL"
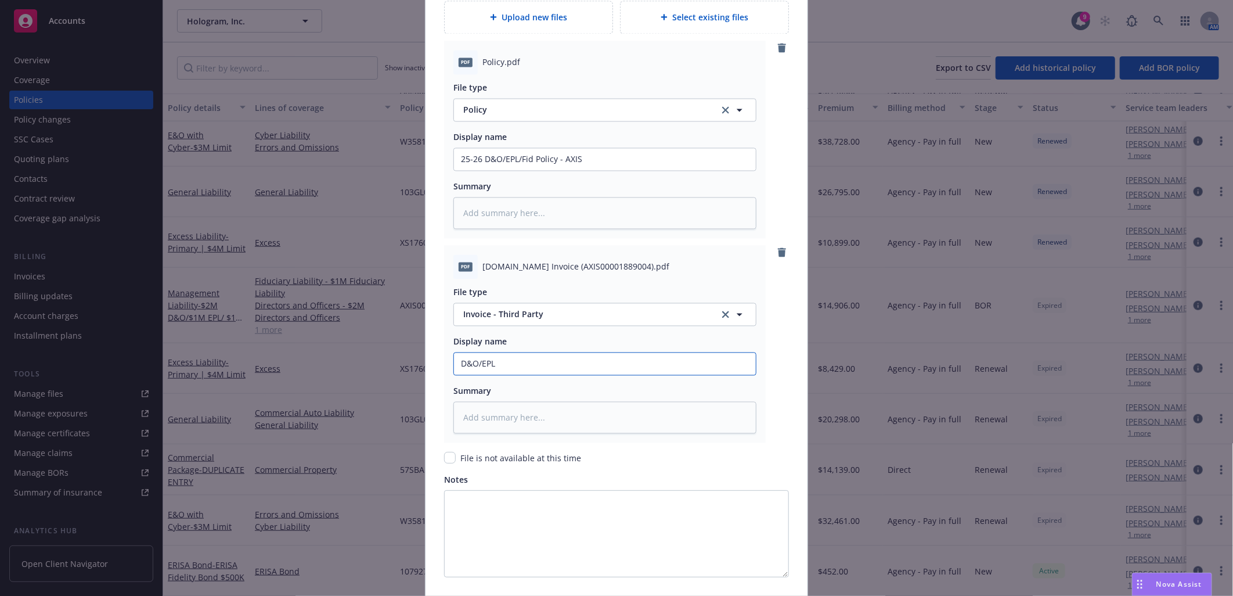
type textarea "x"
type input "D&O/EPL/"
type textarea "x"
type input "D&O/EPL/E"
type textarea "x"
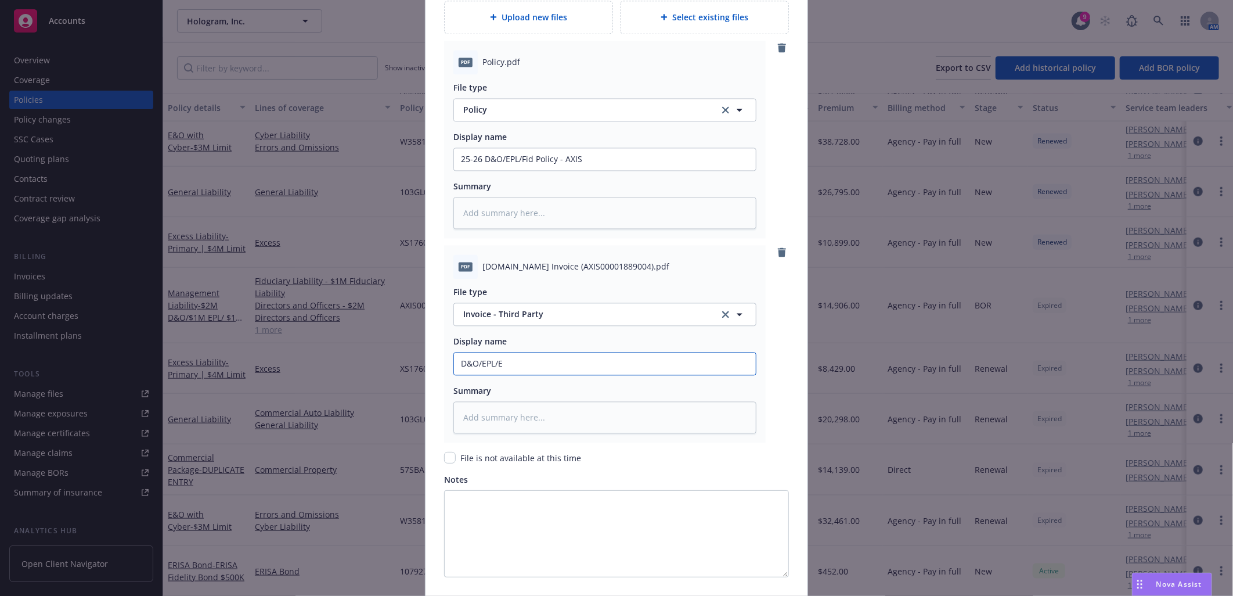
type input "D&O/EPL/Ei"
type textarea "x"
type input "D&O/EPL/Eid"
type textarea "x"
type input "D&O/EPL/Eid"
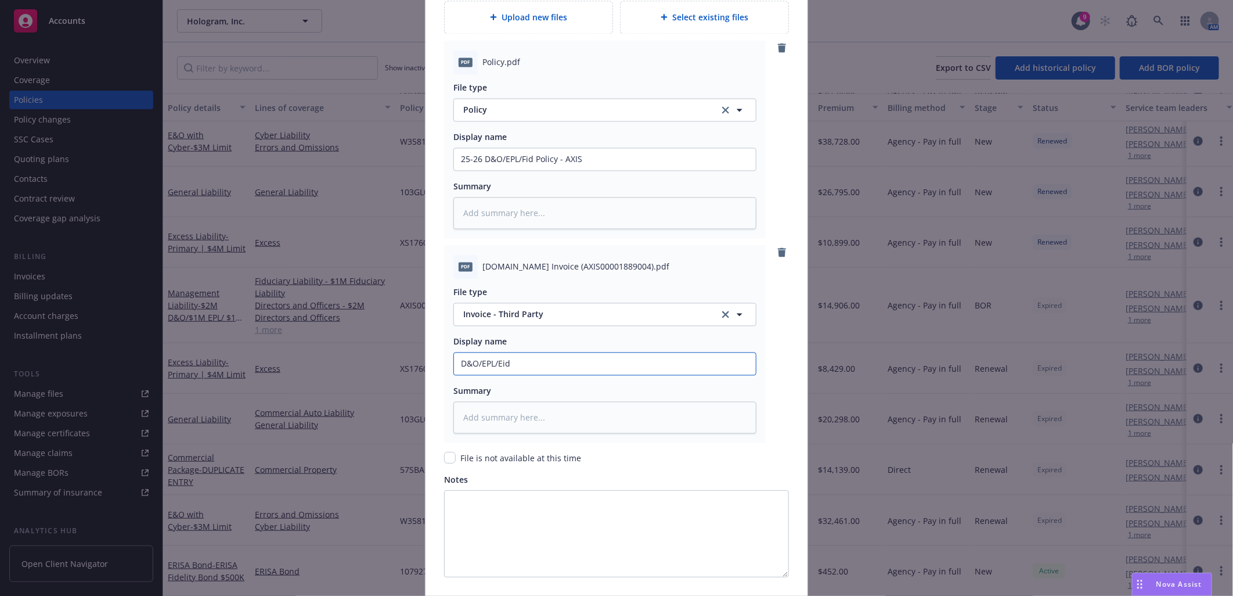
type textarea "x"
type input "D&O/EPL/Eid C"
type textarea "x"
type input "D&O/EPL/Eid CR"
type textarea "x"
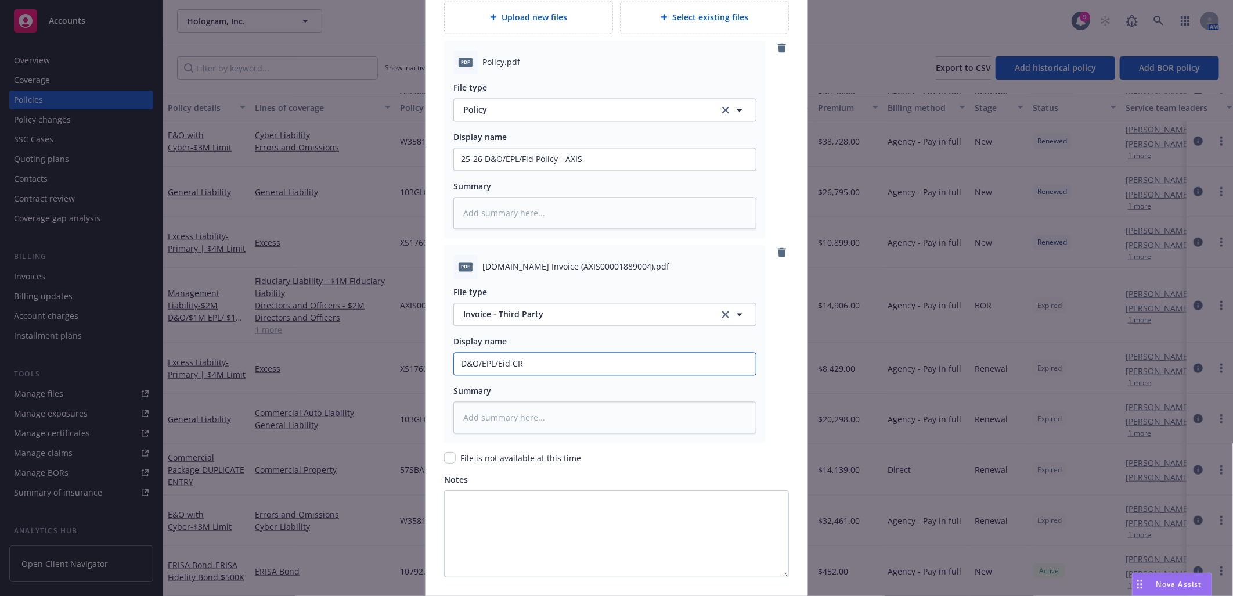
type input "D&O/EPL/Eid CRC"
type textarea "x"
type input "D&O/EPL/Eid CRC"
type textarea "x"
type input "D&O/EPL/Eid CRC I"
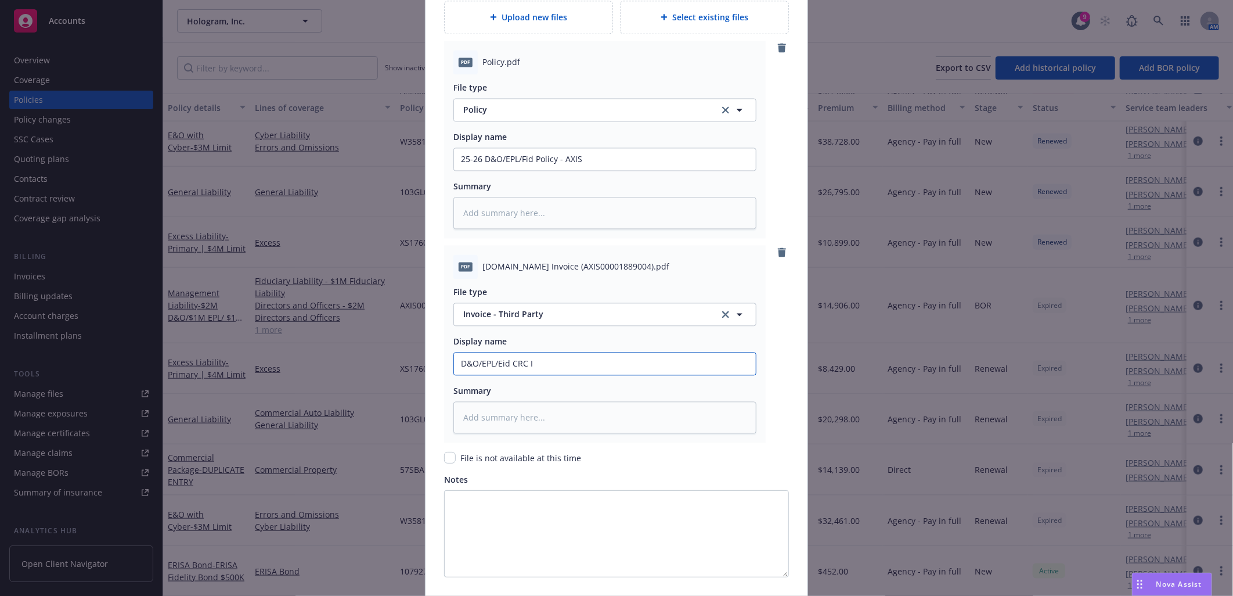
type textarea "x"
type input "D&O/EPL/Eid CRC In"
type textarea "x"
type input "D&O/EPL/Eid CRC Inv"
type textarea "x"
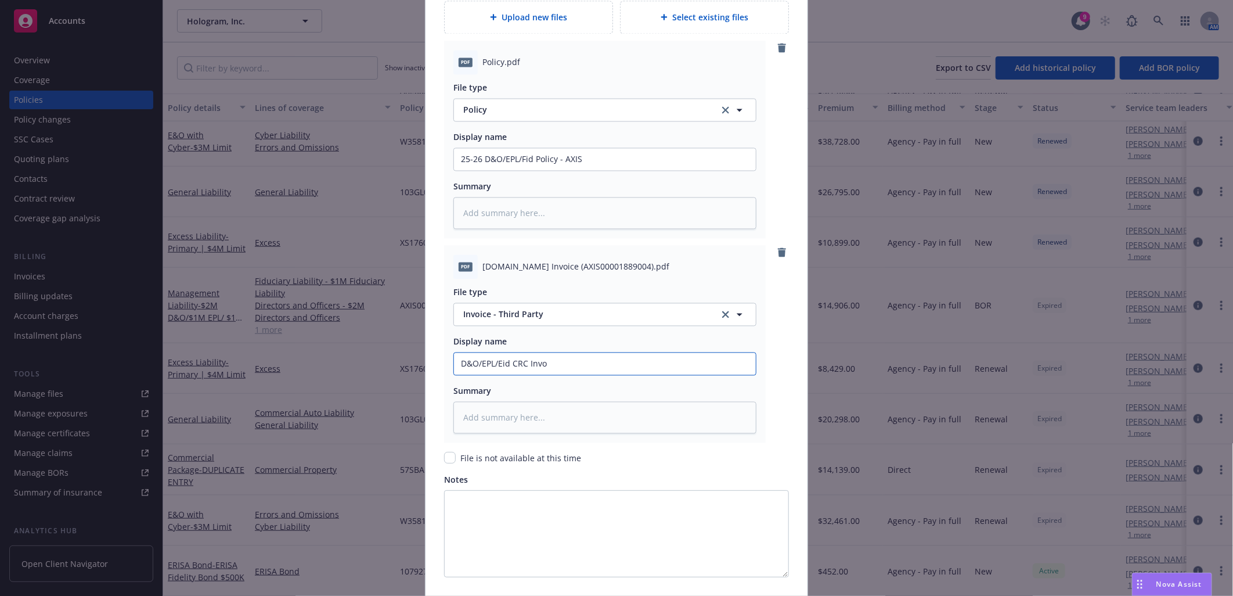
type input "D&O/EPL/Eid CRC Invoi"
type textarea "x"
type input "D&O/EPL/Eid CRC Invoic"
type textarea "x"
type input "D&O/EPL/Eid CRC Invoice"
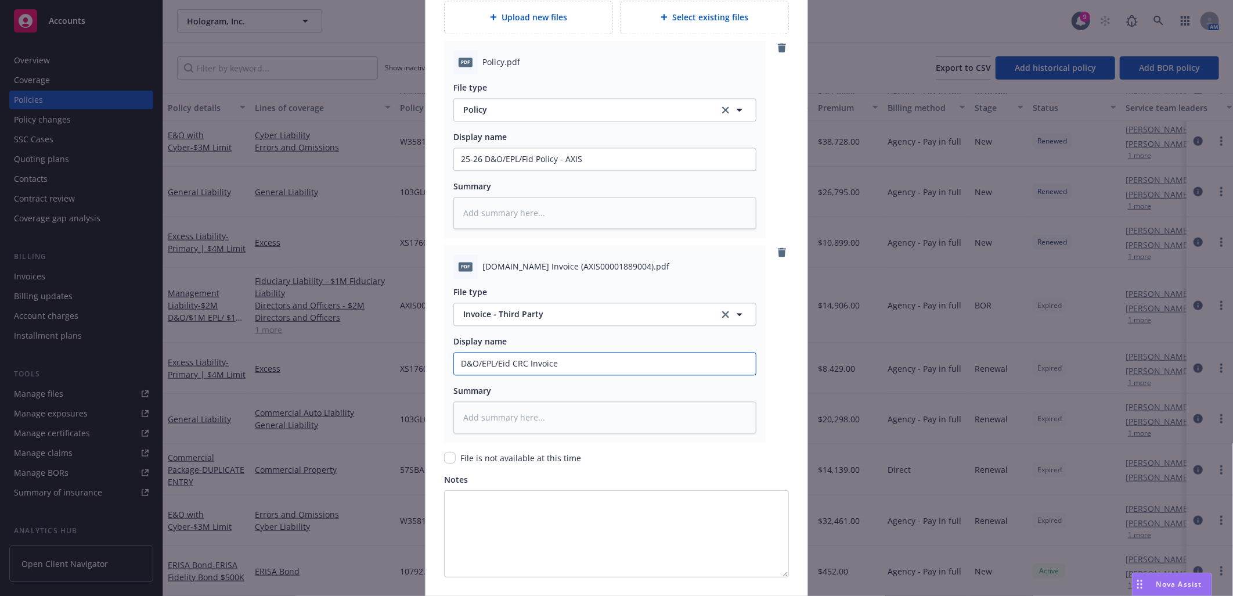
click at [500, 170] on input "D&O/EPL/Eid CRC Invoice" at bounding box center [605, 159] width 302 height 22
type textarea "x"
type input "D&O/EPL/Ed CRC Invoice"
type textarea "x"
type input "D&O/EPL/d CRC Invoice"
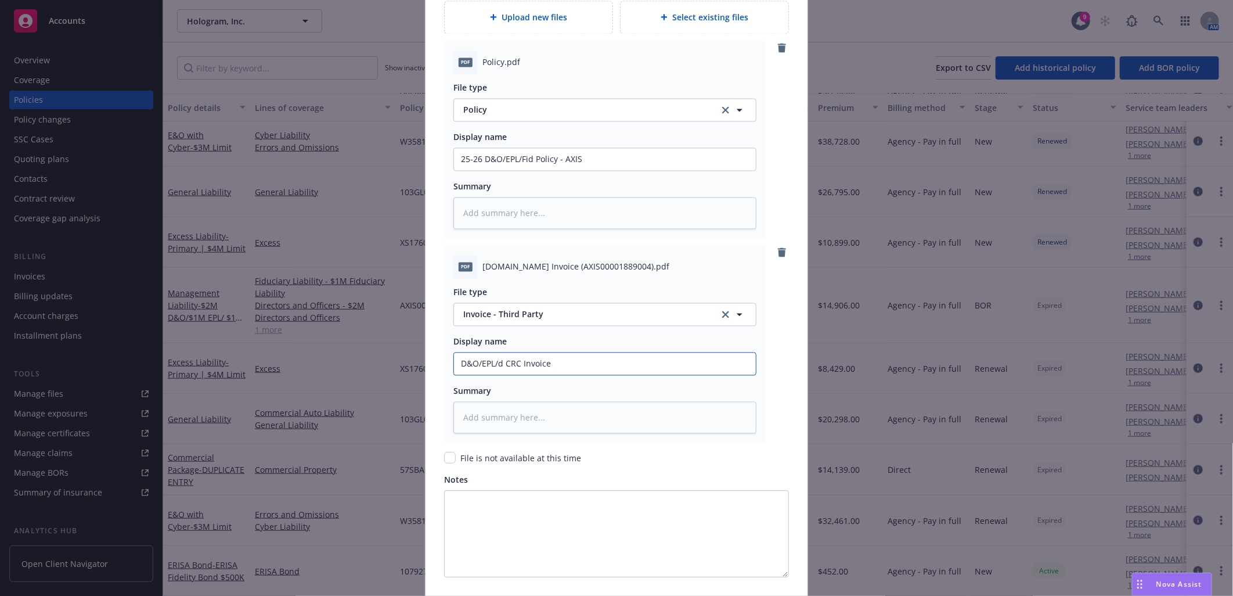
type textarea "x"
type input "D&O/EPL/Fd CRC Invoice"
type textarea "x"
type input "D&O/EPL/Fod CRC Invoice"
type textarea "x"
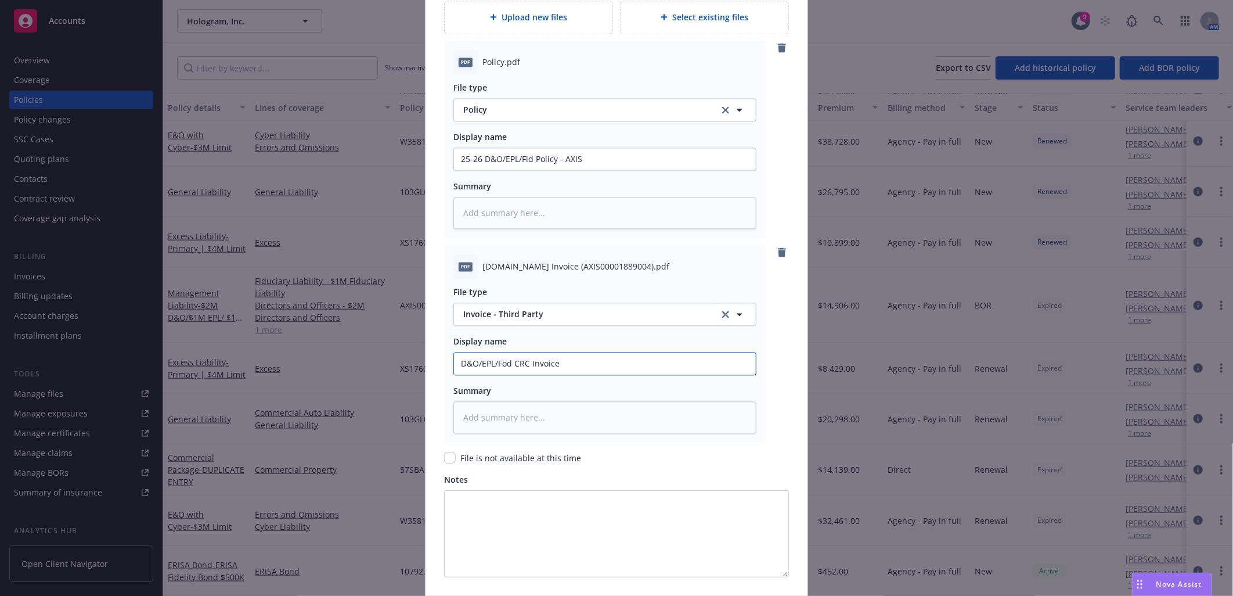
type input "D&O/EPL/Fd CRC Invoice"
type textarea "x"
type input "D&O/EPL/Fid CRC Invoice"
click at [566, 170] on input "D&O/EPL/Fid CRC Invoice" at bounding box center [605, 159] width 302 height 22
click at [455, 170] on input "D&O/EPL/Fid CRC Invoice" at bounding box center [605, 159] width 302 height 22
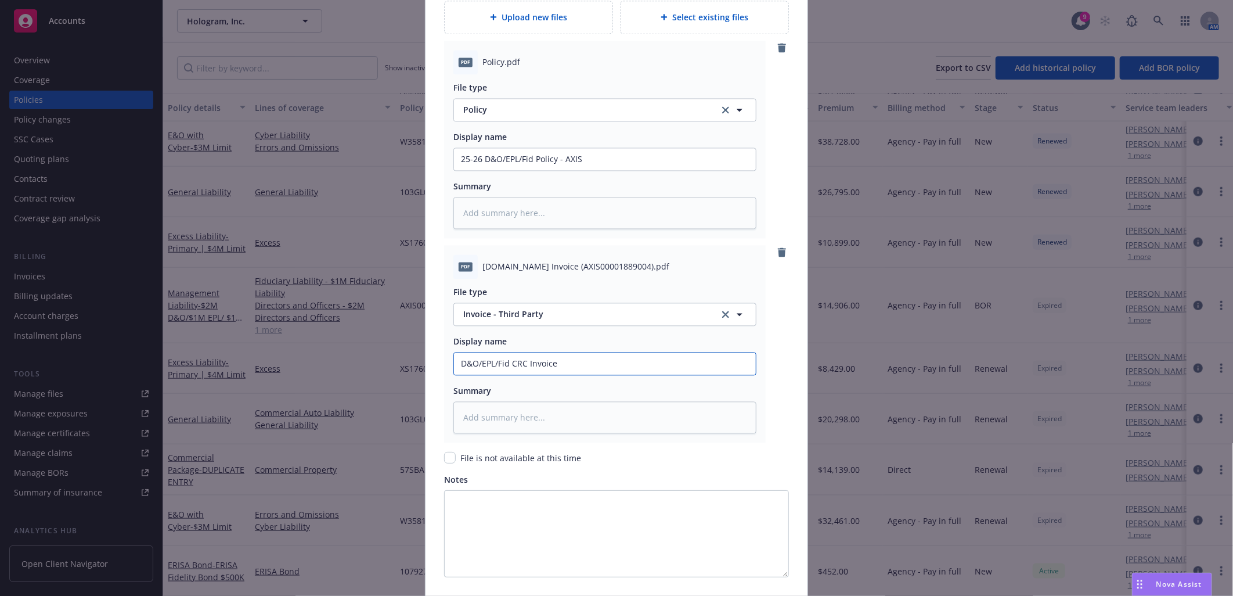
type textarea "x"
type input "2D&O/EPL/Fid CRC Invoice"
type textarea "x"
type input "25D&O/EPL/Fid CRC Invoice"
type textarea "x"
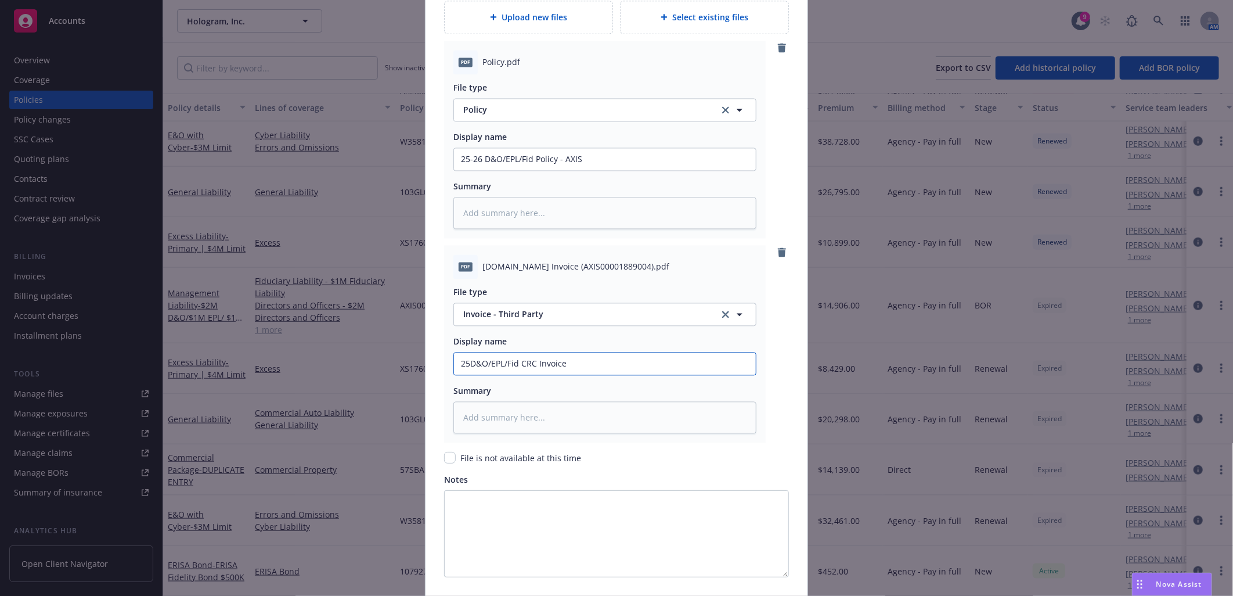
type input "25-D&O/EPL/Fid CRC Invoice"
type textarea "x"
type input "25-2D&O/EPL/Fid CRC Invoice"
type textarea "x"
type input "25-26D&O/EPL/Fid CRC Invoice"
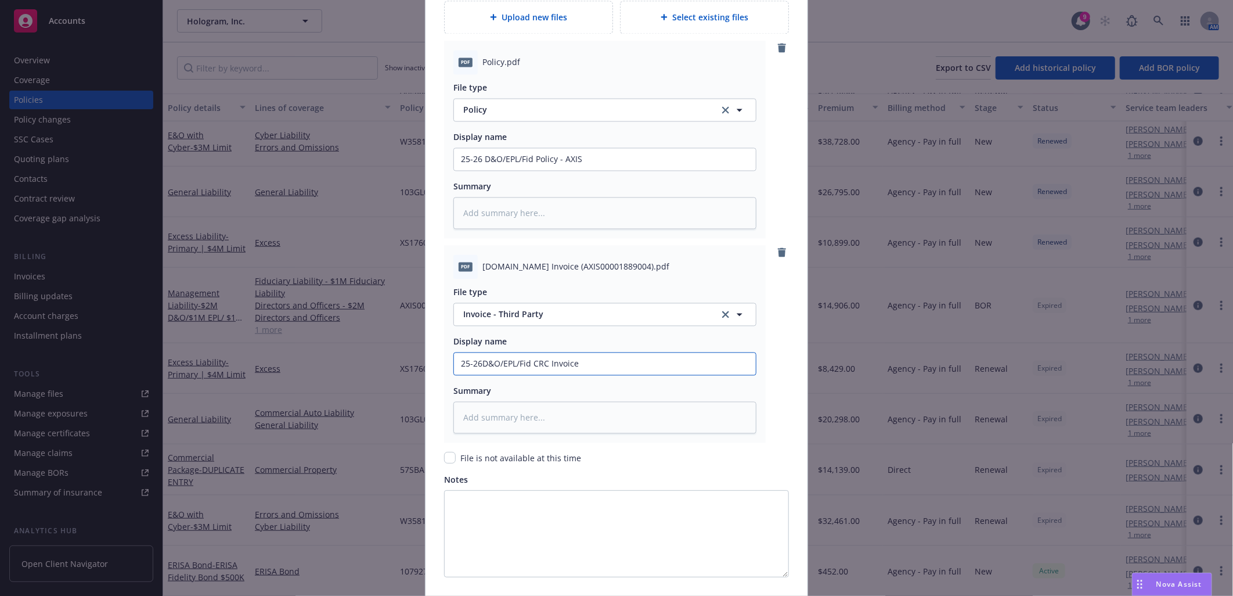
type textarea "x"
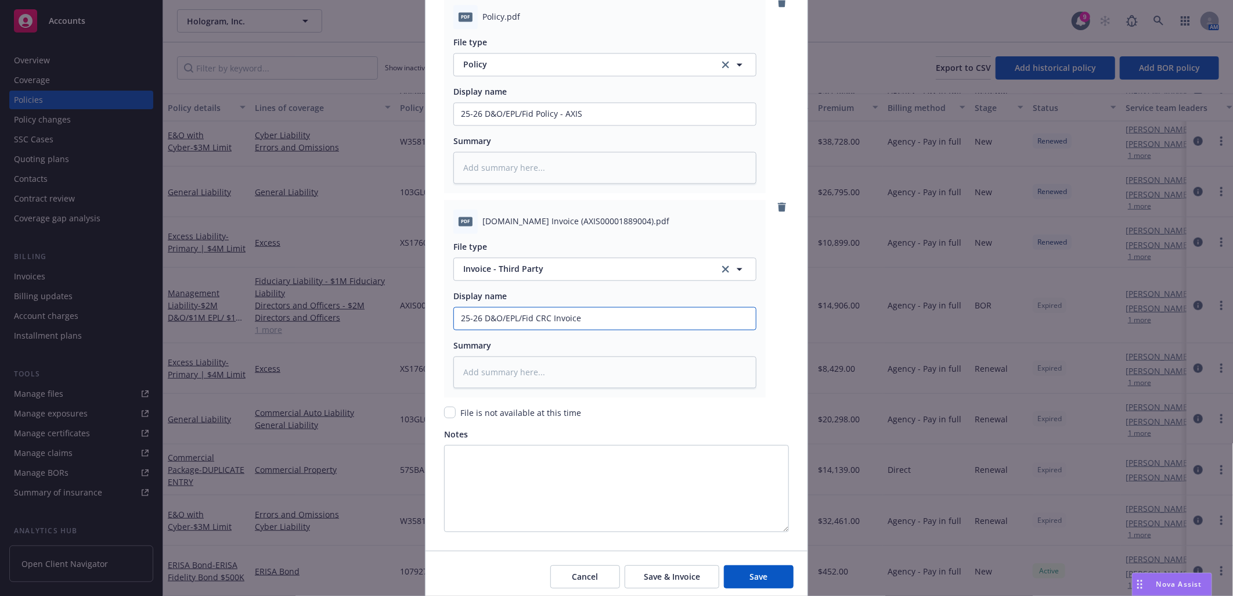
scroll to position [1510, 0]
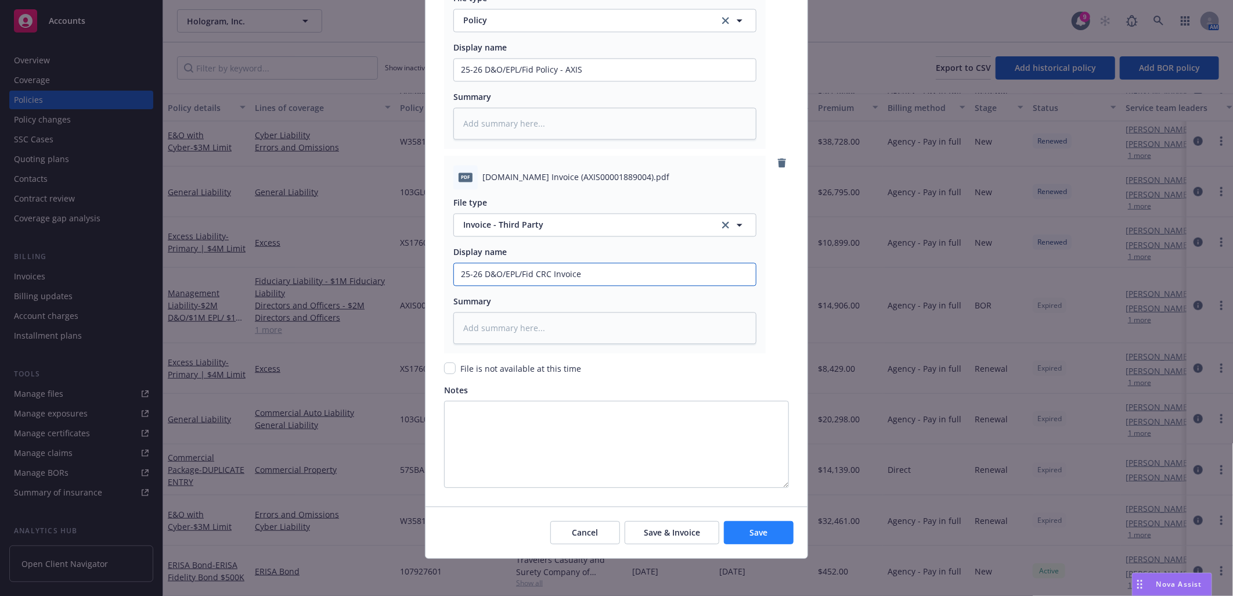
type input "25-26 D&O/EPL/Fid CRC Invoice"
click at [758, 525] on button "Save" at bounding box center [759, 532] width 70 height 23
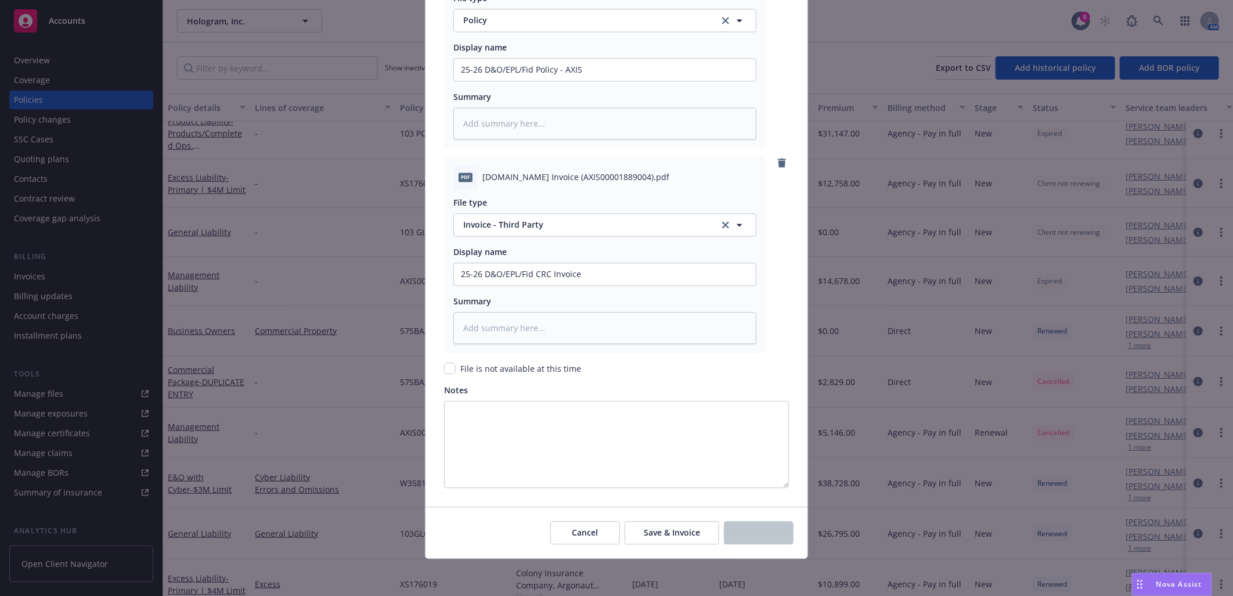
type textarea "x"
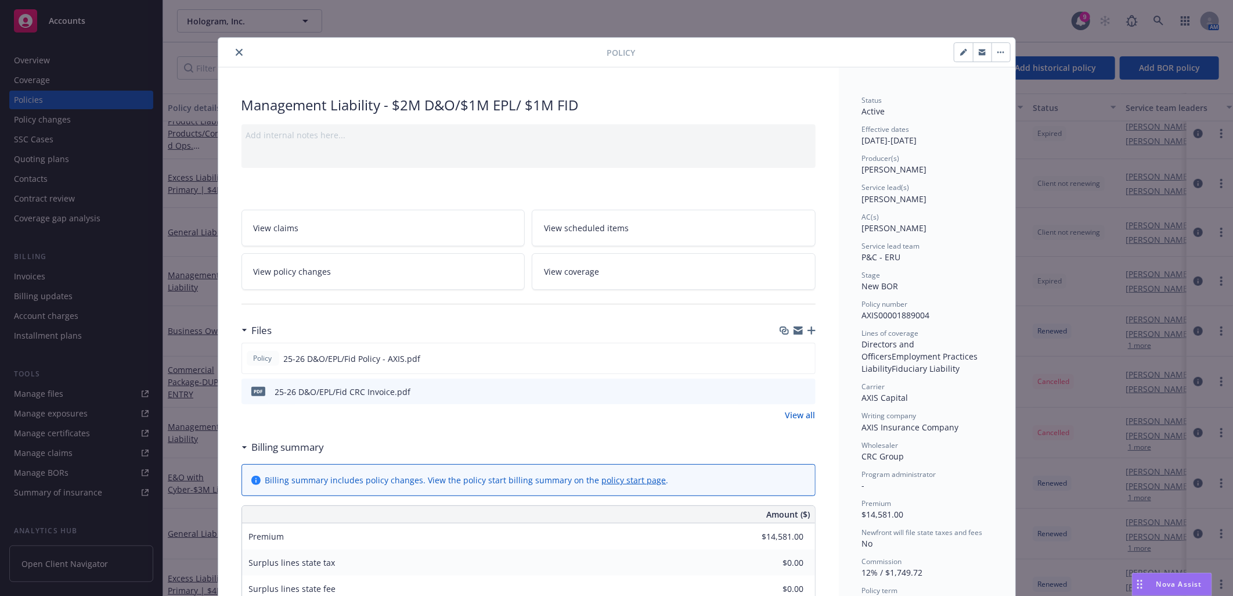
scroll to position [38, 0]
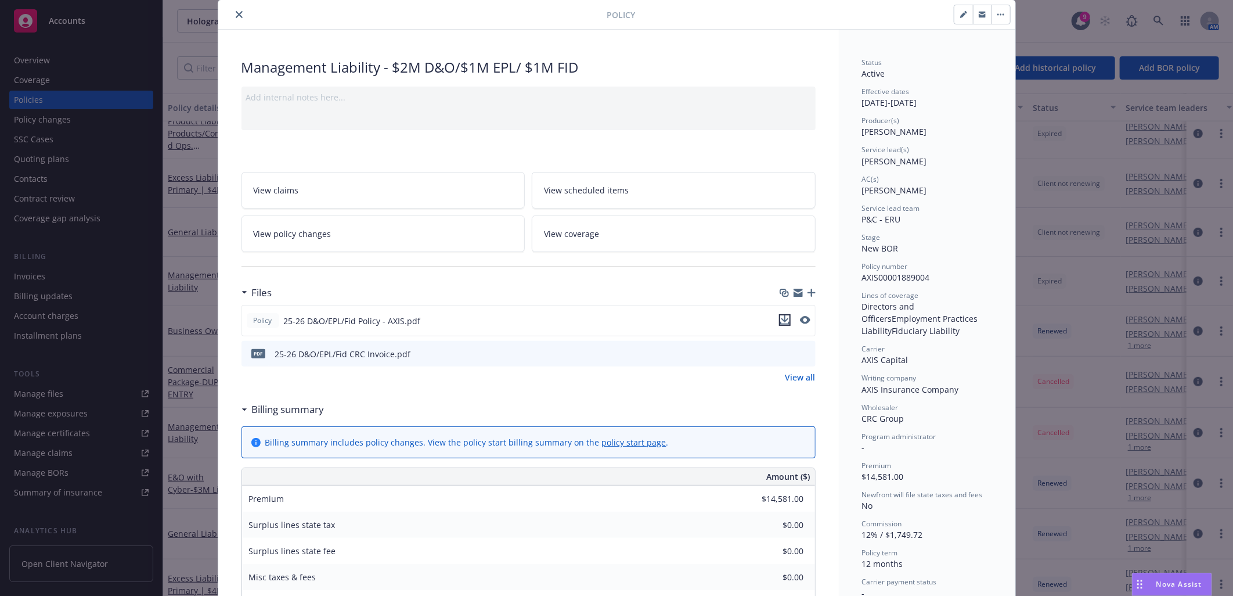
click at [781, 319] on icon "download file" at bounding box center [785, 318] width 8 height 7
drag, startPoint x: 237, startPoint y: 16, endPoint x: 221, endPoint y: 21, distance: 17.3
click at [237, 16] on icon "close" at bounding box center [239, 14] width 7 height 7
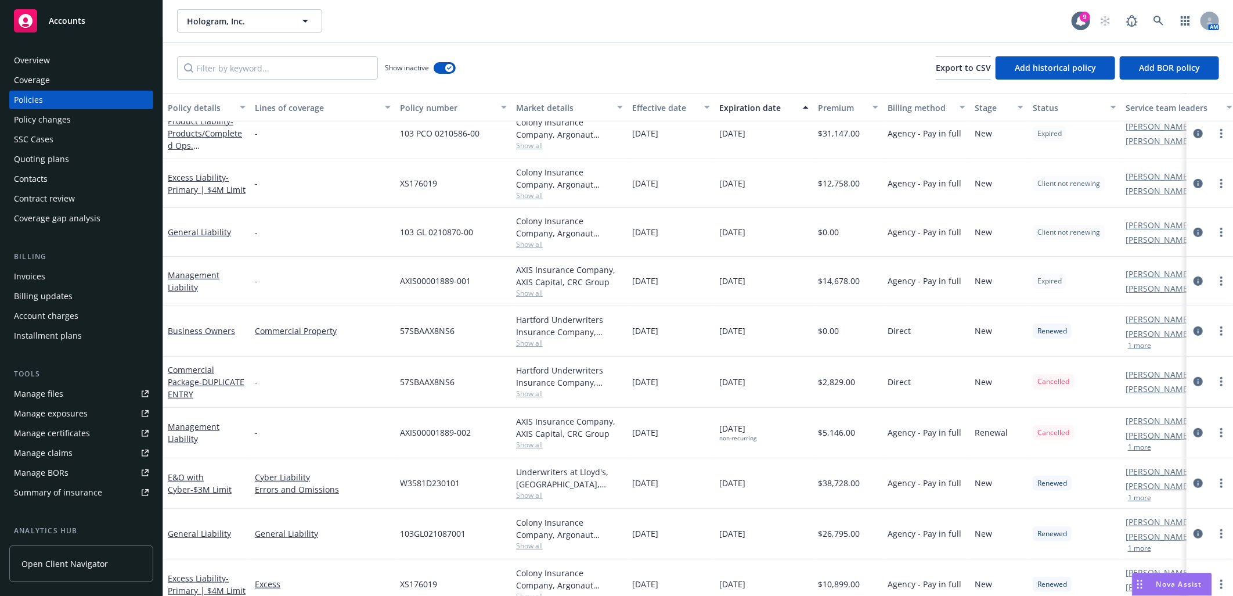
click at [55, 278] on div "Invoices" at bounding box center [81, 276] width 135 height 19
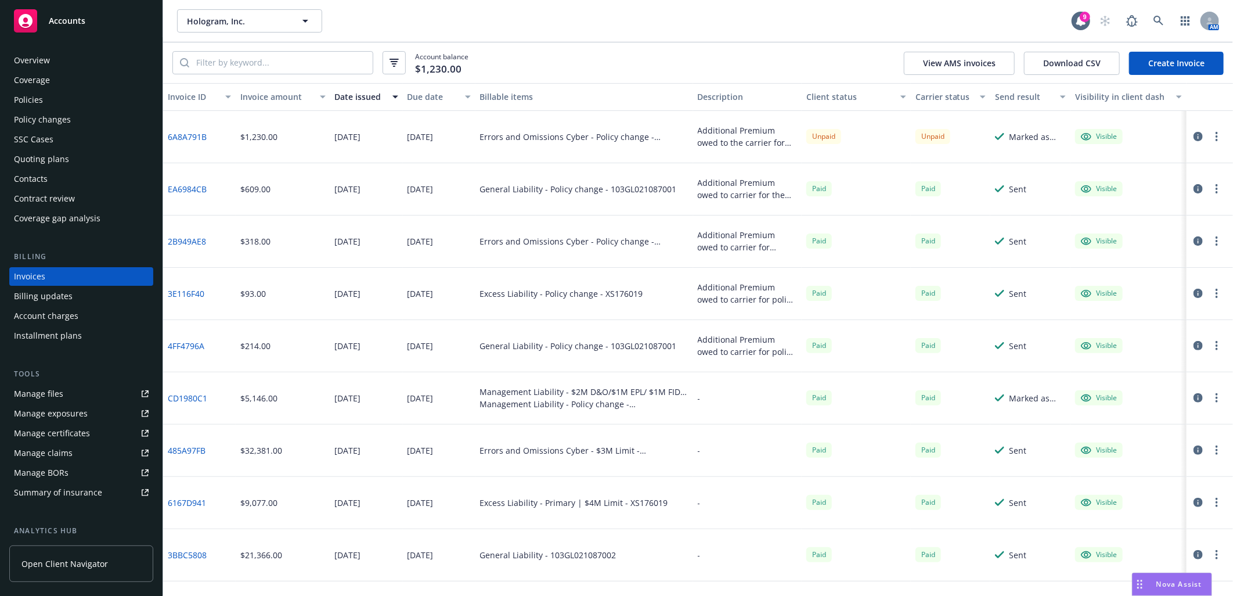
click at [1182, 63] on link "Create Invoice" at bounding box center [1176, 63] width 95 height 23
